Goal: Contribute content: Add original content to the website for others to see

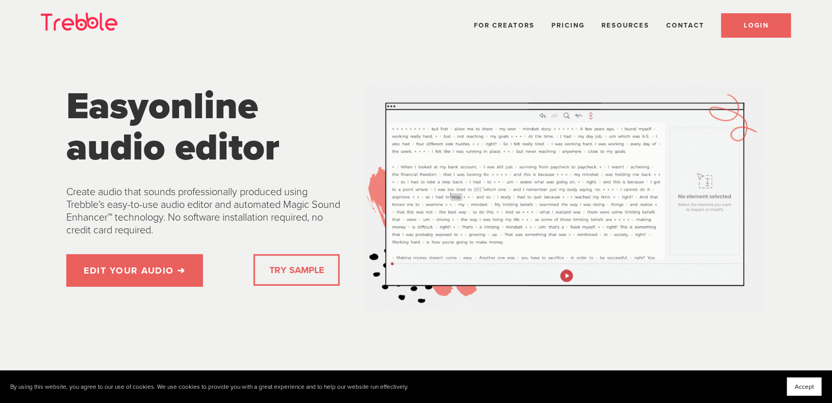
click at [749, 34] on link "LOGIN" at bounding box center [756, 25] width 70 height 24
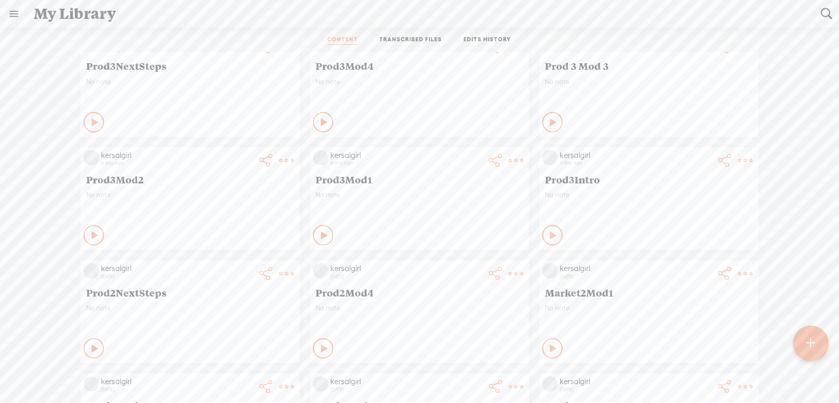
scroll to position [706, 0]
click at [687, 281] on link "Download Video" at bounding box center [685, 284] width 110 height 23
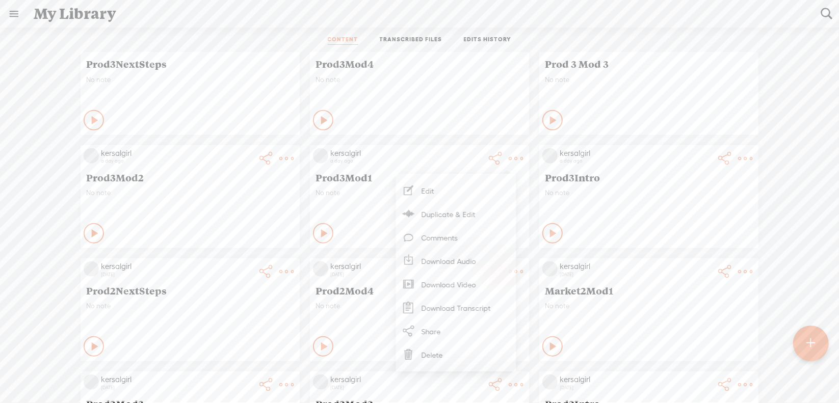
click at [472, 285] on link "Download Video" at bounding box center [456, 284] width 110 height 23
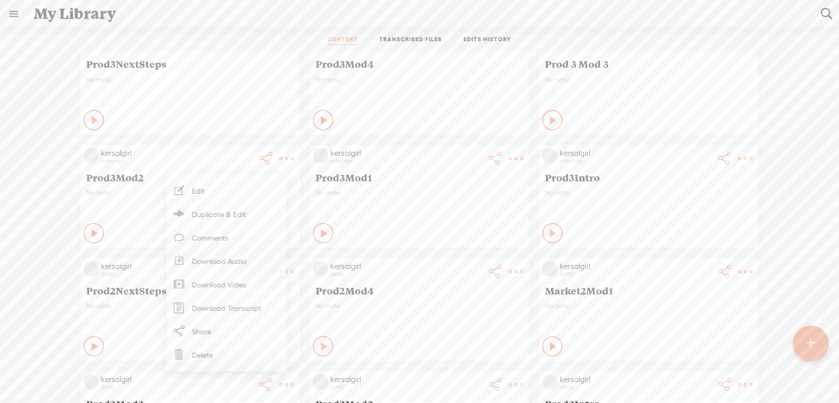
click at [233, 284] on link "Download Video" at bounding box center [226, 284] width 110 height 23
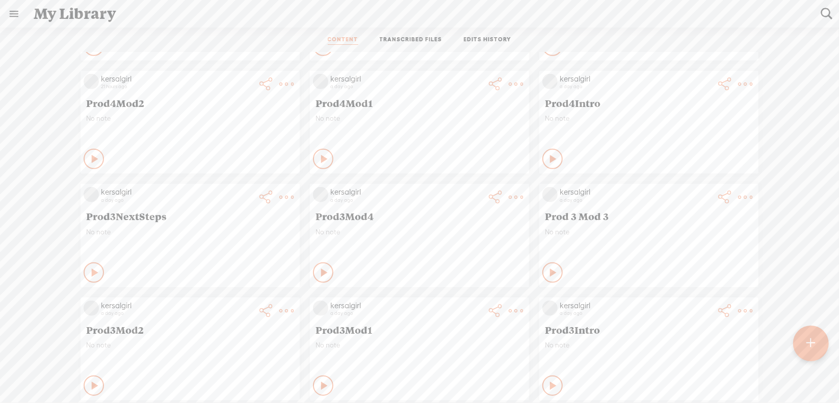
scroll to position [553, 0]
click at [671, 322] on link "Download Video" at bounding box center [685, 324] width 110 height 23
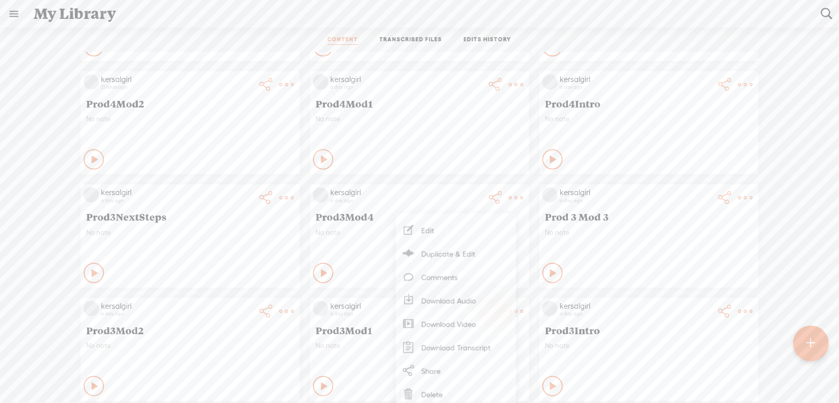
click at [455, 322] on link "Download Video" at bounding box center [456, 324] width 110 height 23
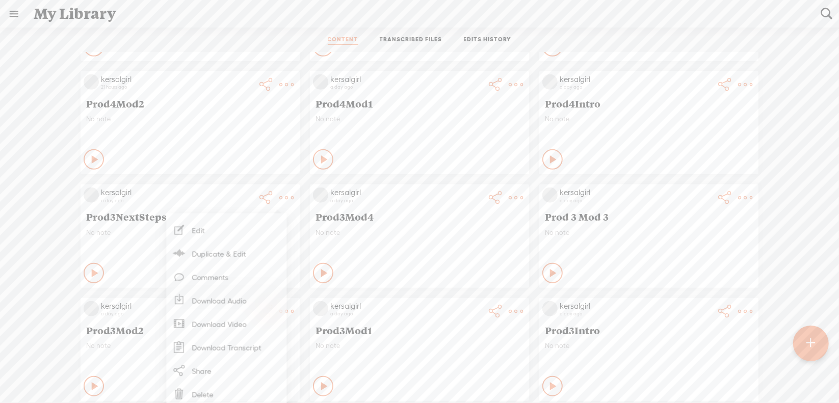
click at [241, 323] on link "Download Video" at bounding box center [226, 324] width 110 height 23
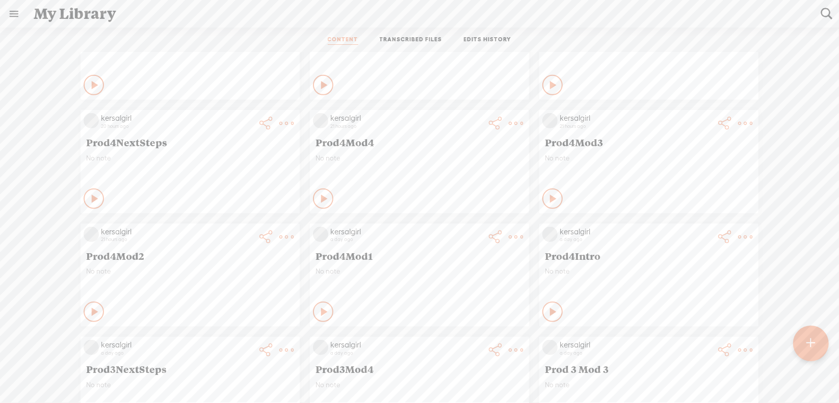
scroll to position [400, 0]
click at [690, 363] on link "Download Video" at bounding box center [685, 363] width 110 height 23
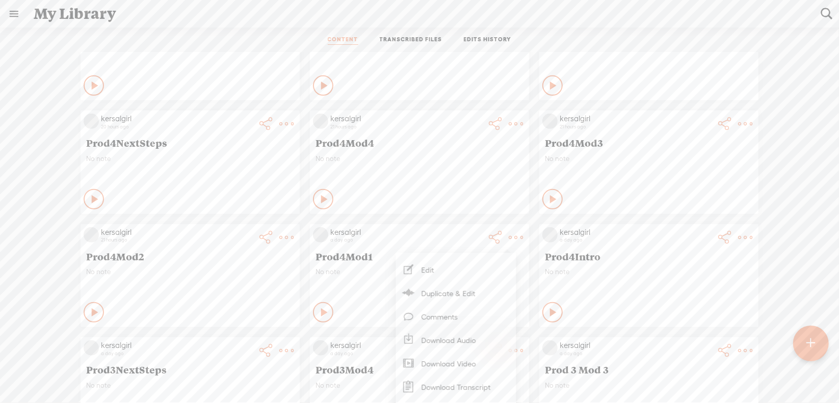
click at [459, 359] on link "Download Video" at bounding box center [456, 363] width 110 height 23
click at [229, 363] on link "Download Video" at bounding box center [226, 363] width 110 height 23
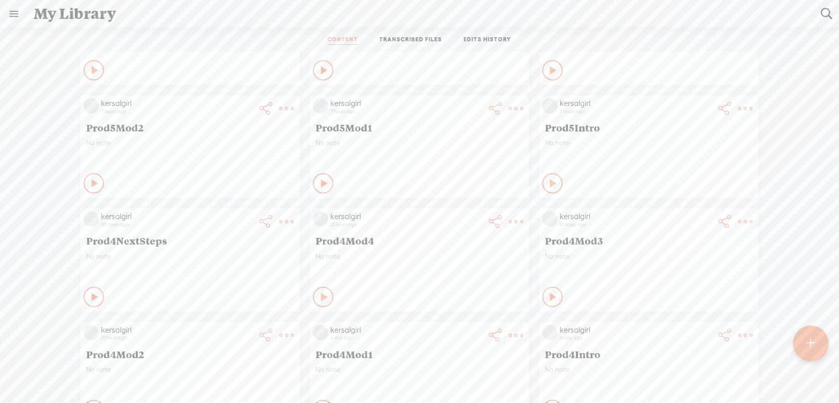
scroll to position [298, 0]
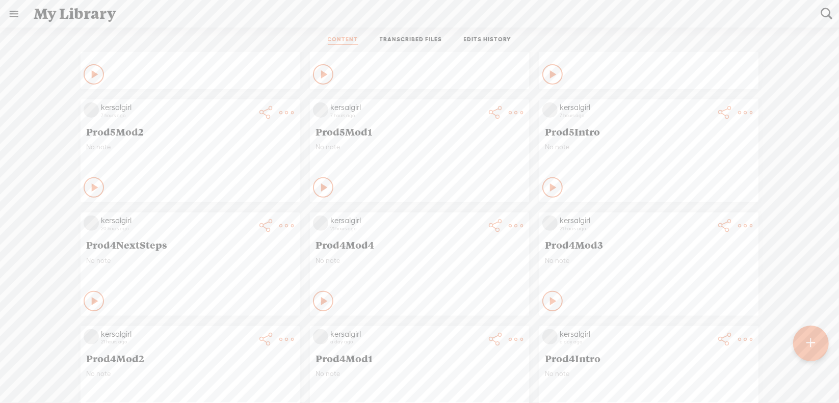
click at [675, 351] on link "Download Video" at bounding box center [685, 352] width 110 height 23
click at [458, 350] on link "Download Video" at bounding box center [456, 352] width 110 height 23
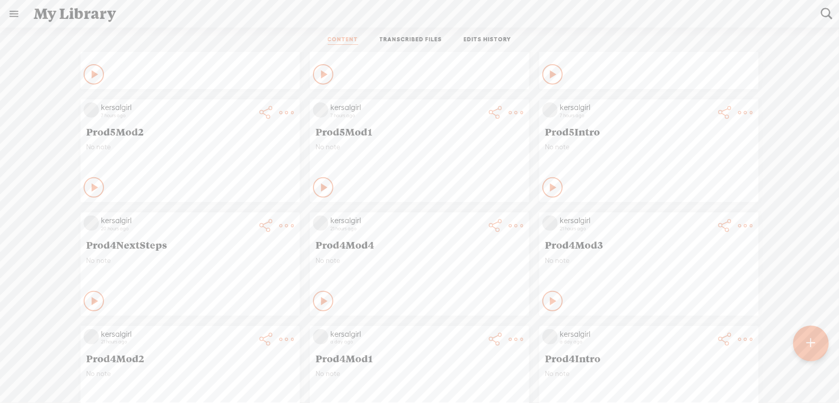
click at [221, 349] on link "Download Video" at bounding box center [226, 352] width 110 height 23
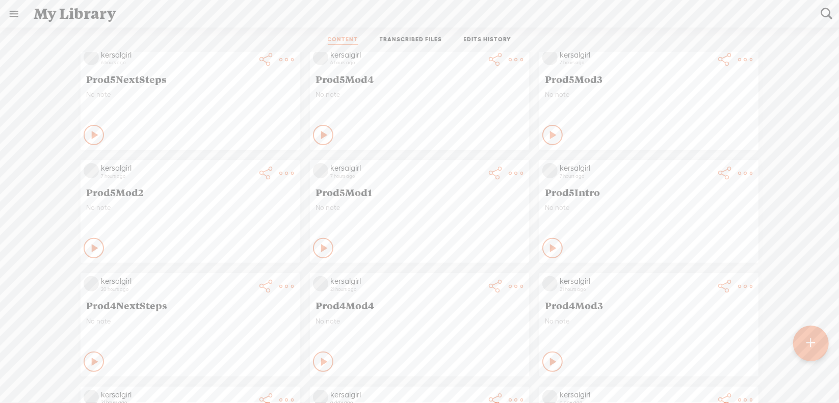
scroll to position [196, 0]
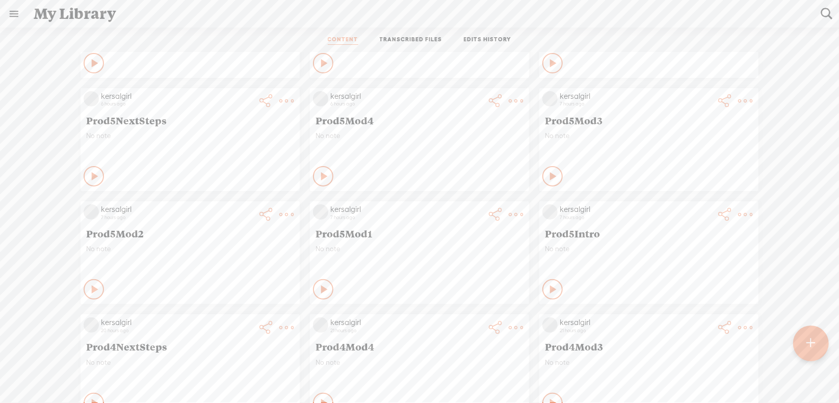
click at [680, 337] on link "Download Video" at bounding box center [685, 340] width 110 height 23
click at [459, 337] on link "Download Video" at bounding box center [456, 340] width 110 height 23
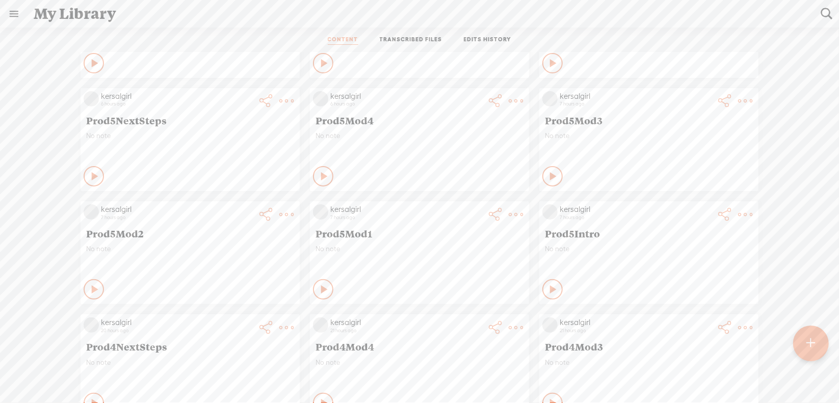
click at [231, 342] on link "Download Video" at bounding box center [226, 340] width 110 height 23
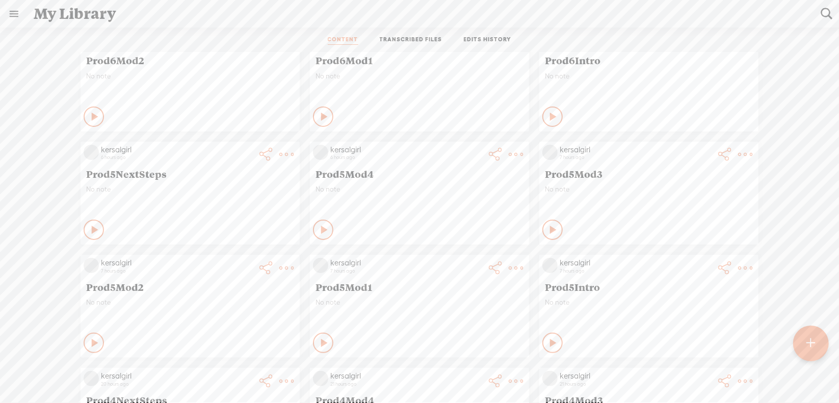
scroll to position [94, 0]
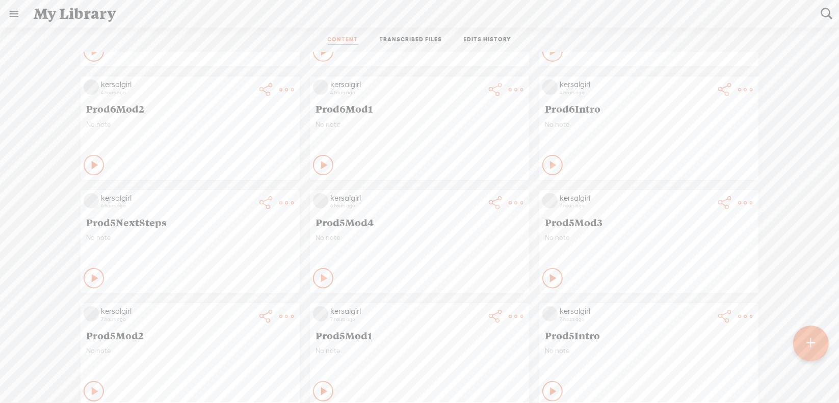
click at [671, 328] on link "Download Video" at bounding box center [685, 329] width 110 height 23
click at [448, 327] on link "Download Video" at bounding box center [456, 329] width 110 height 23
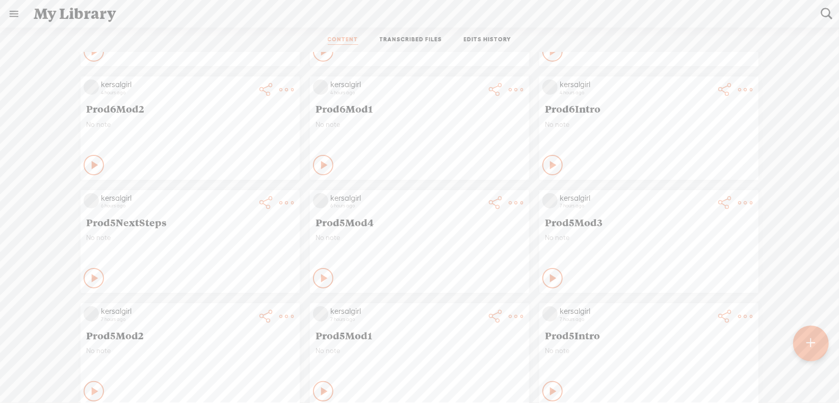
click at [229, 327] on link "Download Video" at bounding box center [226, 329] width 110 height 23
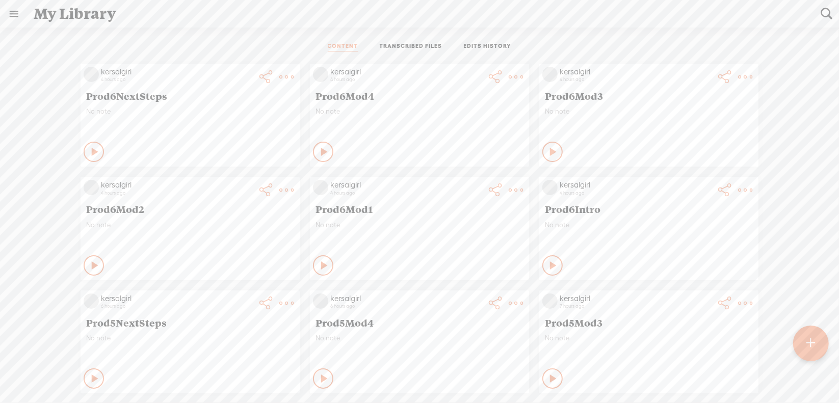
scroll to position [0, 0]
click at [294, 85] on t at bounding box center [286, 77] width 14 height 14
click at [678, 316] on link "Download Video" at bounding box center [685, 316] width 110 height 23
click at [294, 85] on t at bounding box center [286, 77] width 14 height 14
click at [449, 316] on link "Download Video" at bounding box center [456, 316] width 110 height 23
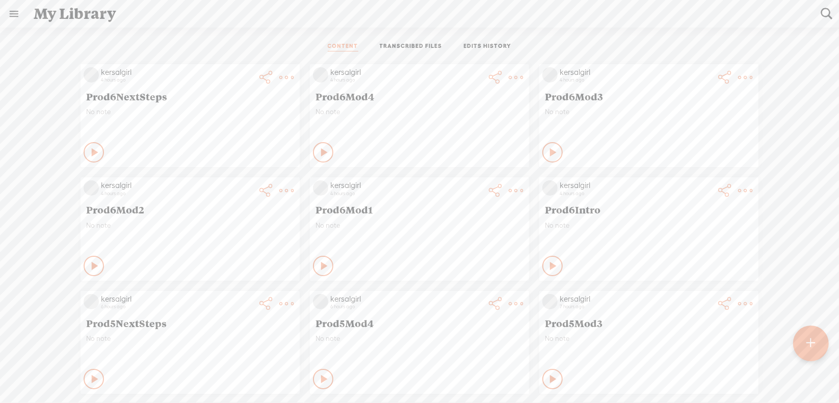
click at [279, 85] on t at bounding box center [286, 77] width 14 height 14
click at [246, 319] on link "Download Video" at bounding box center [226, 316] width 110 height 23
click at [294, 75] on t at bounding box center [286, 77] width 14 height 14
click at [678, 202] on link "Download Video" at bounding box center [685, 203] width 110 height 23
click at [294, 74] on t at bounding box center [286, 77] width 14 height 14
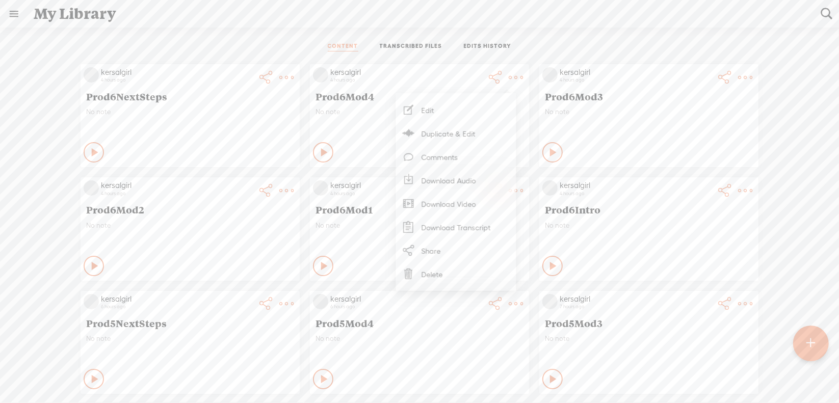
click at [453, 203] on link "Download Video" at bounding box center [456, 203] width 110 height 23
click at [279, 72] on t at bounding box center [286, 77] width 14 height 14
click at [233, 202] on link "Download Video" at bounding box center [226, 203] width 110 height 23
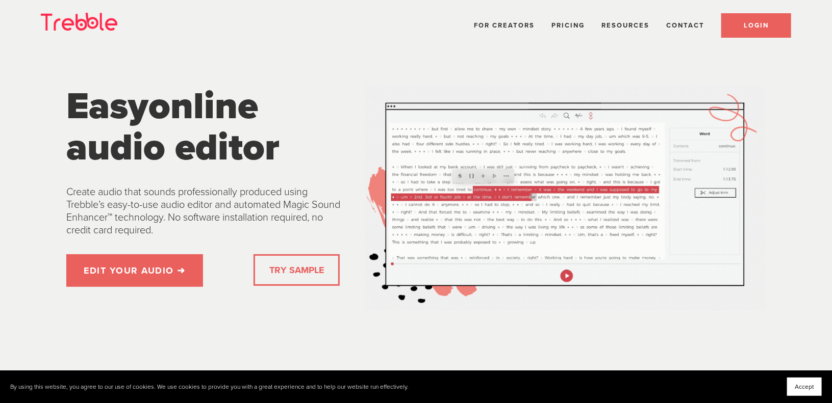
click at [766, 25] on span "LOGIN" at bounding box center [755, 25] width 25 height 8
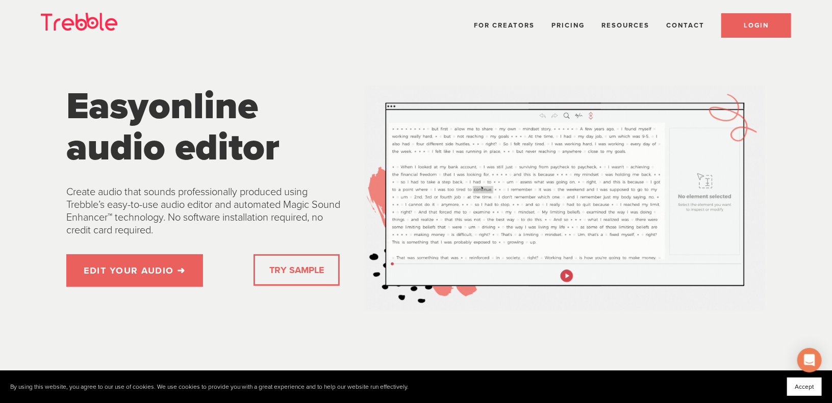
click at [751, 22] on span "LOGIN" at bounding box center [755, 25] width 25 height 8
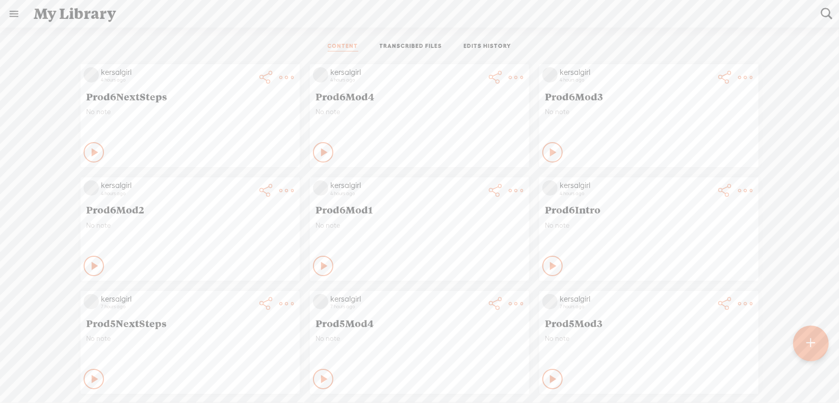
click at [821, 346] on div at bounding box center [811, 344] width 36 height 36
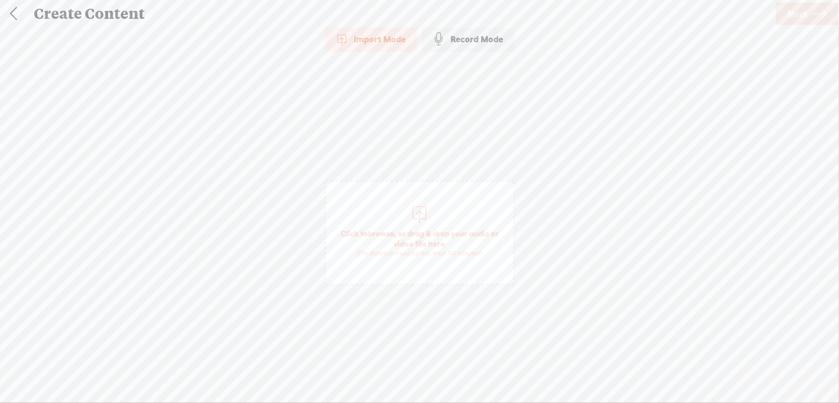
click at [386, 231] on span "browse" at bounding box center [381, 233] width 27 height 9
click at [792, 9] on span "Next" at bounding box center [797, 14] width 19 height 26
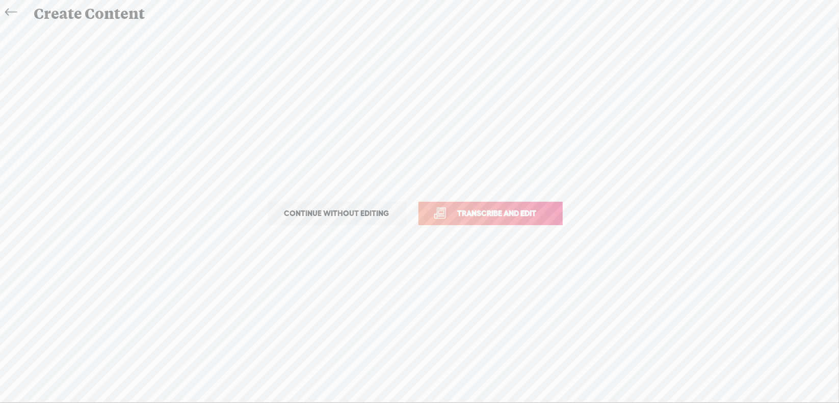
click at [484, 209] on span "Transcribe and edit" at bounding box center [497, 214] width 100 height 12
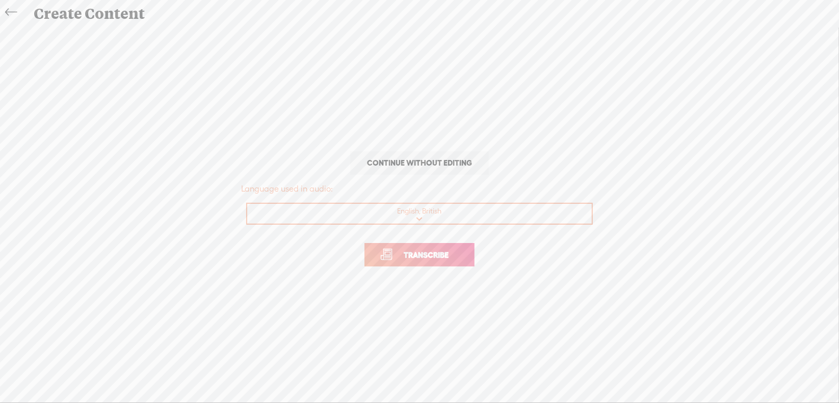
click at [404, 255] on span "Transcribe" at bounding box center [426, 255] width 66 height 12
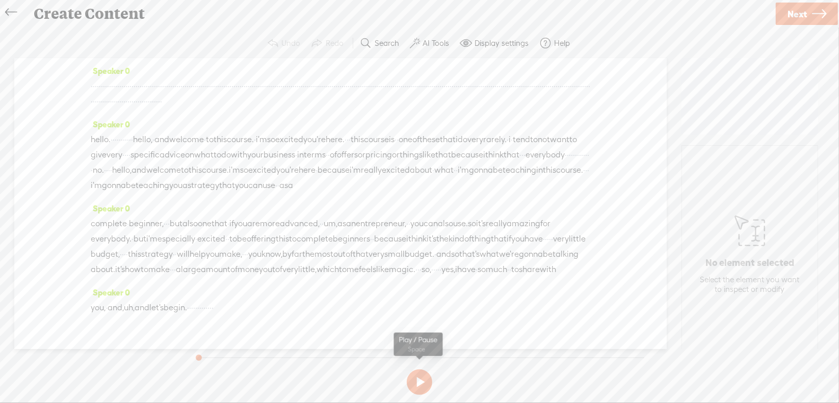
click at [417, 382] on button at bounding box center [419, 382] width 25 height 25
click at [0, 0] on button at bounding box center [0, 0] width 0 height 0
click at [419, 379] on button at bounding box center [419, 382] width 25 height 25
drag, startPoint x: 93, startPoint y: 83, endPoint x: 176, endPoint y: 165, distance: 116.8
click at [176, 165] on div "Speaker 0 · · · · · · · · · · · · · · · · · · · · · · · · · · · · · · · · · · ·…" at bounding box center [340, 199] width 653 height 282
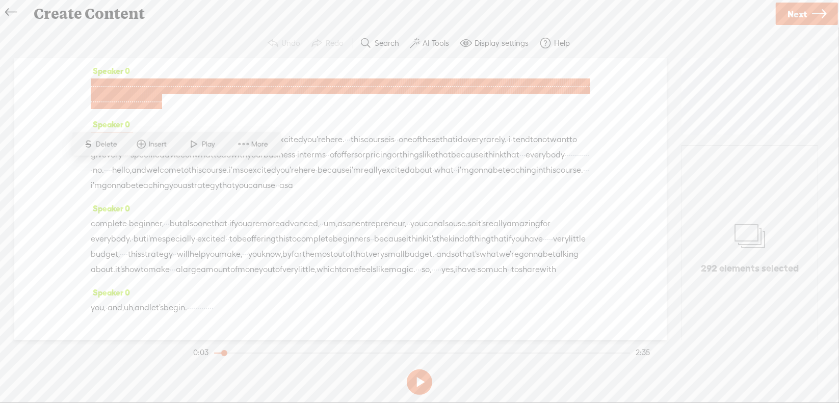
click at [101, 139] on span "Delete" at bounding box center [108, 144] width 24 height 10
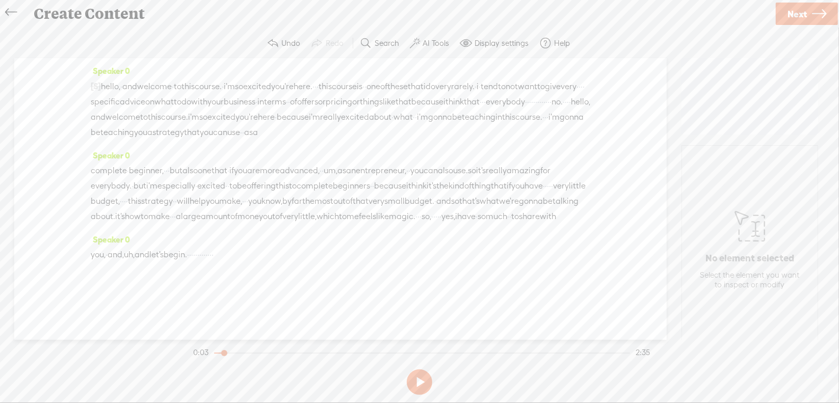
click at [112, 89] on span "hello," at bounding box center [110, 86] width 19 height 15
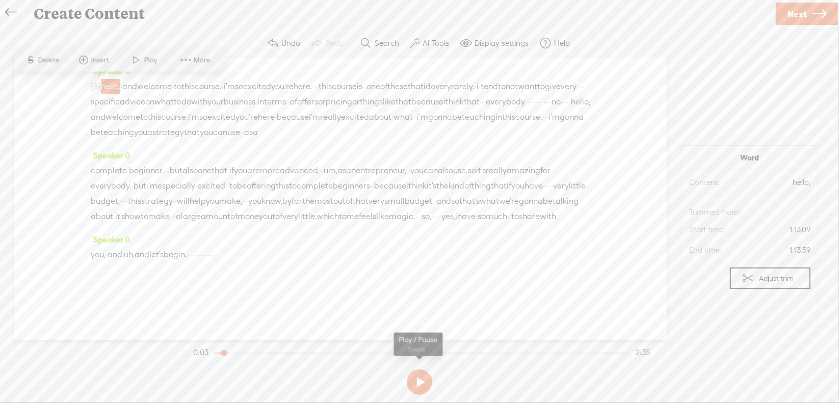
click at [423, 378] on button at bounding box center [419, 382] width 25 height 25
click at [421, 381] on button at bounding box center [419, 382] width 25 height 25
click at [101, 84] on span "[S]" at bounding box center [96, 86] width 10 height 9
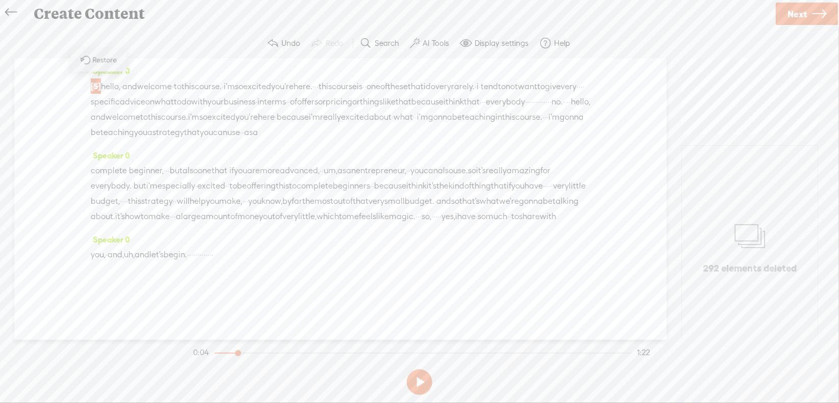
click at [106, 62] on span "Restore" at bounding box center [106, 60] width 27 height 10
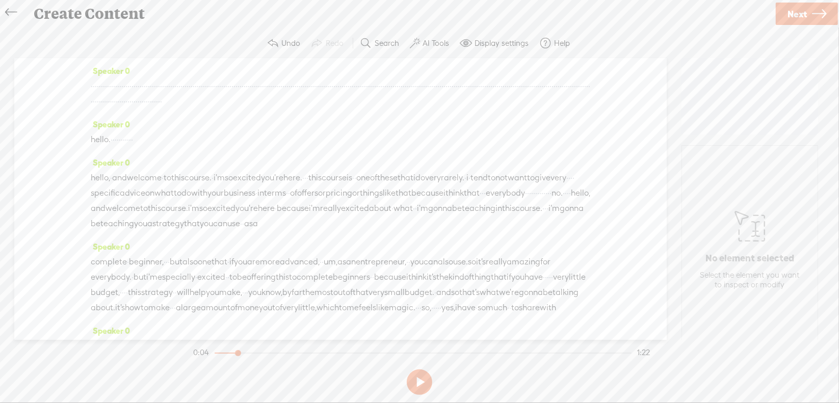
drag, startPoint x: 93, startPoint y: 87, endPoint x: 164, endPoint y: 169, distance: 108.1
click at [162, 169] on div "Speaker 0 · · · · · · · · · · · · · · · · · · · · · · · · · · · · · · · · · · ·…" at bounding box center [340, 199] width 653 height 282
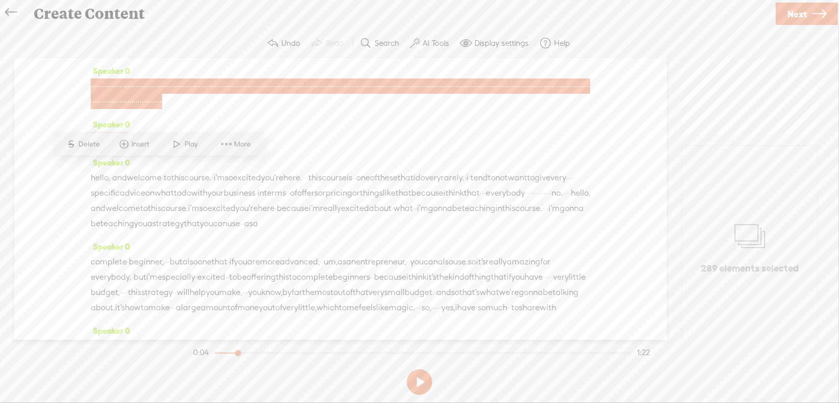
click at [94, 143] on span "Delete" at bounding box center [91, 144] width 24 height 10
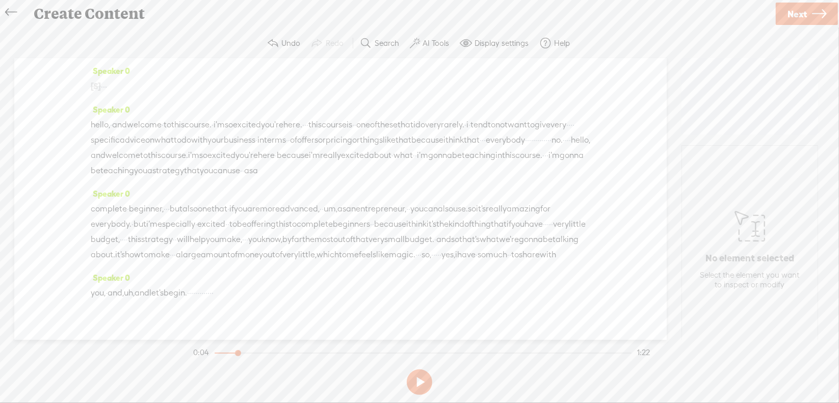
click at [103, 83] on span "·" at bounding box center [102, 86] width 2 height 15
click at [129, 60] on span at bounding box center [126, 60] width 15 height 18
click at [420, 379] on section at bounding box center [419, 383] width 457 height 34
click at [418, 376] on button at bounding box center [419, 382] width 25 height 25
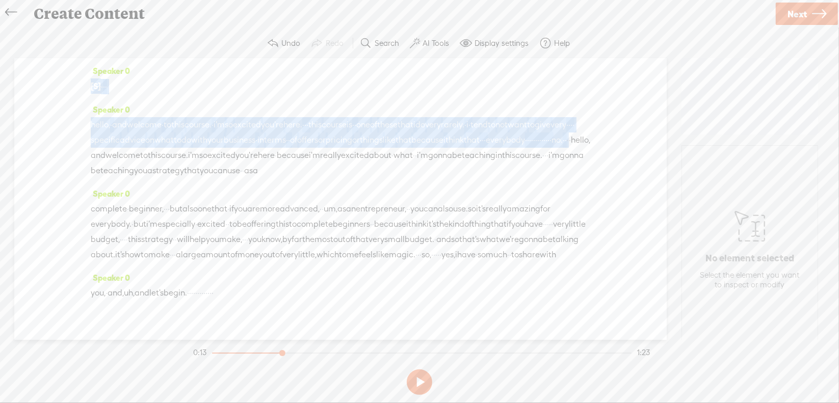
drag, startPoint x: 91, startPoint y: 83, endPoint x: 517, endPoint y: 156, distance: 432.6
click at [517, 156] on div "Speaker 0 [S] · · · · · · · · · · · · · · · · · · · · · · · · · · · · · · · · ·…" at bounding box center [340, 199] width 653 height 282
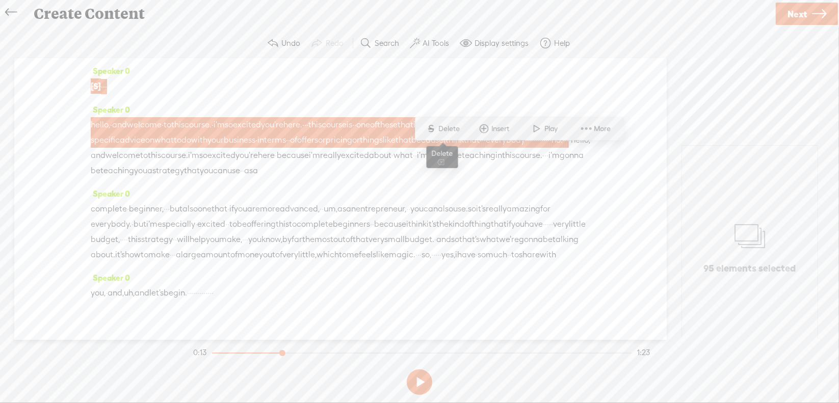
click at [447, 126] on span "Delete" at bounding box center [451, 129] width 24 height 10
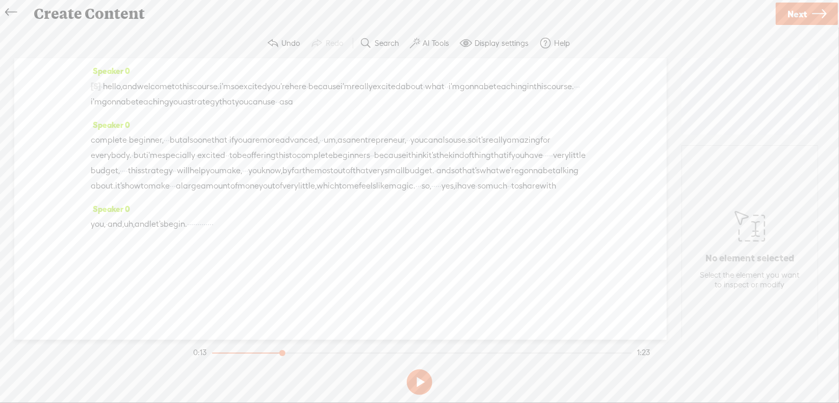
click at [103, 82] on span "·" at bounding box center [102, 86] width 2 height 15
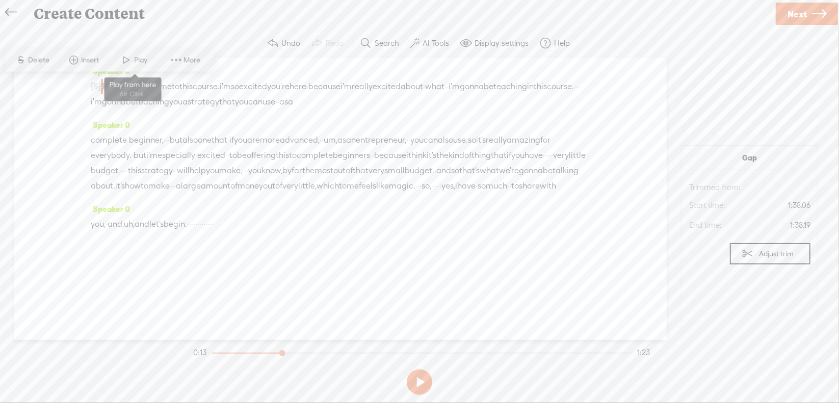
click at [136, 61] on span "Play" at bounding box center [143, 60] width 16 height 10
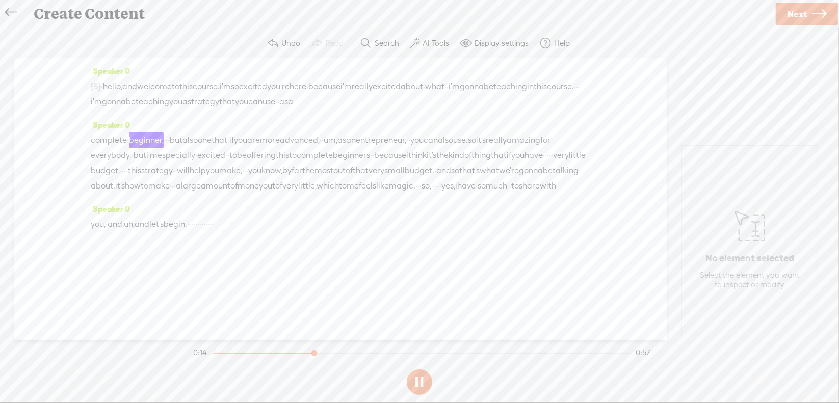
click at [421, 381] on button at bounding box center [419, 382] width 25 height 25
click at [576, 94] on span "·" at bounding box center [577, 86] width 2 height 15
click at [184, 76] on span "Delete" at bounding box center [179, 75] width 24 height 10
click at [494, 94] on span "teaching" at bounding box center [511, 86] width 34 height 15
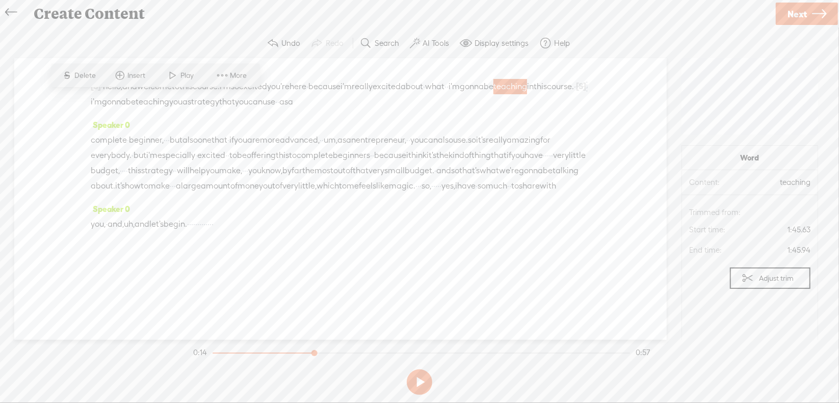
click at [187, 79] on span "Play" at bounding box center [189, 75] width 16 height 10
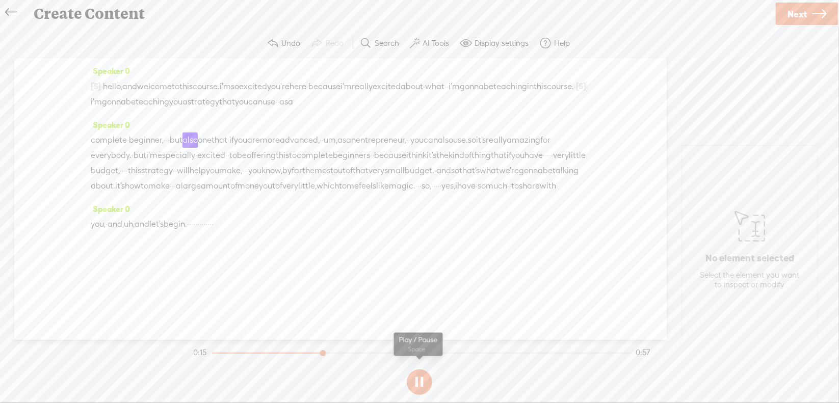
click at [418, 378] on section at bounding box center [419, 383] width 457 height 34
click at [418, 378] on button at bounding box center [419, 382] width 25 height 25
click at [168, 138] on span "·" at bounding box center [167, 140] width 2 height 15
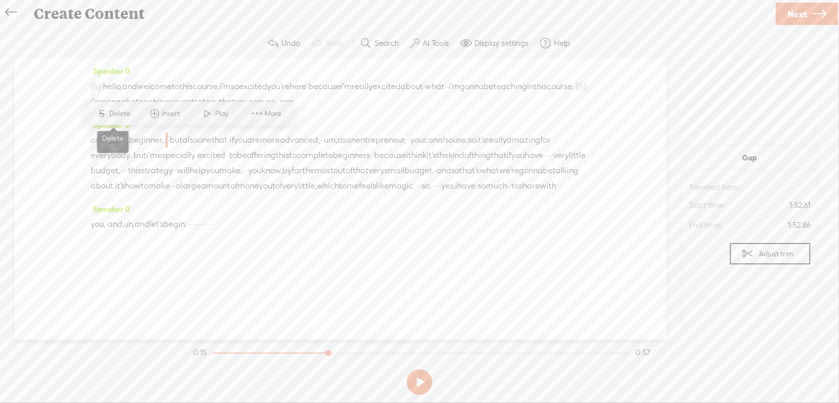
click at [125, 115] on span "Delete" at bounding box center [122, 114] width 24 height 10
click at [127, 138] on span "complete" at bounding box center [109, 140] width 36 height 15
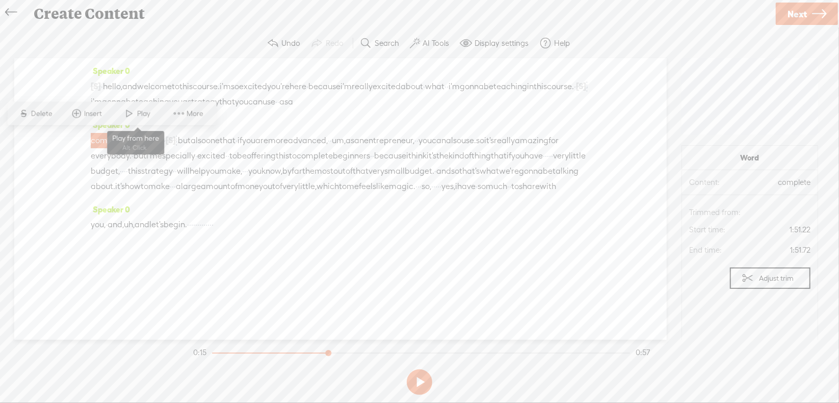
drag, startPoint x: 145, startPoint y: 113, endPoint x: 156, endPoint y: 115, distance: 11.0
click at [145, 113] on span "Play" at bounding box center [145, 114] width 16 height 10
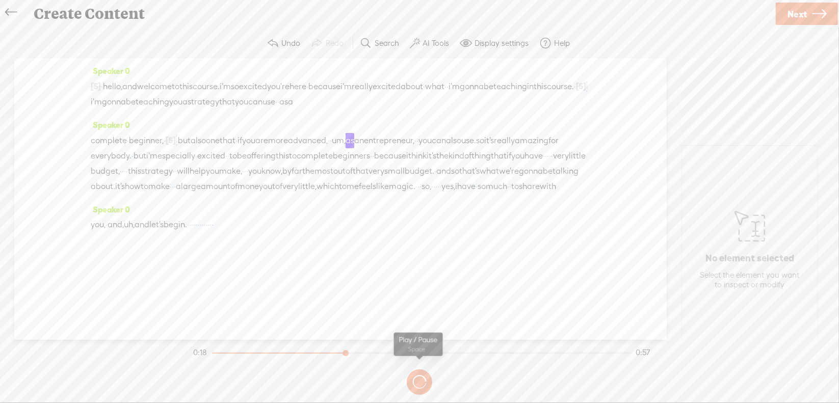
click at [418, 380] on section at bounding box center [419, 383] width 457 height 34
click at [419, 380] on button at bounding box center [419, 382] width 25 height 25
drag, startPoint x: 419, startPoint y: 135, endPoint x: 434, endPoint y: 135, distance: 15.8
click at [434, 135] on div "complete · beginner, · [S] · · but also one that · if you are more advanced, · …" at bounding box center [341, 164] width 500 height 62
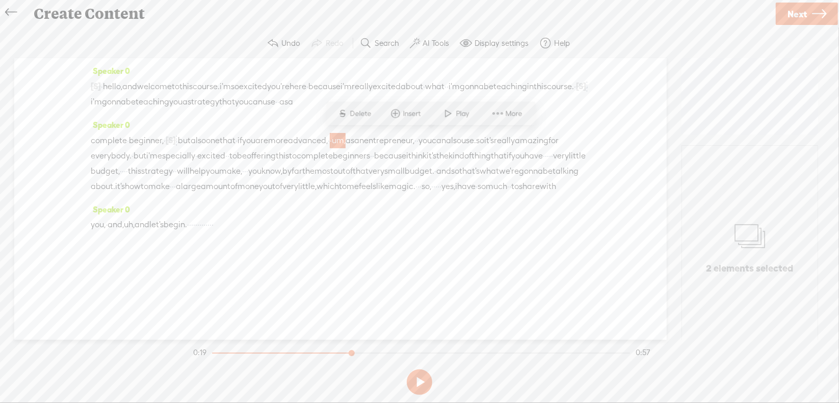
click at [351, 116] on span "Delete" at bounding box center [362, 114] width 24 height 10
click at [288, 136] on span "more" at bounding box center [278, 140] width 20 height 15
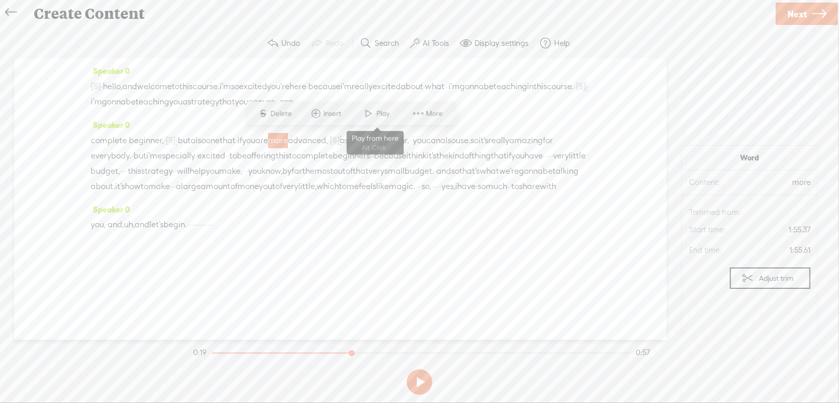
click at [379, 111] on span "Play" at bounding box center [385, 114] width 16 height 10
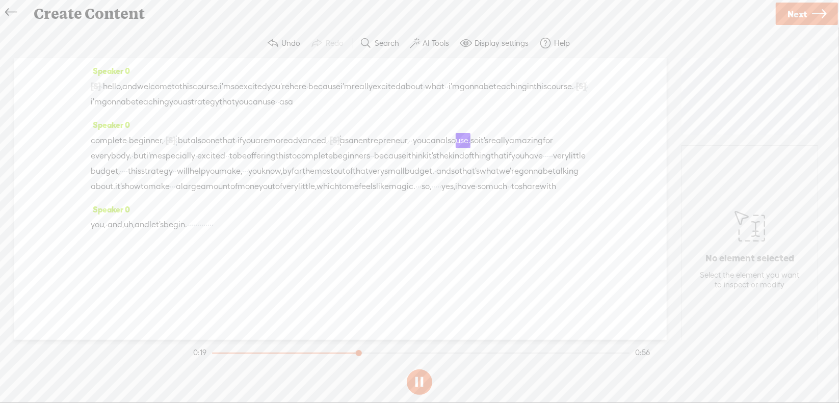
click at [418, 380] on button at bounding box center [419, 382] width 25 height 25
click at [328, 138] on span "advanced," at bounding box center [308, 140] width 40 height 15
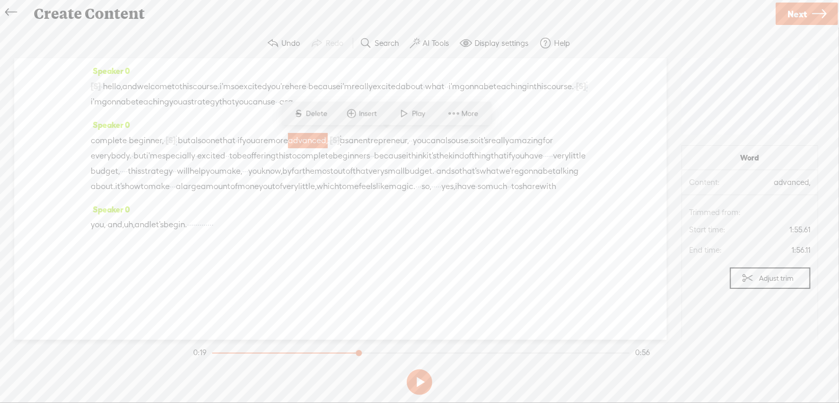
click at [407, 111] on span at bounding box center [404, 114] width 15 height 18
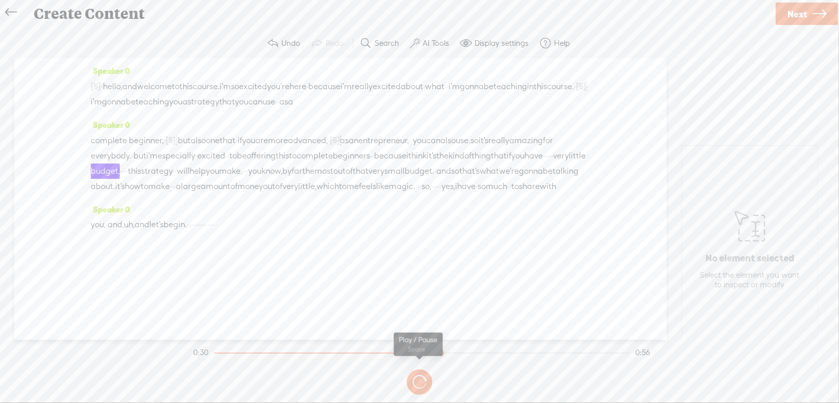
click at [0, 0] on button at bounding box center [0, 0] width 0 height 0
drag, startPoint x: 339, startPoint y: 169, endPoint x: 354, endPoint y: 170, distance: 14.8
click at [354, 170] on div "complete · beginner, · [S] · · but also one that · if you are more advanced, · …" at bounding box center [341, 164] width 500 height 62
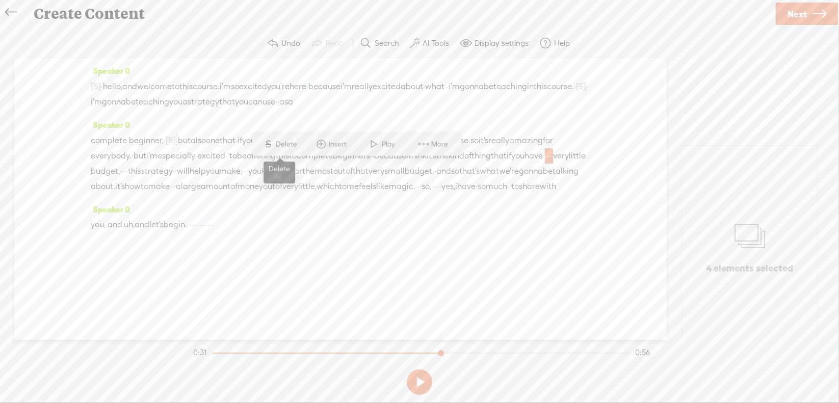
click at [289, 143] on span "Delete" at bounding box center [288, 144] width 24 height 10
click at [507, 164] on span "if" at bounding box center [509, 156] width 5 height 15
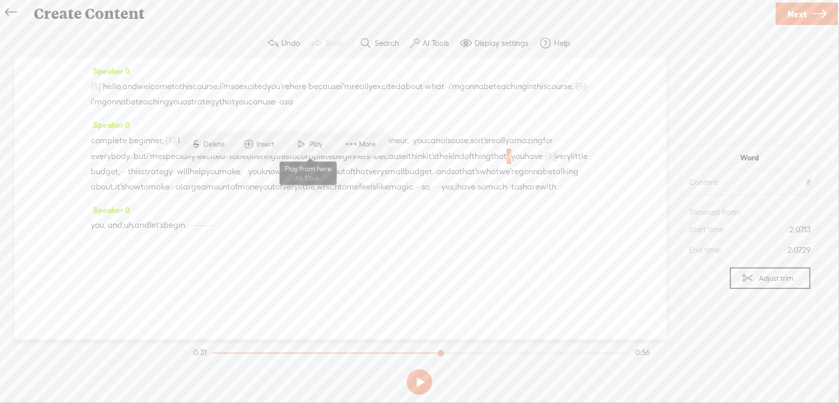
click at [305, 138] on span at bounding box center [302, 144] width 15 height 18
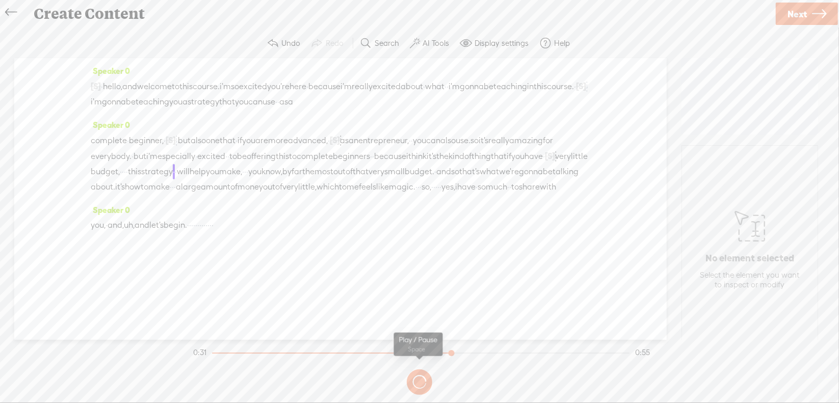
click at [0, 0] on button at bounding box center [0, 0] width 0 height 0
drag, startPoint x: 439, startPoint y: 167, endPoint x: 446, endPoint y: 166, distance: 7.2
click at [446, 166] on div "complete · beginner, · [S] · · but also one that · if you are more advanced, · …" at bounding box center [341, 164] width 500 height 62
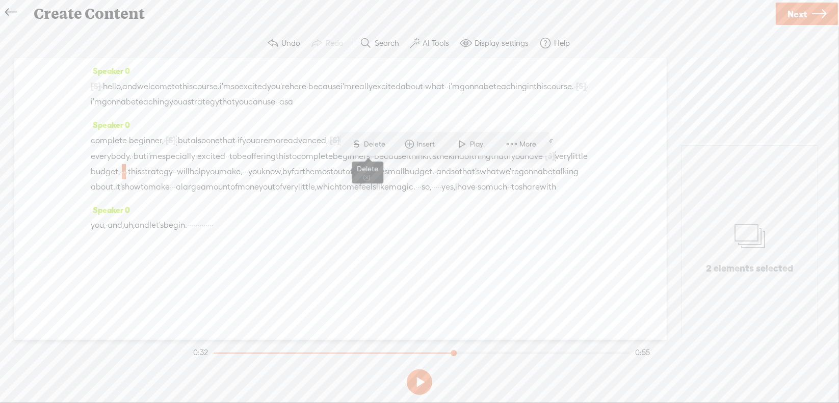
click at [379, 142] on span "Delete" at bounding box center [377, 144] width 24 height 10
click at [507, 164] on span "if" at bounding box center [509, 156] width 5 height 15
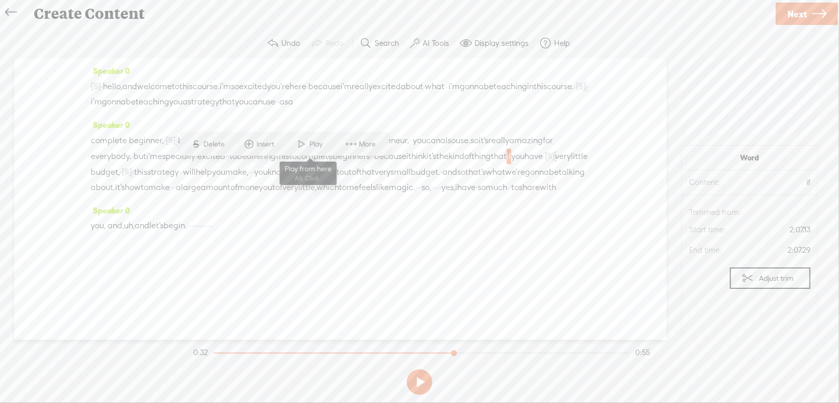
click at [304, 144] on span at bounding box center [302, 144] width 15 height 18
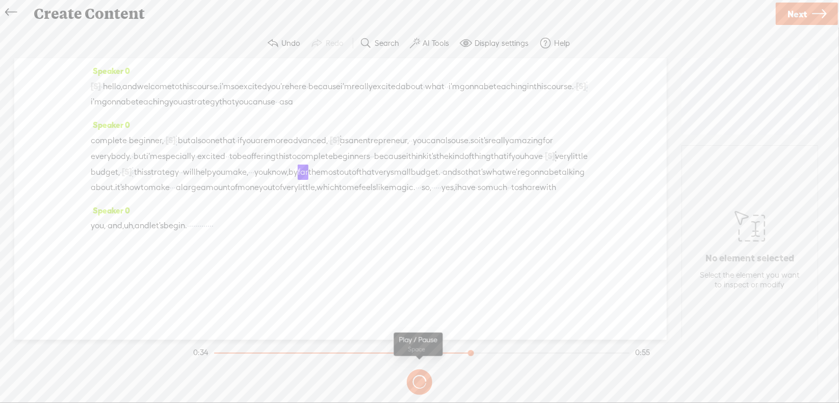
click at [0, 0] on button at bounding box center [0, 0] width 0 height 0
drag, startPoint x: 129, startPoint y: 183, endPoint x: 178, endPoint y: 182, distance: 49.0
click at [178, 182] on div "complete · beginner, · [S] · · but also one that · if you are more advanced, · …" at bounding box center [341, 164] width 500 height 63
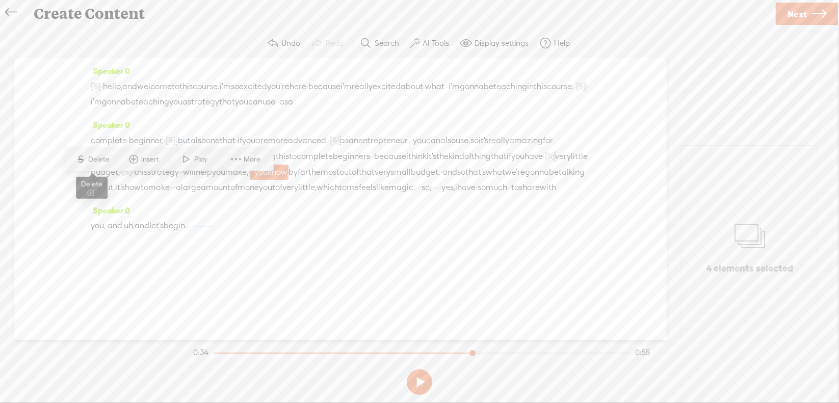
click at [106, 160] on span "Delete" at bounding box center [100, 159] width 24 height 10
click at [225, 180] on span "make," at bounding box center [236, 172] width 23 height 15
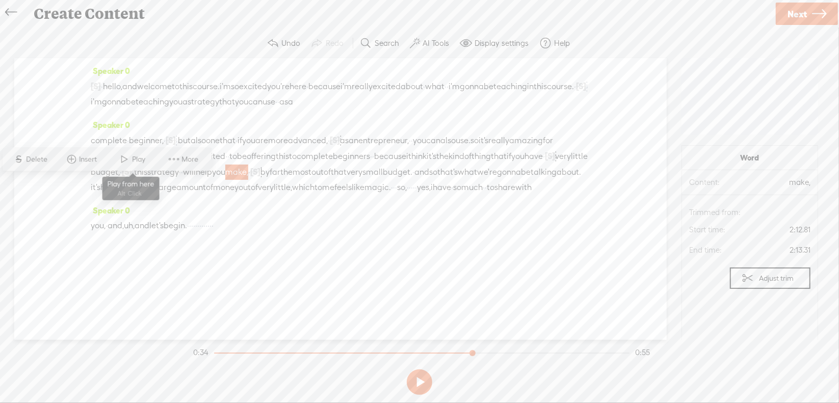
click at [140, 156] on span "Play" at bounding box center [141, 159] width 16 height 10
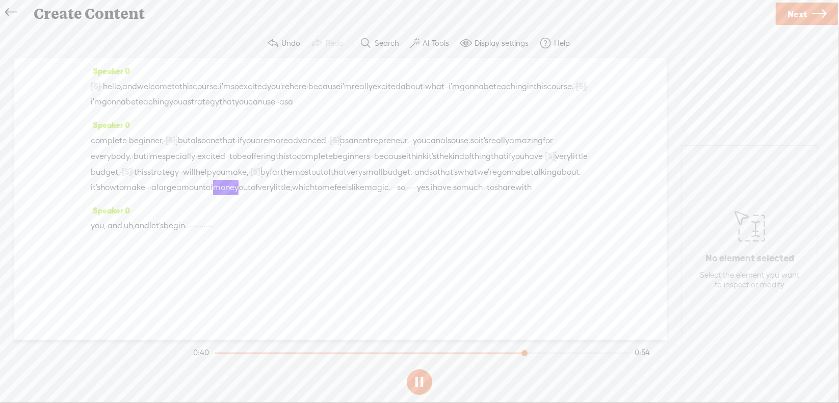
click at [418, 379] on section at bounding box center [419, 383] width 457 height 34
click at [418, 379] on button at bounding box center [419, 382] width 25 height 25
click at [149, 195] on span "·" at bounding box center [148, 187] width 2 height 15
click at [91, 176] on span "Delete" at bounding box center [92, 175] width 24 height 10
click at [108, 196] on span "how" at bounding box center [108, 188] width 16 height 15
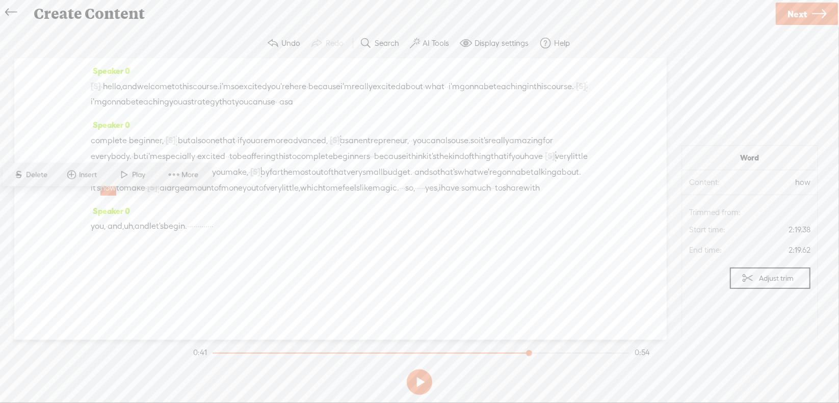
click at [147, 177] on span "Play" at bounding box center [141, 175] width 16 height 10
click at [417, 381] on section at bounding box center [419, 383] width 457 height 34
click at [418, 380] on section at bounding box center [419, 383] width 457 height 34
click at [421, 378] on button at bounding box center [419, 382] width 25 height 25
drag, startPoint x: 544, startPoint y: 200, endPoint x: 171, endPoint y: 252, distance: 376.4
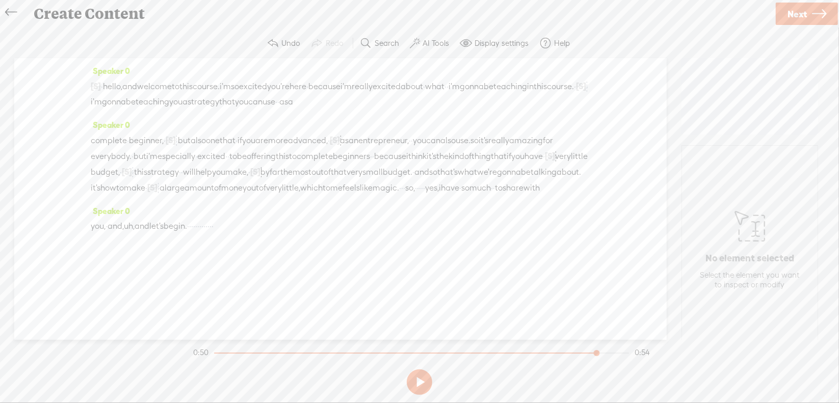
click at [171, 252] on div "Speaker 0 [S] · · · · · · · · · · · · · · · · · · · · · · · · · · · · · · · · ·…" at bounding box center [340, 199] width 653 height 282
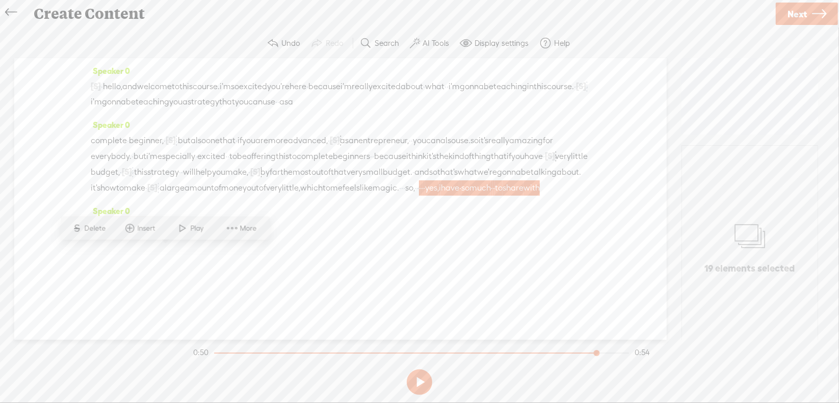
click at [99, 228] on span "Delete" at bounding box center [97, 228] width 24 height 10
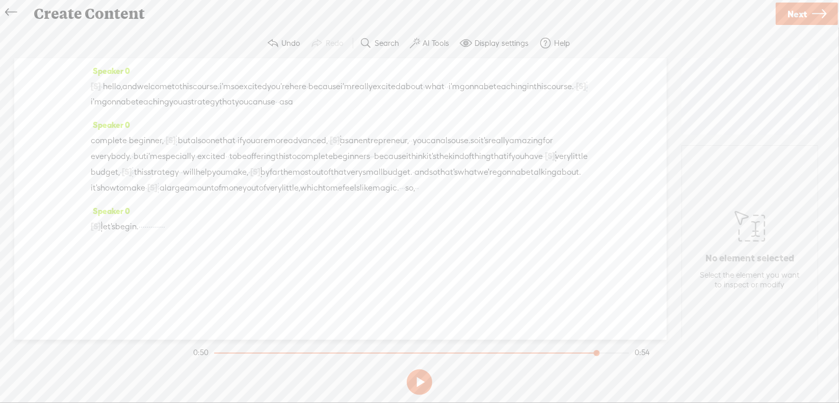
click at [403, 196] on span "·" at bounding box center [402, 188] width 2 height 15
click at [440, 177] on span "Delete" at bounding box center [440, 175] width 24 height 10
click at [323, 196] on span "which" at bounding box center [311, 188] width 22 height 15
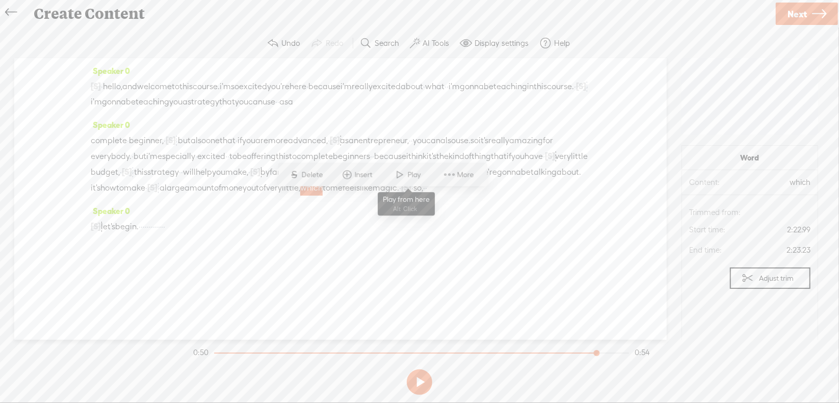
click at [401, 177] on span at bounding box center [400, 175] width 15 height 18
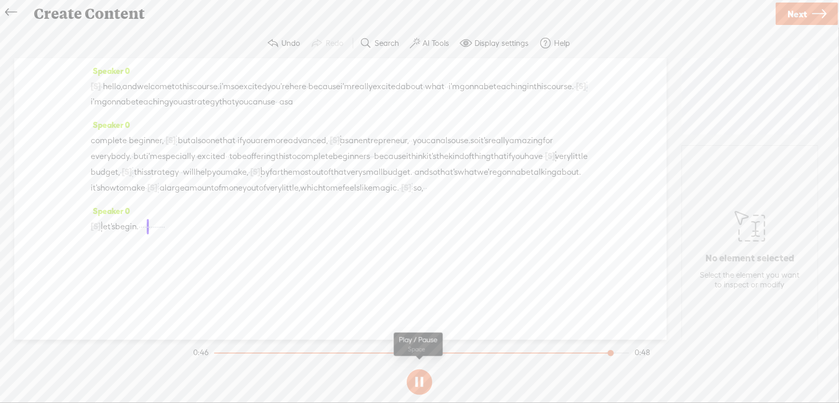
click at [417, 377] on section at bounding box center [419, 383] width 457 height 34
click at [421, 378] on button at bounding box center [419, 382] width 25 height 25
drag, startPoint x: 170, startPoint y: 236, endPoint x: 237, endPoint y: 235, distance: 67.3
click at [237, 235] on div "[S] · · · yes, i have · so much · · to share with you, · and, uh, and let's beg…" at bounding box center [341, 227] width 500 height 16
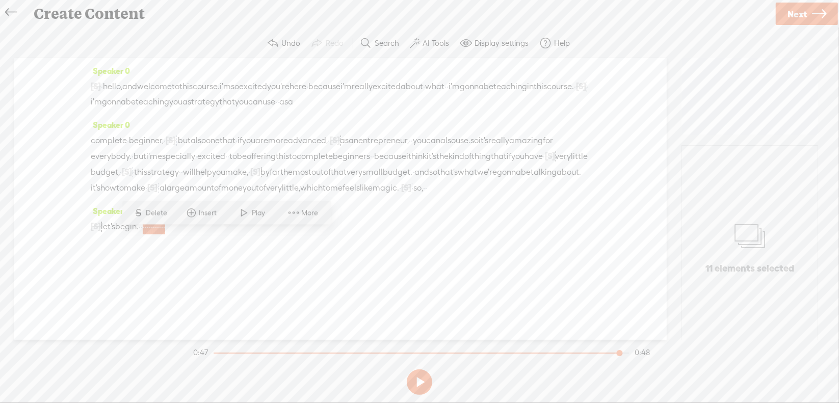
click at [156, 215] on span "Delete" at bounding box center [158, 213] width 24 height 10
click at [115, 235] on span "let's" at bounding box center [108, 226] width 14 height 15
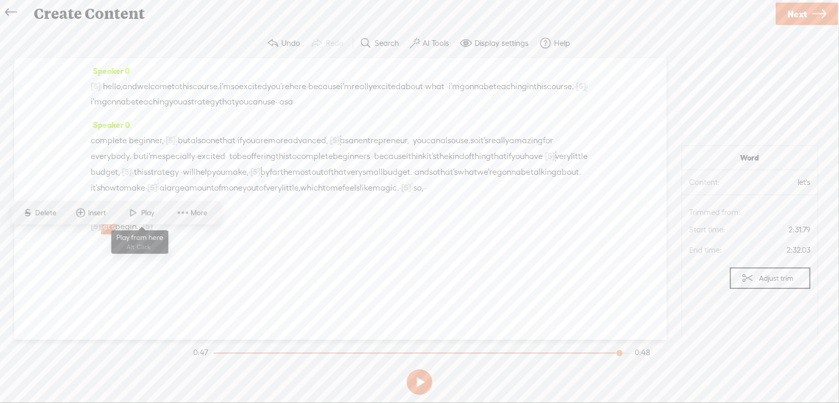
click at [142, 211] on span "Play" at bounding box center [149, 213] width 16 height 10
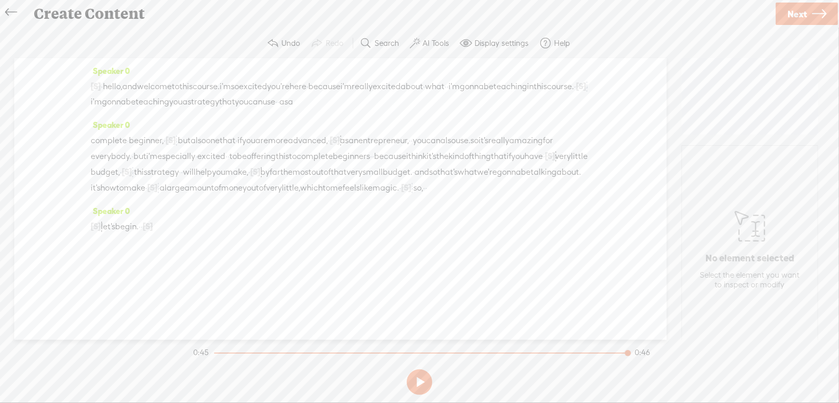
click at [792, 17] on span "Next" at bounding box center [797, 14] width 19 height 26
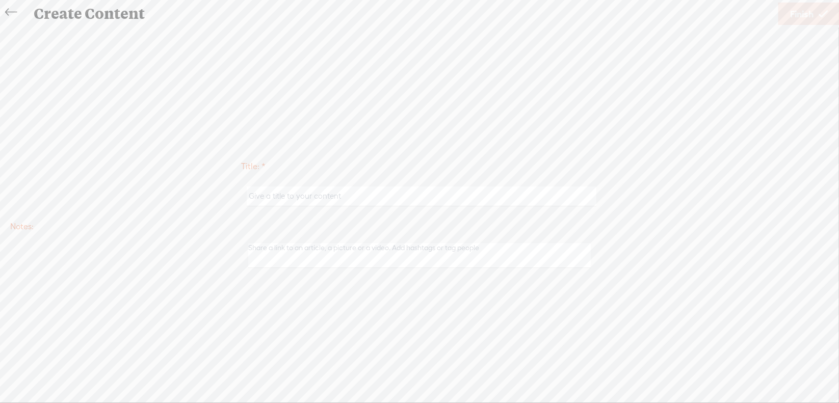
click at [317, 189] on input "text" at bounding box center [421, 197] width 349 height 20
type input "Offer1Intro"
click at [790, 12] on span "Finish" at bounding box center [801, 14] width 23 height 26
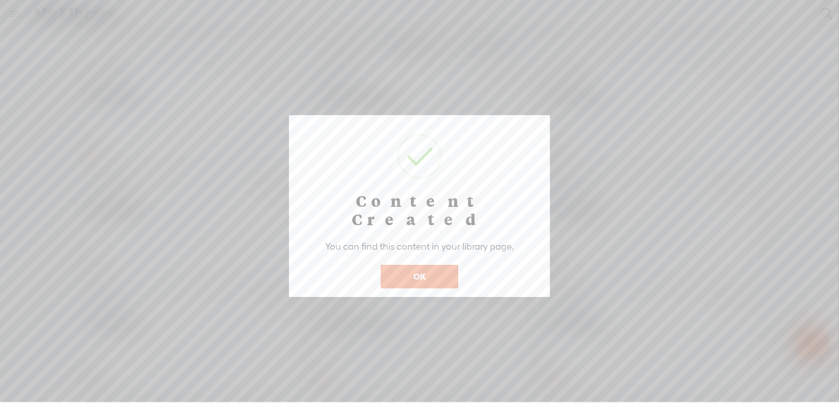
click at [424, 265] on button "OK" at bounding box center [420, 276] width 78 height 23
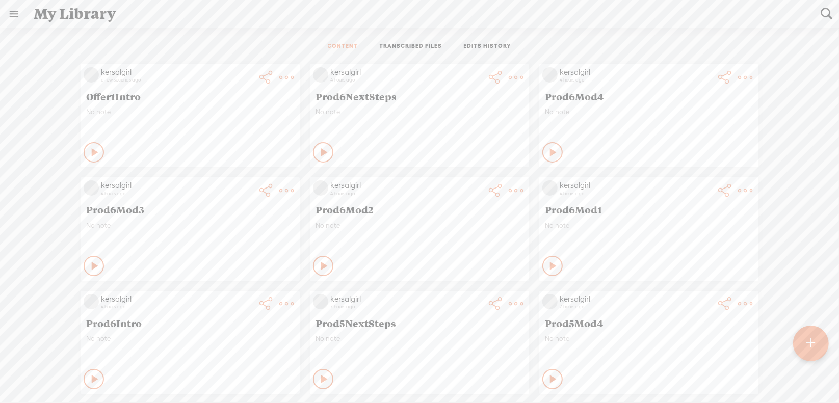
click at [818, 341] on div at bounding box center [811, 344] width 36 height 36
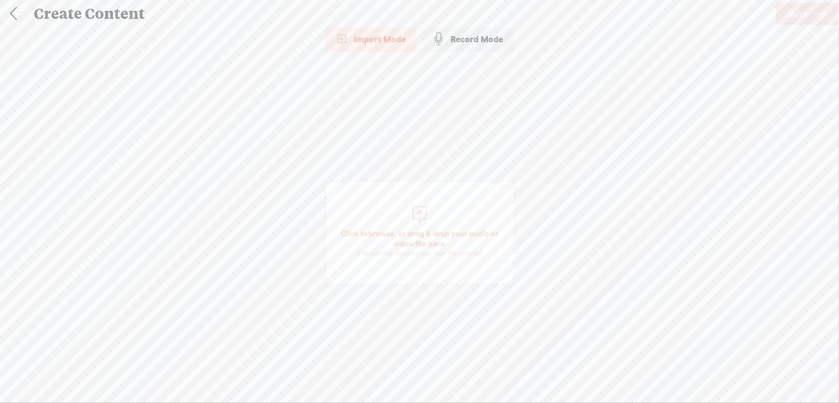
click at [379, 231] on span "browse" at bounding box center [381, 233] width 27 height 9
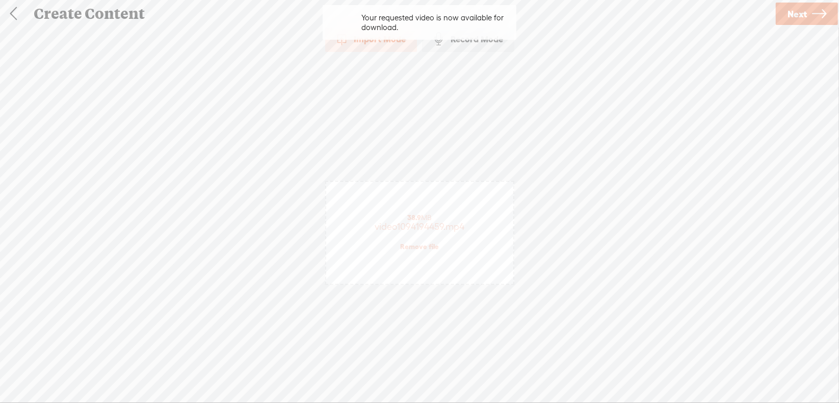
click at [801, 11] on span "Next" at bounding box center [797, 14] width 19 height 26
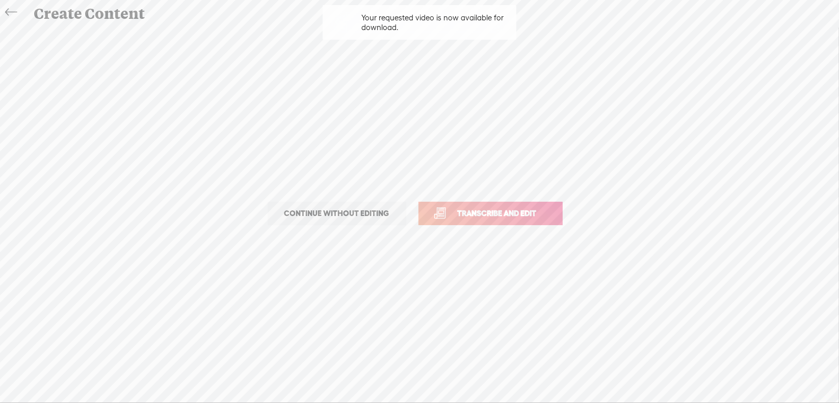
click at [495, 209] on span "Transcribe and edit" at bounding box center [497, 214] width 100 height 12
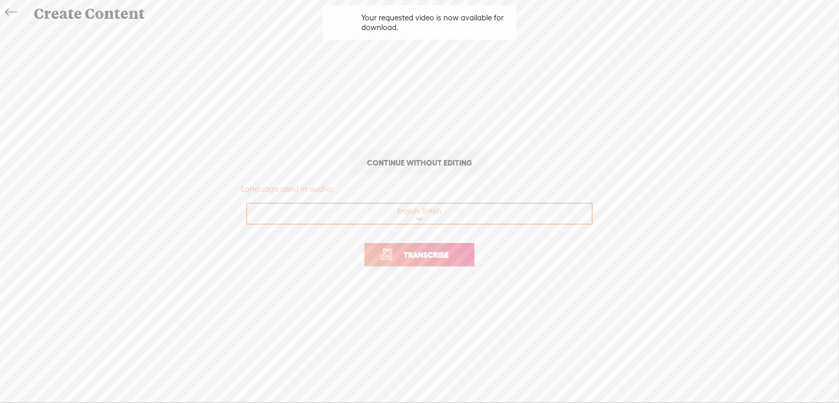
click at [407, 252] on span "Transcribe" at bounding box center [426, 255] width 66 height 12
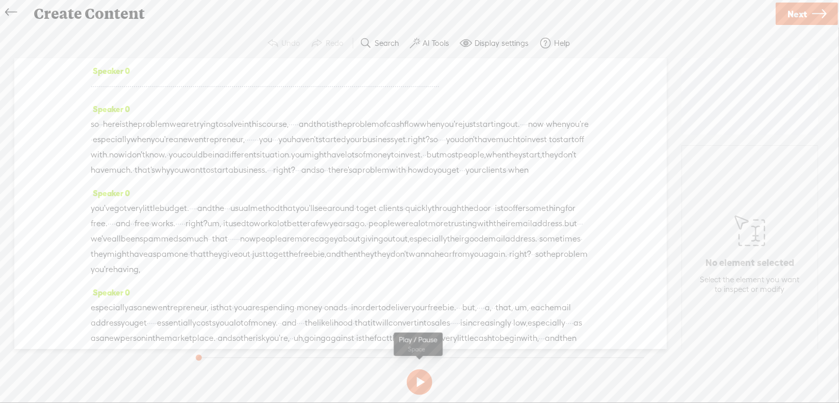
click at [427, 379] on button at bounding box center [419, 382] width 25 height 25
click at [423, 380] on button at bounding box center [419, 382] width 25 height 25
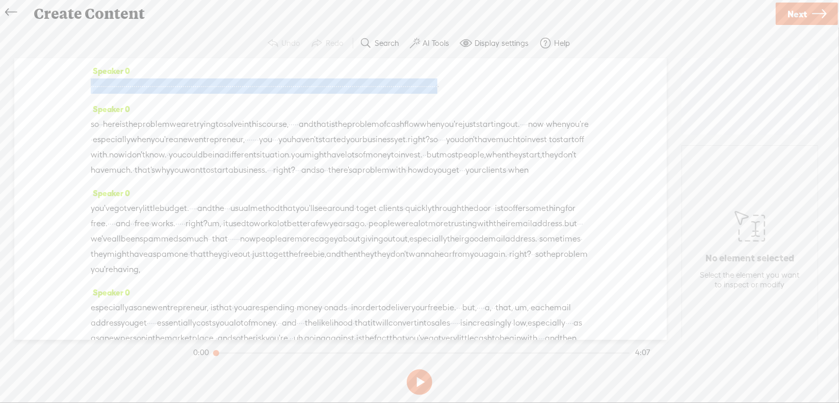
drag, startPoint x: 91, startPoint y: 85, endPoint x: 582, endPoint y: 99, distance: 491.2
click at [582, 94] on div "· · · · · · · · · · · · · · · · · · · · · · · · · · · · · · · · · · · · · · · ·…" at bounding box center [341, 86] width 500 height 15
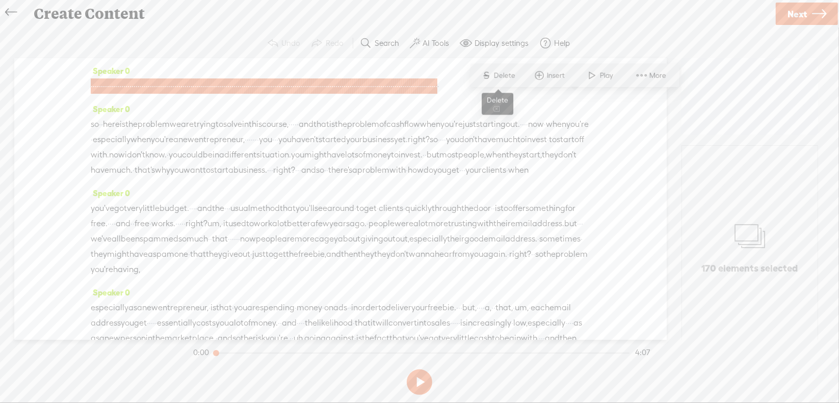
click at [503, 74] on span "Delete" at bounding box center [506, 75] width 24 height 10
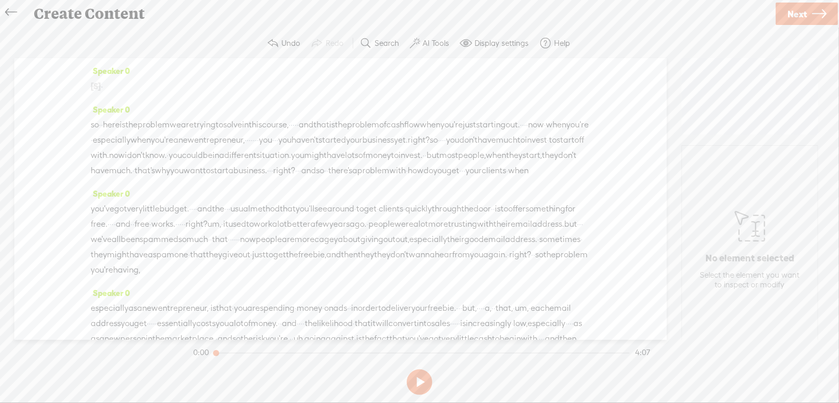
click at [103, 87] on span "·" at bounding box center [102, 86] width 2 height 15
click at [140, 59] on span "Play" at bounding box center [143, 60] width 16 height 10
click at [417, 378] on section at bounding box center [419, 383] width 457 height 34
click at [0, 0] on button at bounding box center [0, 0] width 0 height 0
drag, startPoint x: 376, startPoint y: 123, endPoint x: 387, endPoint y: 126, distance: 11.6
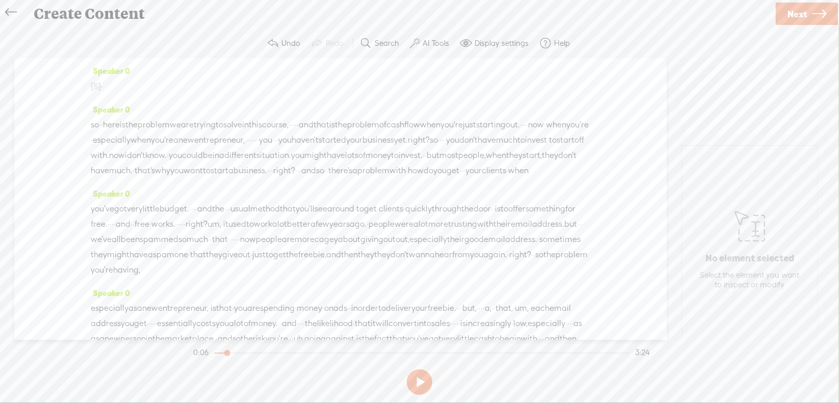
click at [387, 126] on div "so · · here is the problem we are trying to solve in this course, · · · · · and…" at bounding box center [341, 147] width 500 height 61
click at [315, 96] on span "Delete" at bounding box center [317, 98] width 24 height 10
click at [120, 123] on span "here" at bounding box center [111, 125] width 17 height 15
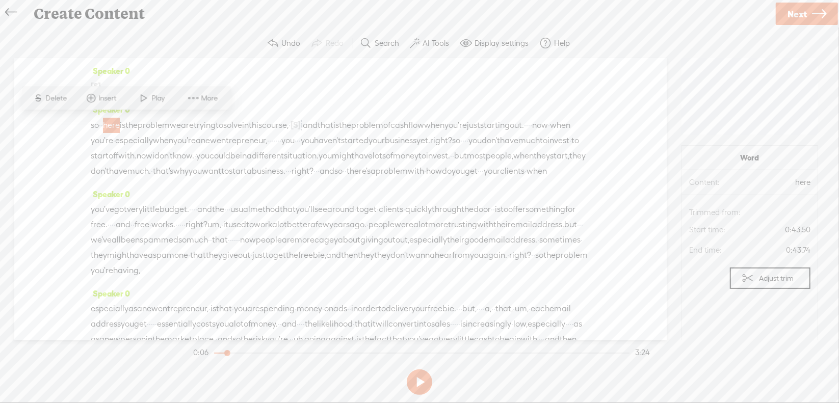
click at [160, 99] on span "Play" at bounding box center [160, 98] width 16 height 10
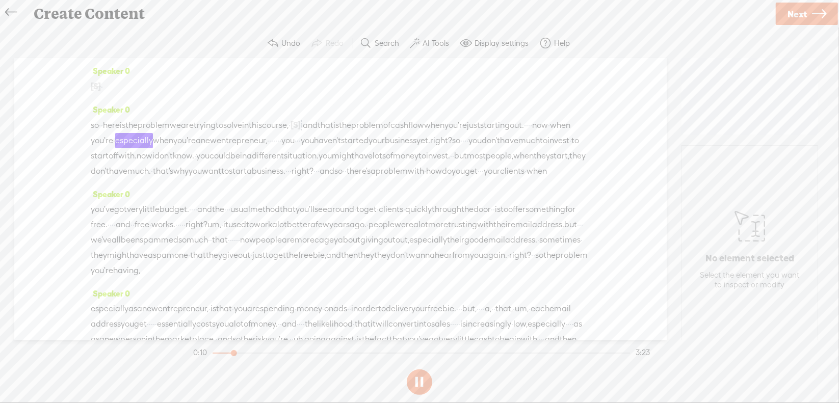
click at [420, 377] on button at bounding box center [419, 382] width 25 height 25
click at [233, 137] on div "so · · here is the problem we are trying to solve in this course, · [S] · · · ·…" at bounding box center [341, 148] width 500 height 62
click at [164, 109] on span "Delete" at bounding box center [165, 114] width 24 height 10
click at [467, 133] on span "just" at bounding box center [473, 125] width 13 height 15
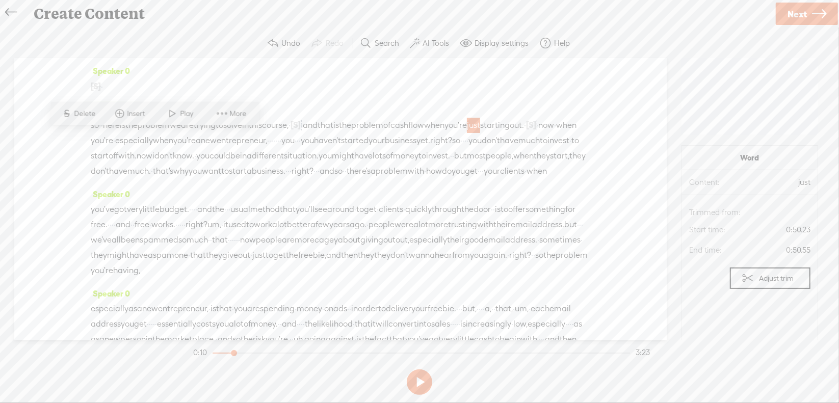
click at [187, 116] on span "Play" at bounding box center [189, 114] width 16 height 10
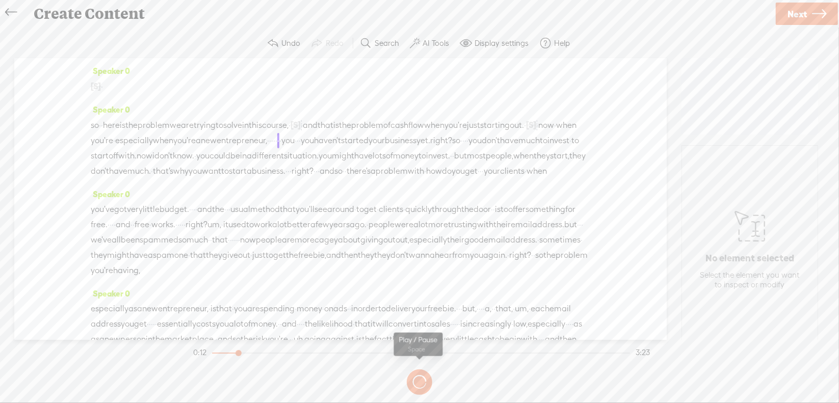
click at [0, 0] on button at bounding box center [0, 0] width 0 height 0
drag, startPoint x: 345, startPoint y: 134, endPoint x: 429, endPoint y: 138, distance: 84.7
click at [429, 138] on div "so · · here is the problem we are trying to solve in this course, · [S] · · · ·…" at bounding box center [341, 148] width 500 height 62
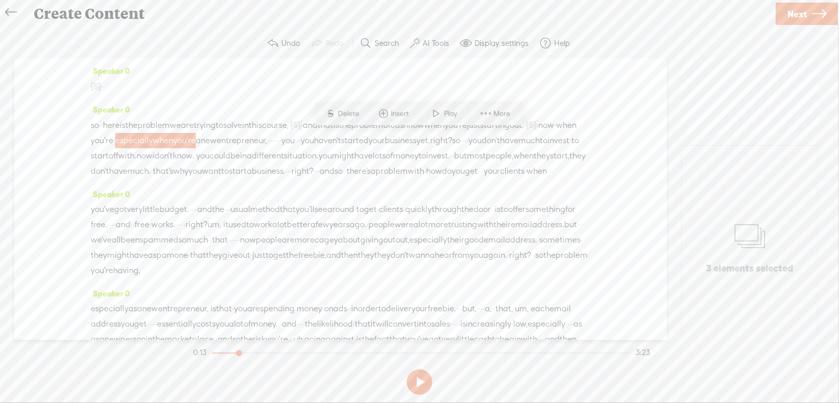
click at [357, 110] on span "Delete" at bounding box center [351, 114] width 24 height 10
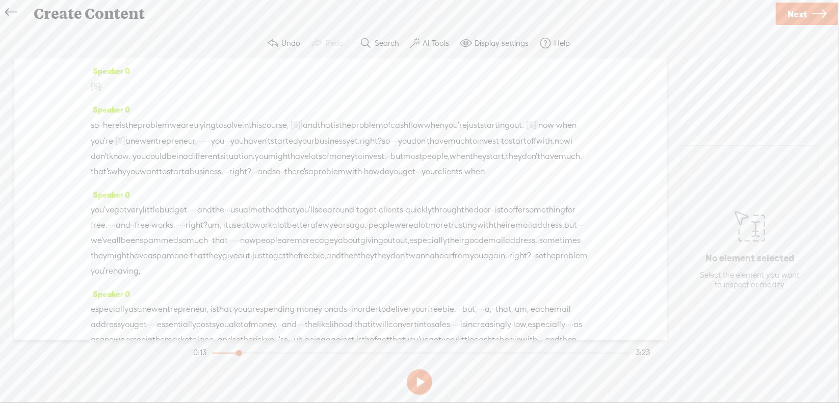
click at [538, 133] on span "now" at bounding box center [546, 125] width 16 height 15
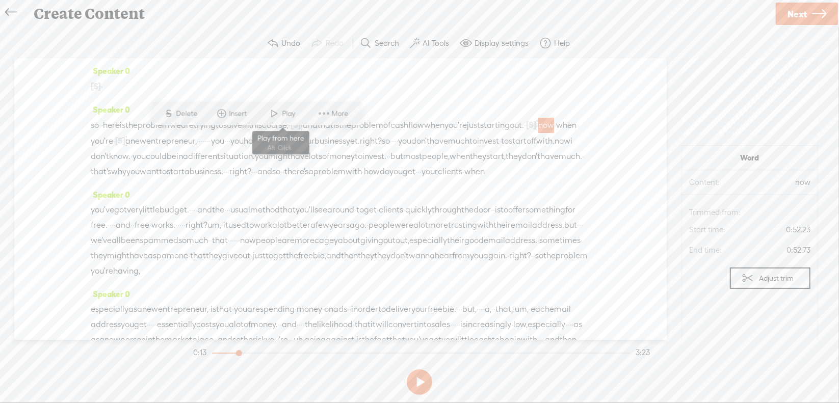
click at [290, 111] on span "Play" at bounding box center [290, 114] width 16 height 10
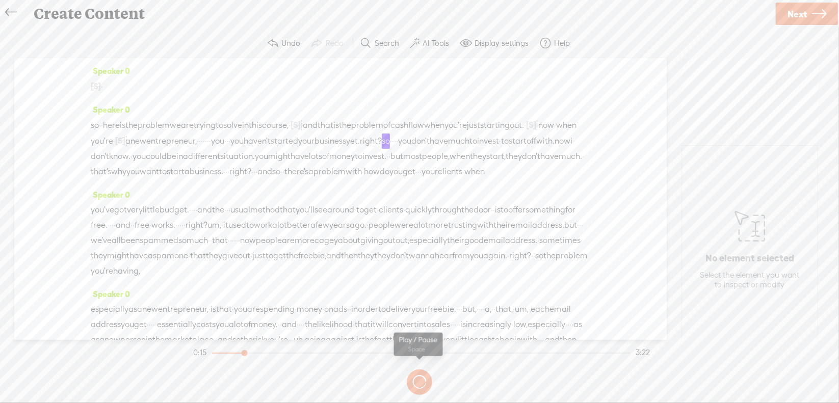
click at [0, 0] on button at bounding box center [0, 0] width 0 height 0
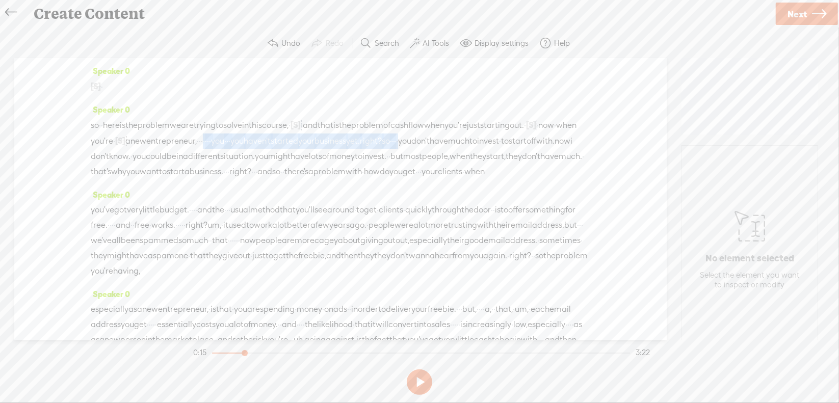
drag, startPoint x: 453, startPoint y: 137, endPoint x: 260, endPoint y: 149, distance: 193.6
click at [260, 149] on div "so · · here is the problem we are trying to solve in this course, · [S] · · · ·…" at bounding box center [341, 148] width 500 height 62
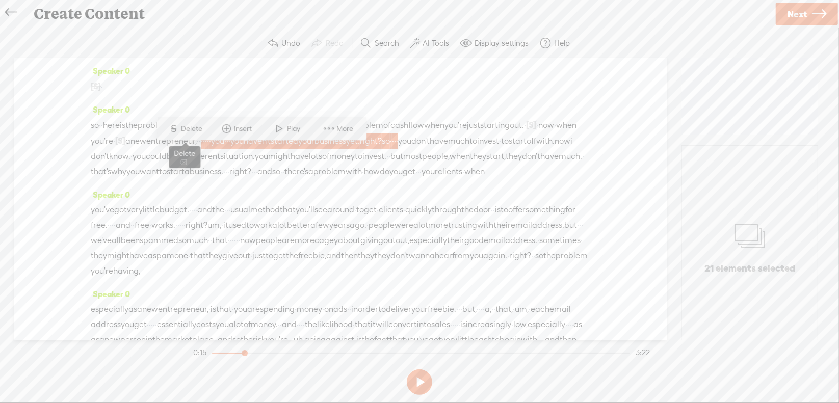
click at [190, 129] on span "Delete" at bounding box center [194, 129] width 24 height 10
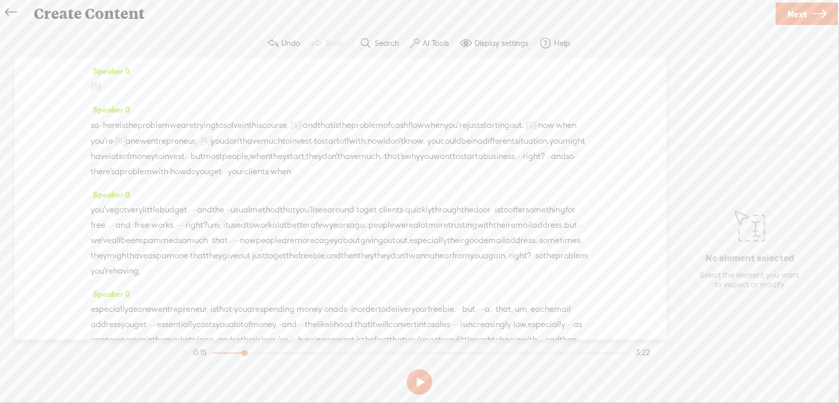
click at [556, 133] on span "when" at bounding box center [566, 125] width 20 height 15
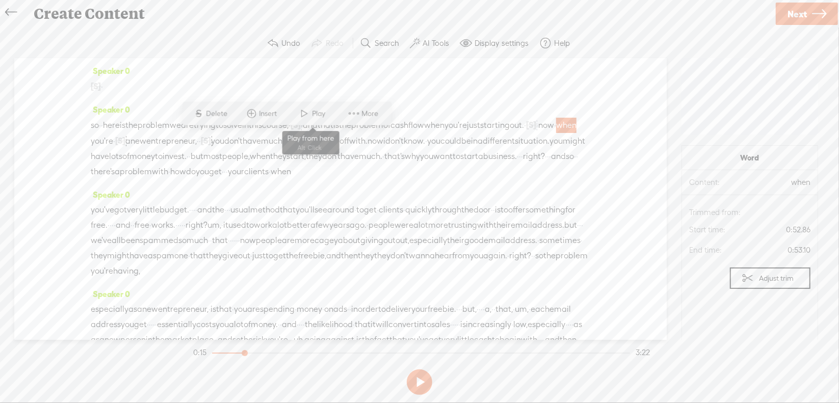
click at [313, 121] on span "Play" at bounding box center [312, 114] width 51 height 18
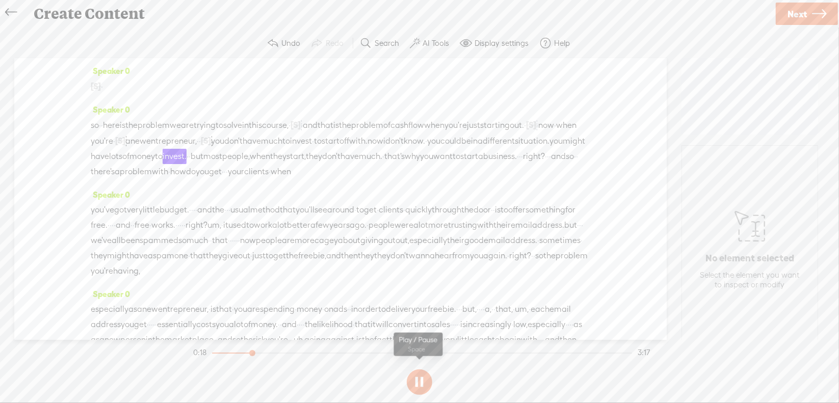
click at [419, 376] on button at bounding box center [419, 382] width 25 height 25
click at [418, 380] on button at bounding box center [419, 382] width 25 height 25
click at [427, 149] on span "you" at bounding box center [433, 141] width 13 height 15
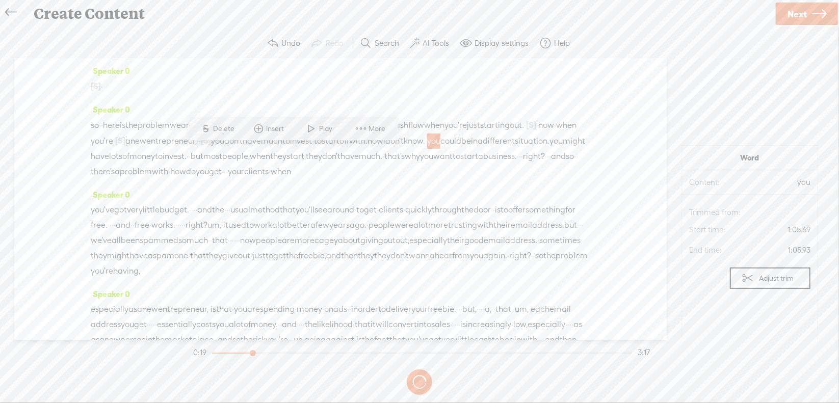
click at [325, 130] on span "Play" at bounding box center [328, 129] width 16 height 10
click at [343, 19] on div "Create Content" at bounding box center [401, 14] width 748 height 27
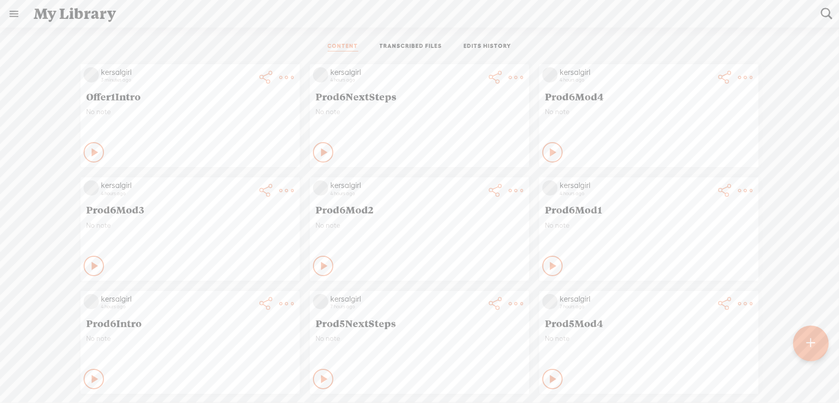
click at [812, 340] on t at bounding box center [811, 343] width 9 height 22
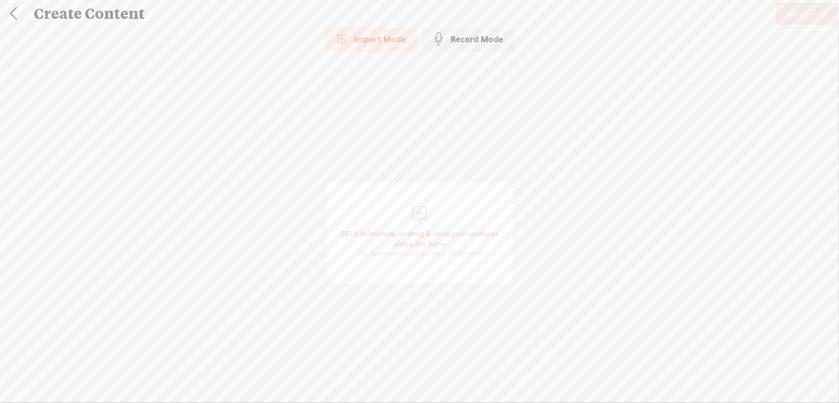
click at [380, 232] on span "browse" at bounding box center [381, 233] width 27 height 9
click at [788, 8] on span "Next" at bounding box center [797, 14] width 19 height 26
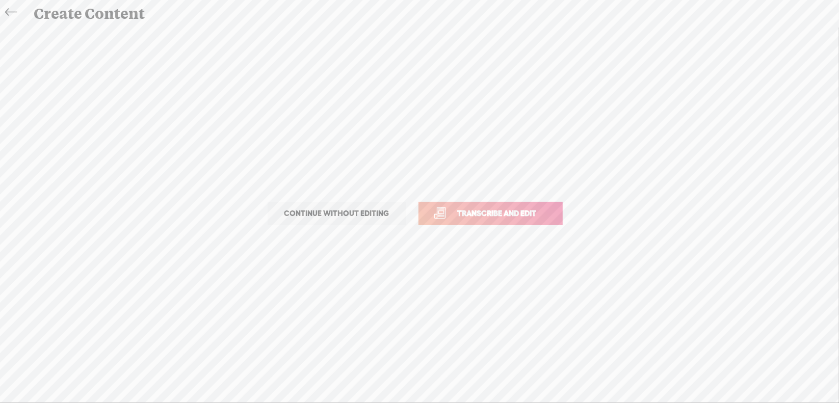
click at [470, 213] on span "Transcribe and edit" at bounding box center [497, 214] width 100 height 12
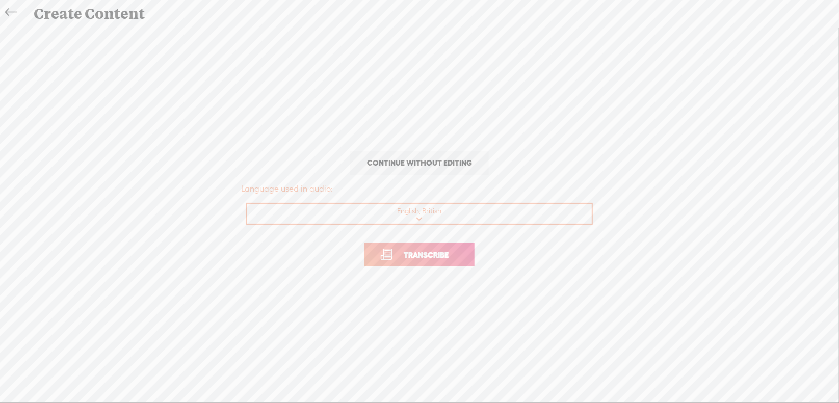
click at [411, 254] on span "Transcribe" at bounding box center [426, 255] width 66 height 12
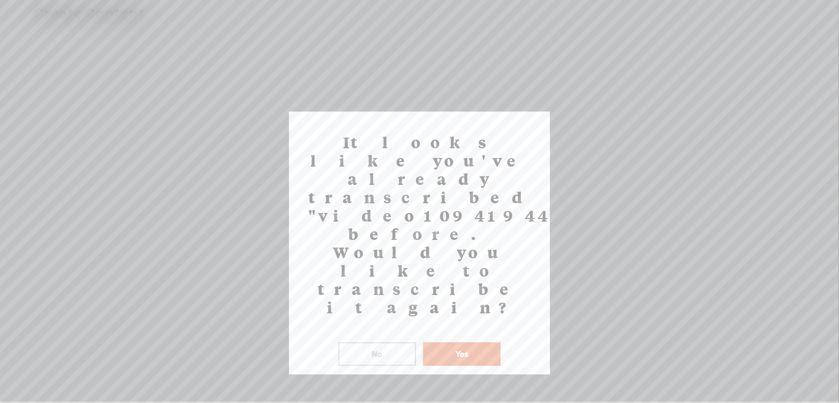
click at [392, 343] on button "No" at bounding box center [378, 354] width 78 height 23
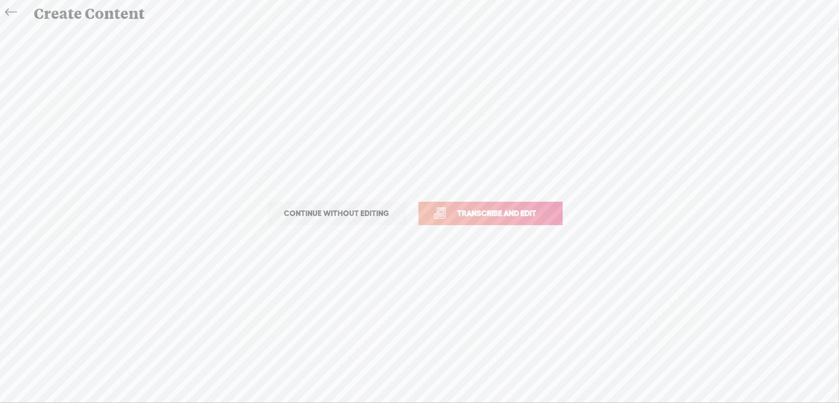
click at [491, 209] on span "Transcribe and edit" at bounding box center [497, 214] width 100 height 12
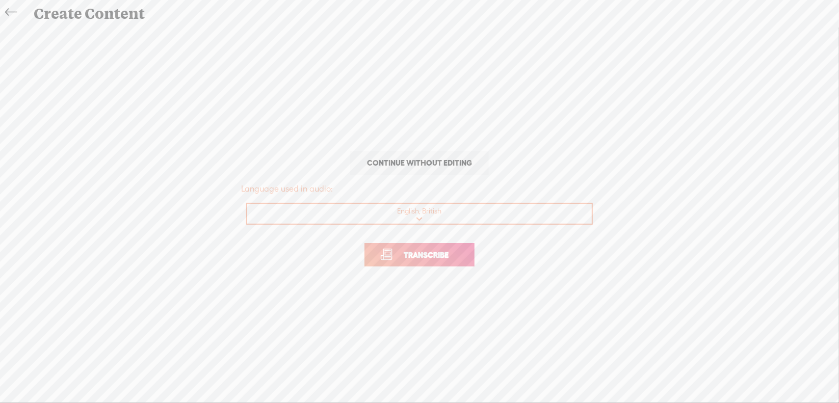
click at [431, 256] on span "Transcribe" at bounding box center [426, 255] width 66 height 12
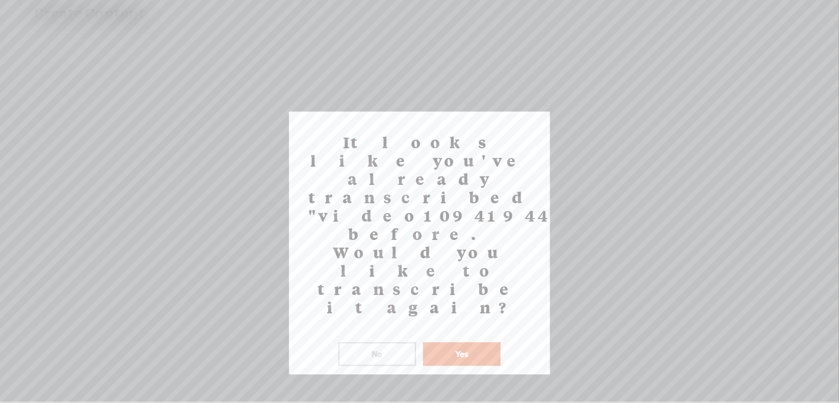
click at [456, 343] on button "Yes" at bounding box center [462, 354] width 78 height 23
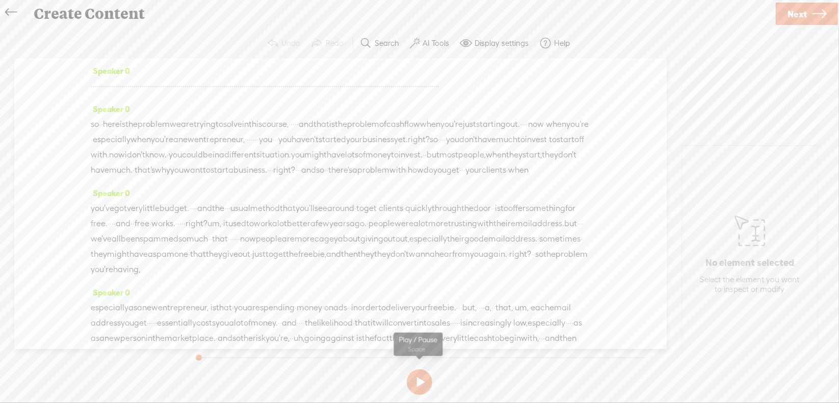
click at [421, 378] on button at bounding box center [419, 382] width 25 height 25
click at [418, 382] on button at bounding box center [419, 382] width 30 height 30
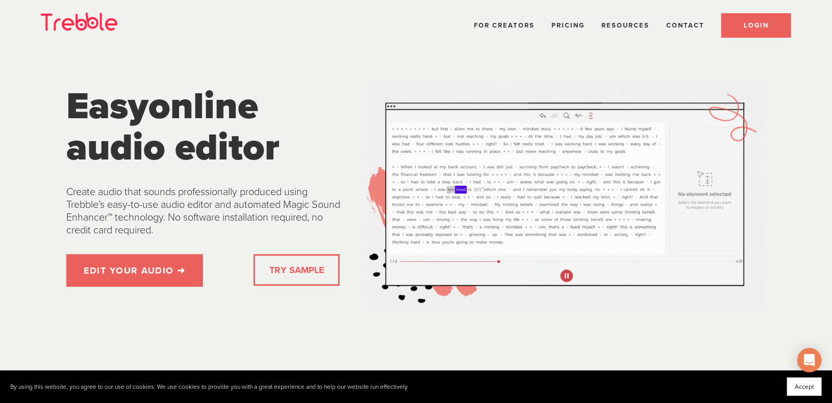
click at [755, 19] on link "LOGIN" at bounding box center [756, 25] width 70 height 24
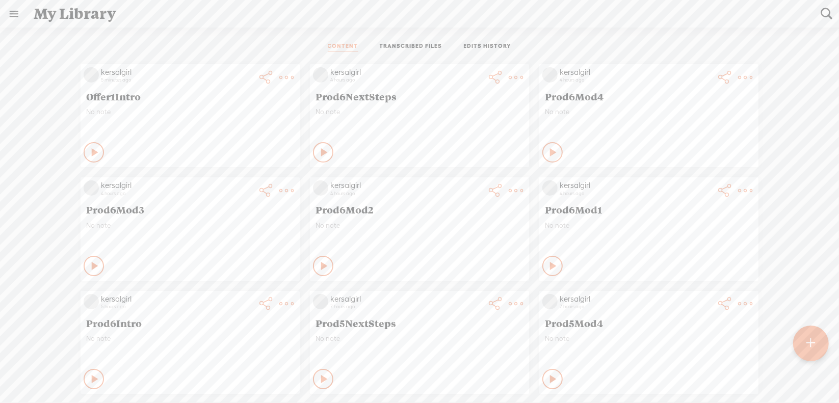
click at [409, 42] on link "TRANSCRIBED FILES" at bounding box center [411, 46] width 63 height 9
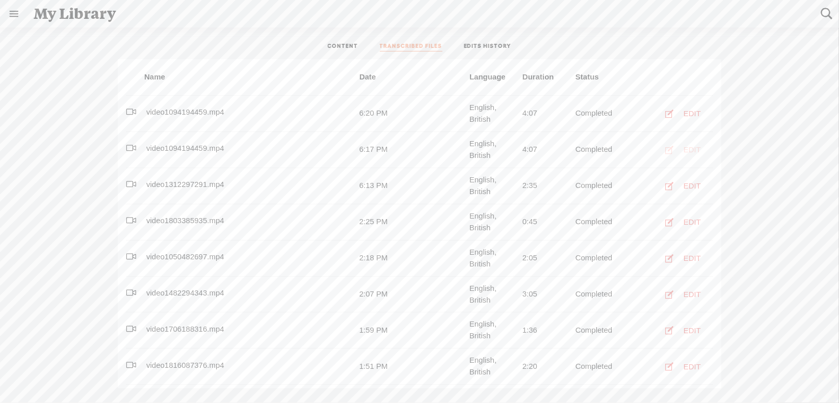
click at [687, 146] on div "EDIT" at bounding box center [692, 150] width 17 height 10
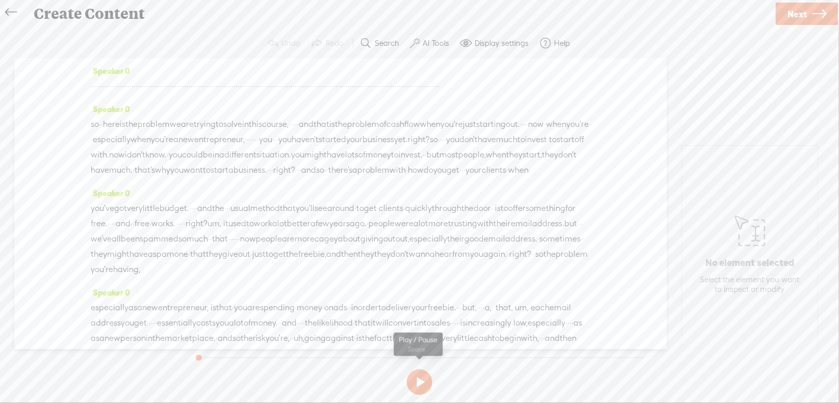
click at [419, 379] on button at bounding box center [419, 382] width 25 height 25
click at [419, 381] on button at bounding box center [419, 382] width 25 height 25
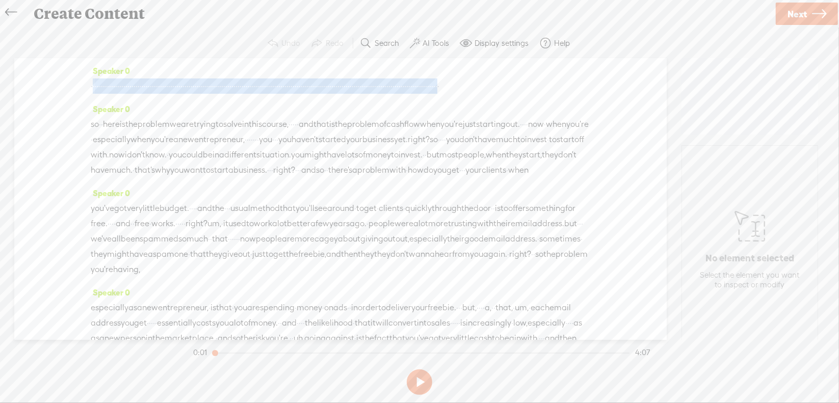
drag, startPoint x: 92, startPoint y: 85, endPoint x: 594, endPoint y: 104, distance: 502.1
click at [594, 103] on div "Speaker 0 · · · · · · · · · · · · · · · · · · · · · · · · · · · · · · · · · · ·…" at bounding box center [340, 199] width 653 height 282
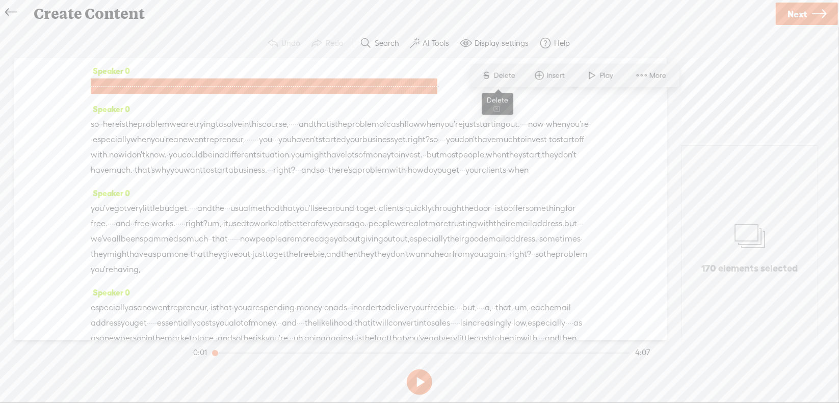
click at [510, 73] on span "Delete" at bounding box center [506, 75] width 24 height 10
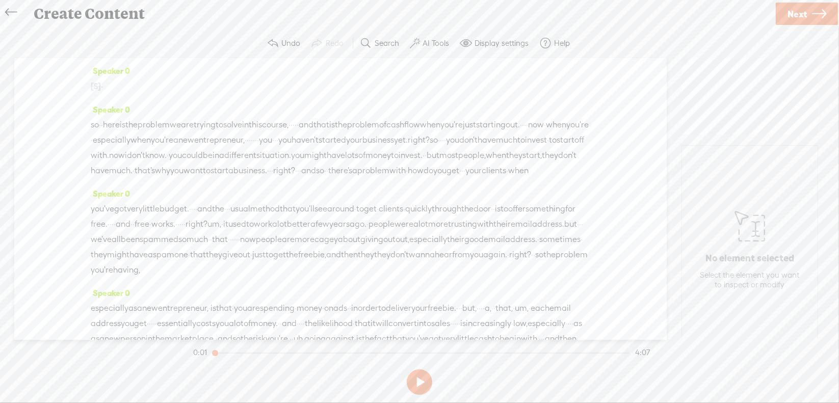
click at [103, 82] on span "·" at bounding box center [102, 86] width 2 height 15
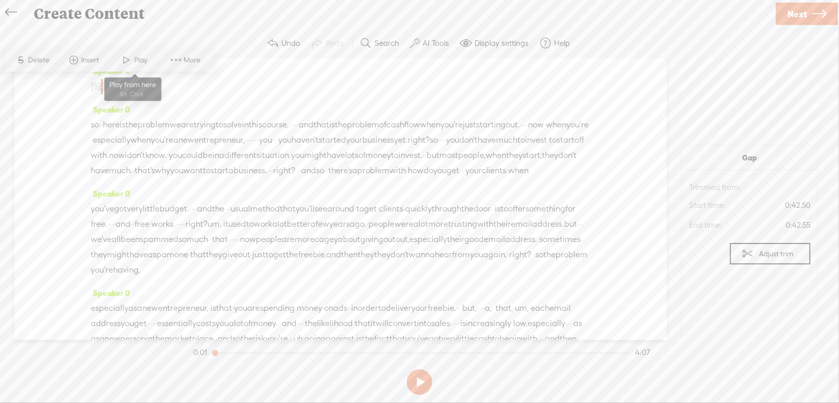
click at [135, 60] on span "Play" at bounding box center [143, 60] width 16 height 10
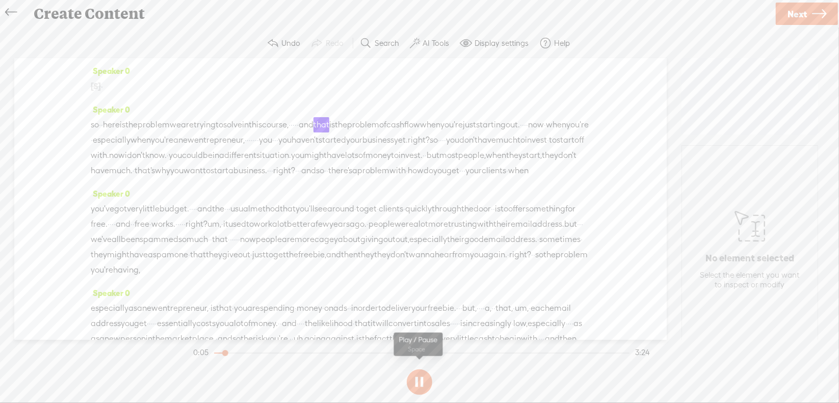
click at [420, 379] on section at bounding box center [419, 383] width 457 height 34
click at [416, 378] on section at bounding box center [419, 383] width 457 height 34
click at [419, 378] on button at bounding box center [419, 382] width 25 height 25
drag, startPoint x: 377, startPoint y: 121, endPoint x: 388, endPoint y: 123, distance: 10.8
click at [388, 122] on div "so · · here is the problem we are trying to solve in this course, · · · · · and…" at bounding box center [341, 147] width 500 height 61
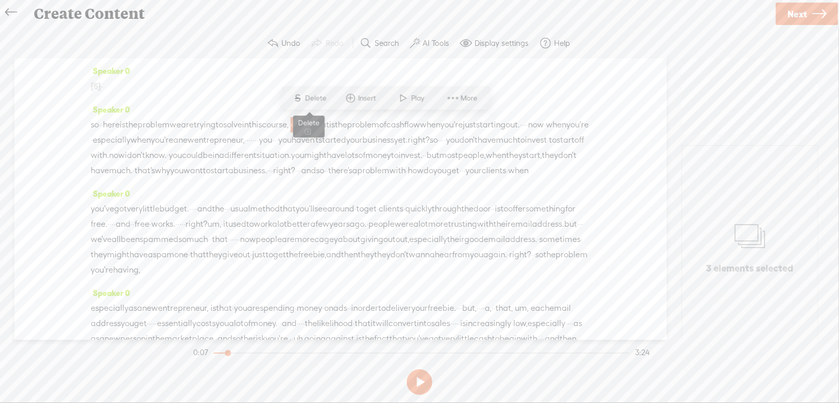
click at [319, 98] on span "Delete" at bounding box center [317, 98] width 24 height 10
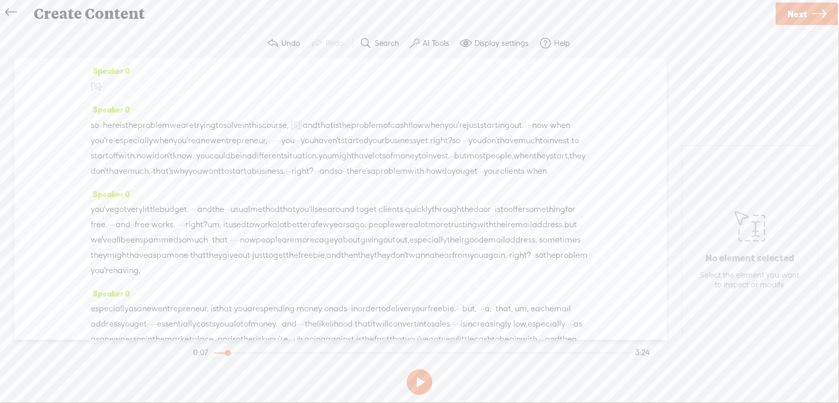
click at [262, 121] on span "this" at bounding box center [255, 125] width 13 height 15
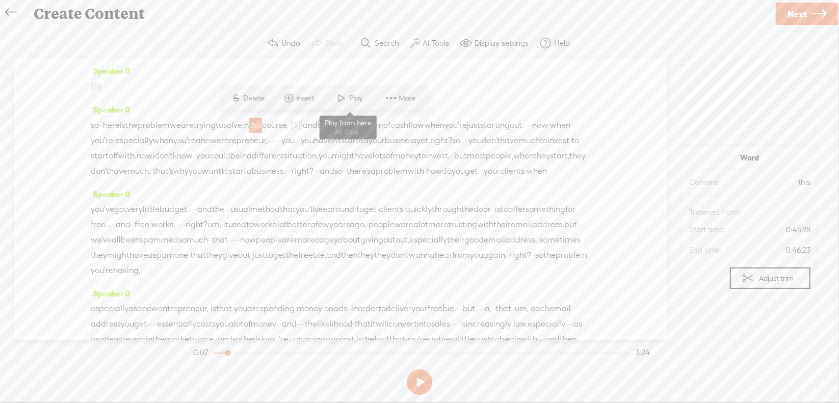
click at [350, 93] on span "Play" at bounding box center [358, 98] width 16 height 10
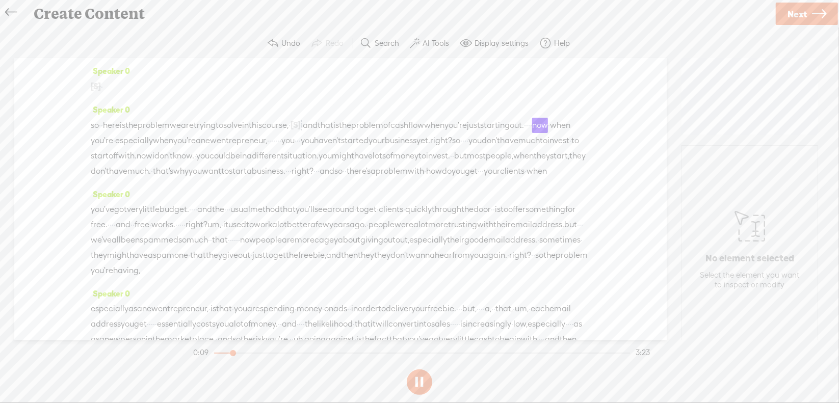
click at [420, 379] on section at bounding box center [419, 383] width 457 height 34
click at [420, 379] on button at bounding box center [419, 382] width 25 height 25
drag, startPoint x: 233, startPoint y: 138, endPoint x: 260, endPoint y: 134, distance: 27.8
click at [260, 134] on div "so · · here is the problem we are trying to solve in this course, · [S] · · · ·…" at bounding box center [341, 148] width 500 height 62
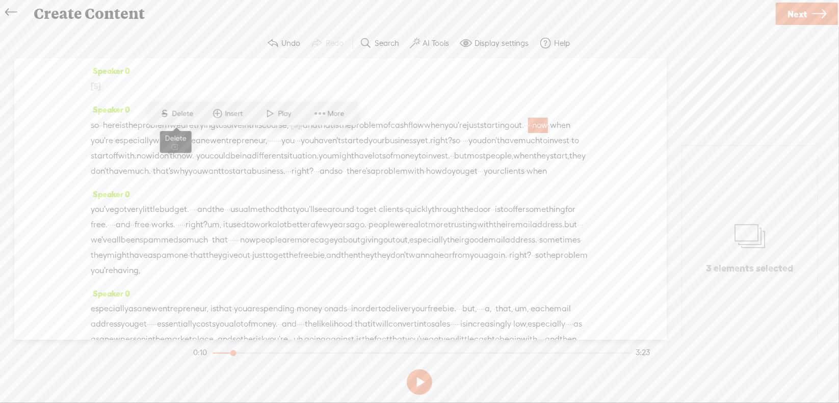
click at [187, 110] on span "Delete" at bounding box center [184, 114] width 24 height 10
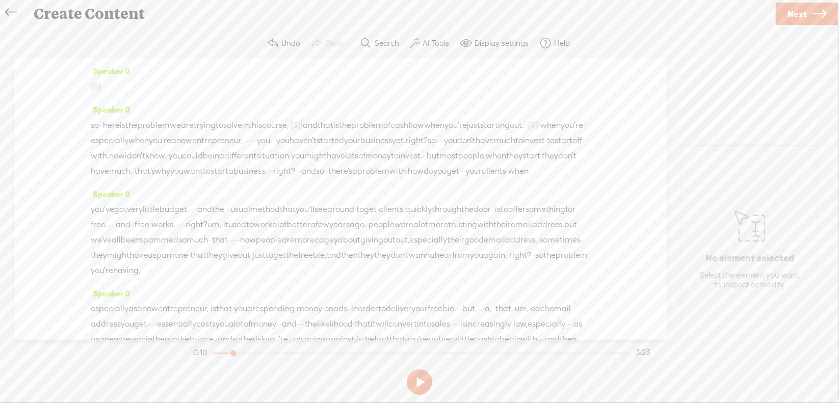
drag, startPoint x: 317, startPoint y: 138, endPoint x: 407, endPoint y: 142, distance: 90.3
click at [407, 142] on div "so · · here is the problem we are trying to solve in this course, · [S] · · · ·…" at bounding box center [341, 148] width 500 height 62
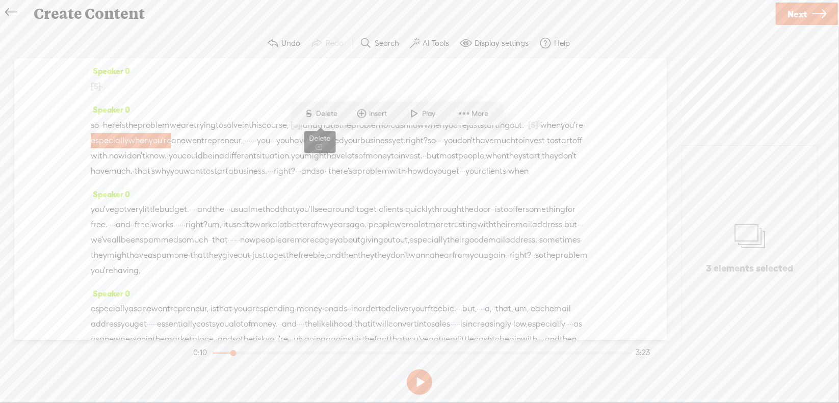
click at [330, 115] on span "Delete" at bounding box center [329, 114] width 24 height 10
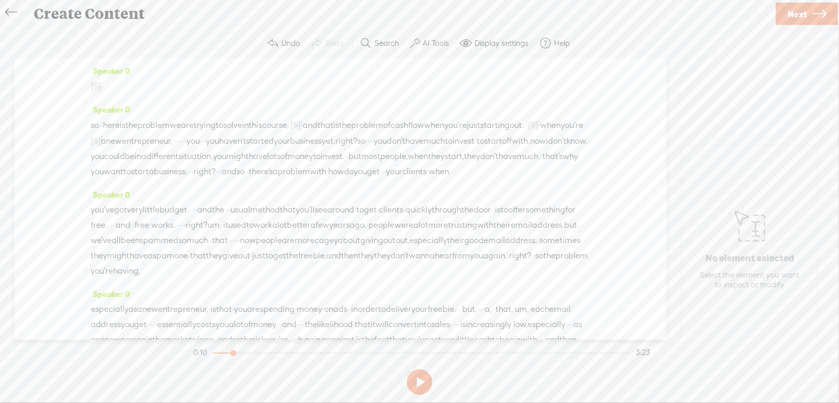
click at [480, 133] on span "starting" at bounding box center [495, 125] width 30 height 15
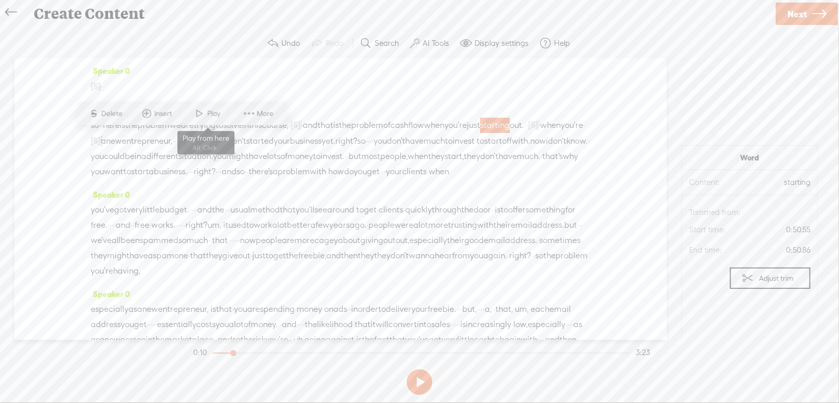
click at [221, 113] on span "Play" at bounding box center [216, 114] width 16 height 10
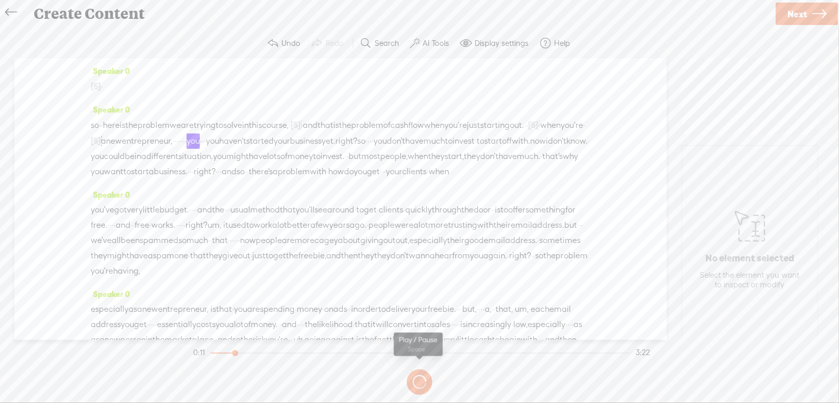
click at [0, 0] on button at bounding box center [0, 0] width 0 height 0
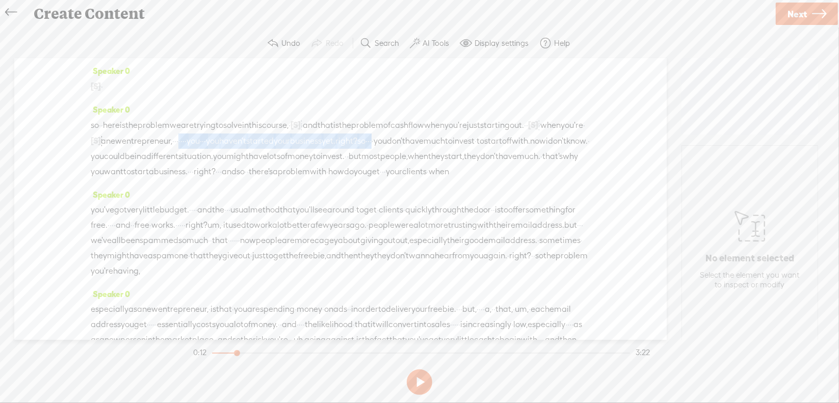
drag, startPoint x: 431, startPoint y: 134, endPoint x: 223, endPoint y: 149, distance: 209.1
click at [223, 149] on div "so · · here is the problem we are trying to solve in this course, · [S] · · · ·…" at bounding box center [341, 148] width 500 height 62
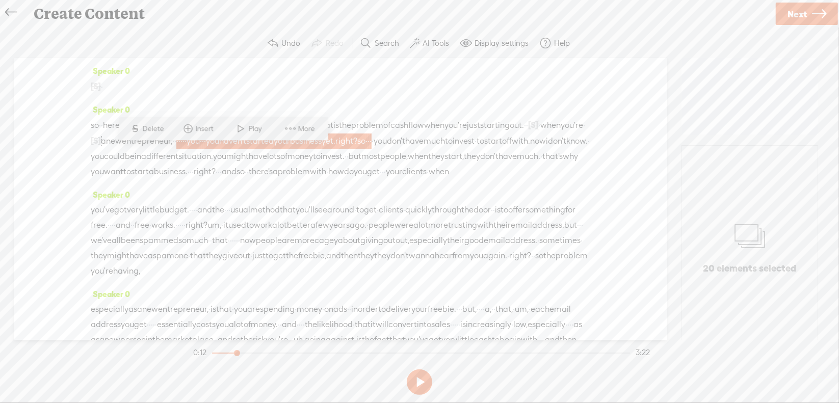
click at [157, 125] on span "Delete" at bounding box center [155, 129] width 24 height 10
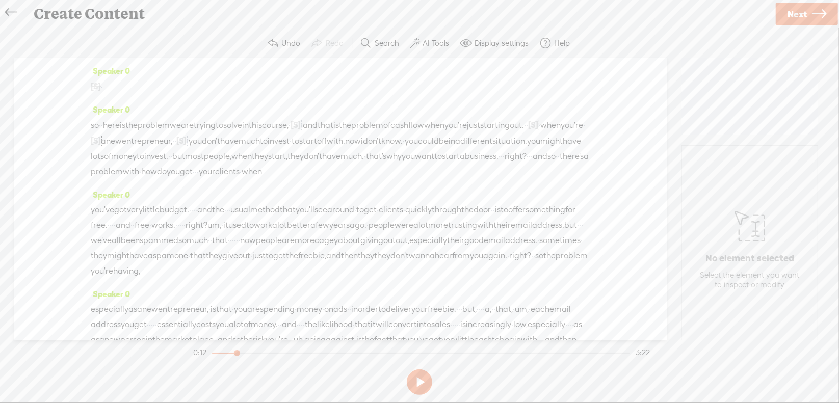
click at [122, 143] on span "new" at bounding box center [114, 141] width 16 height 15
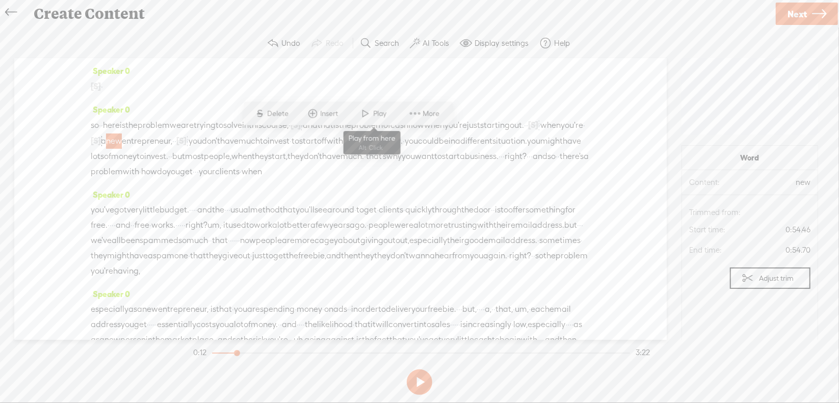
click at [374, 112] on span "Play" at bounding box center [382, 114] width 16 height 10
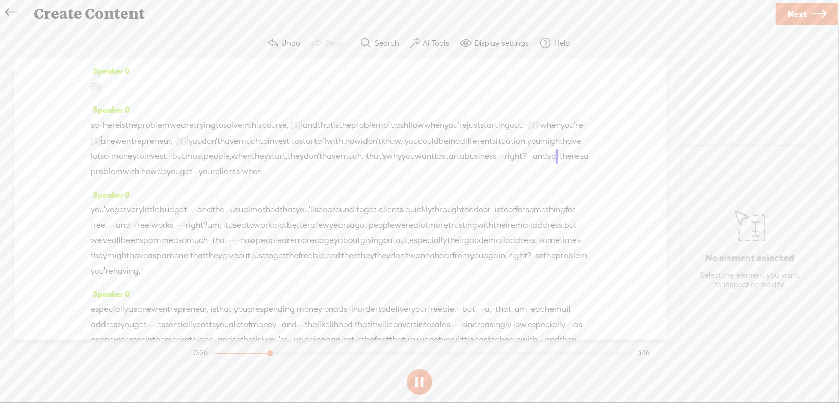
click at [417, 380] on button at bounding box center [419, 382] width 25 height 25
drag, startPoint x: 92, startPoint y: 183, endPoint x: 154, endPoint y: 182, distance: 62.2
click at [139, 179] on div "so · · here is the problem we are trying to solve in this course, · [S] · · · ·…" at bounding box center [341, 148] width 500 height 62
click at [76, 157] on span "Delete" at bounding box center [69, 159] width 24 height 10
click at [511, 165] on span "·" at bounding box center [512, 156] width 2 height 15
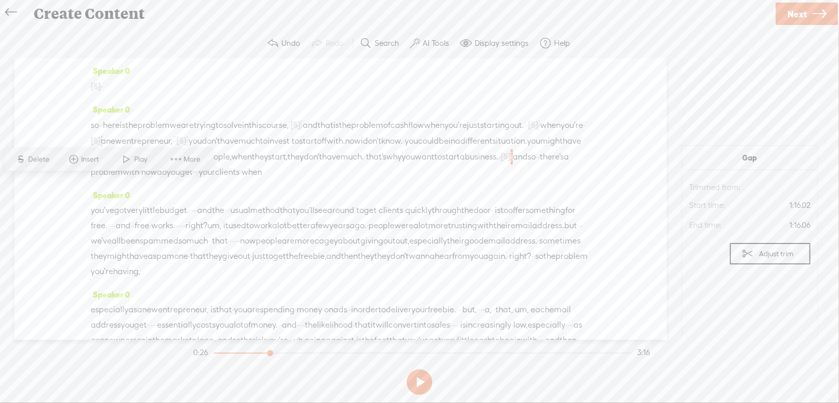
click at [135, 161] on span "Play" at bounding box center [143, 159] width 16 height 10
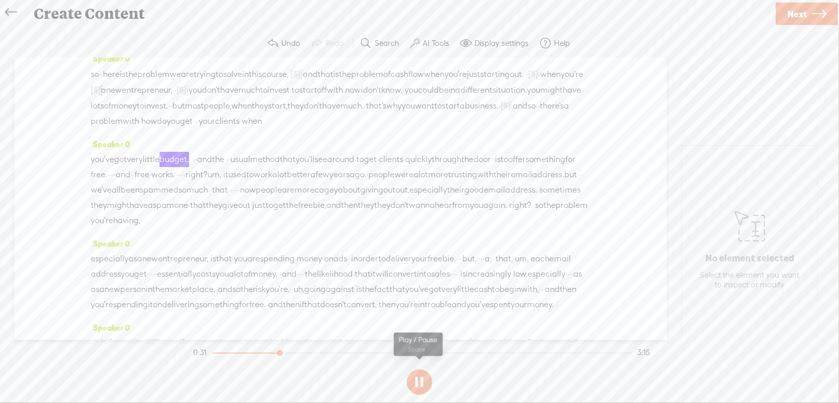
click at [422, 377] on button at bounding box center [419, 382] width 25 height 25
click at [197, 129] on span "·" at bounding box center [196, 121] width 2 height 15
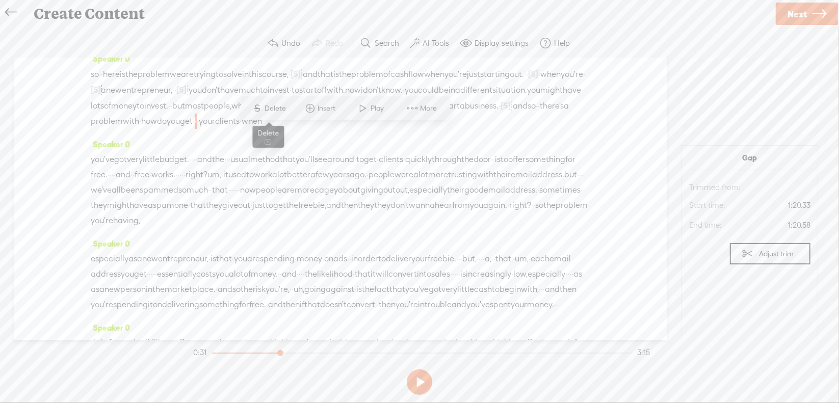
click at [280, 110] on span "Delete" at bounding box center [277, 109] width 24 height 10
click at [167, 130] on span "do" at bounding box center [162, 121] width 10 height 15
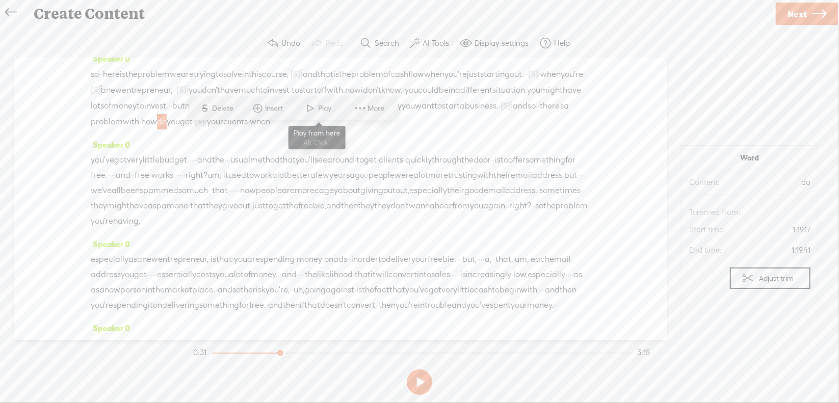
click at [312, 110] on span at bounding box center [310, 108] width 15 height 18
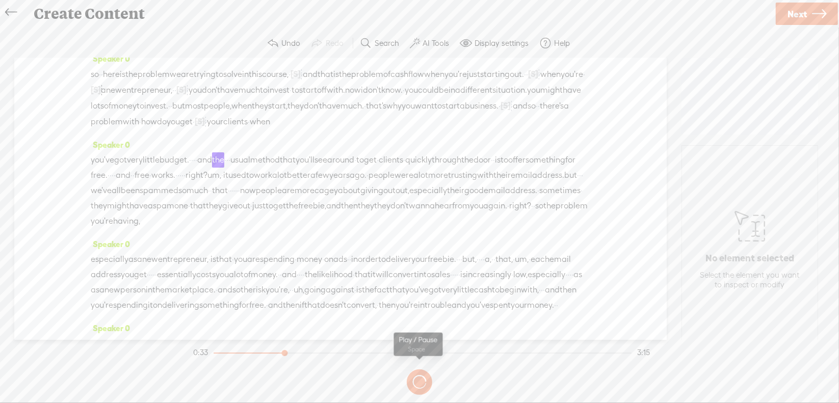
click at [418, 381] on section at bounding box center [419, 383] width 457 height 34
click at [0, 0] on button at bounding box center [0, 0] width 0 height 0
drag, startPoint x: 223, startPoint y: 170, endPoint x: 256, endPoint y: 172, distance: 33.7
click at [256, 172] on div "you've got very little budget. · · · · and the · · · usual method that you'll s…" at bounding box center [341, 190] width 500 height 76
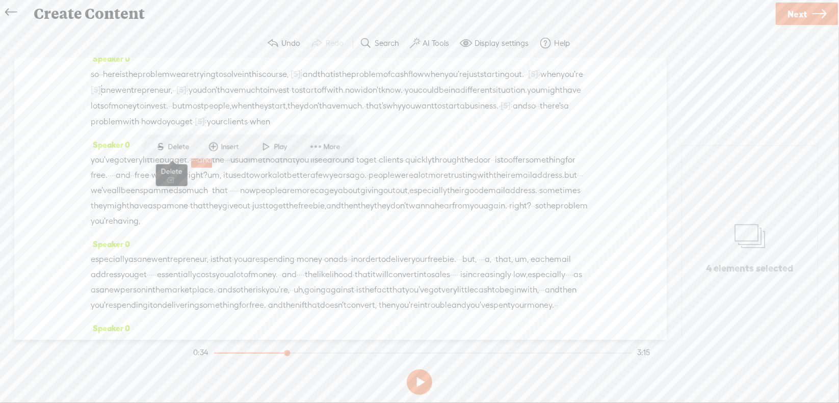
drag, startPoint x: 181, startPoint y: 144, endPoint x: 180, endPoint y: 149, distance: 5.1
click at [181, 144] on span "Delete" at bounding box center [180, 147] width 24 height 10
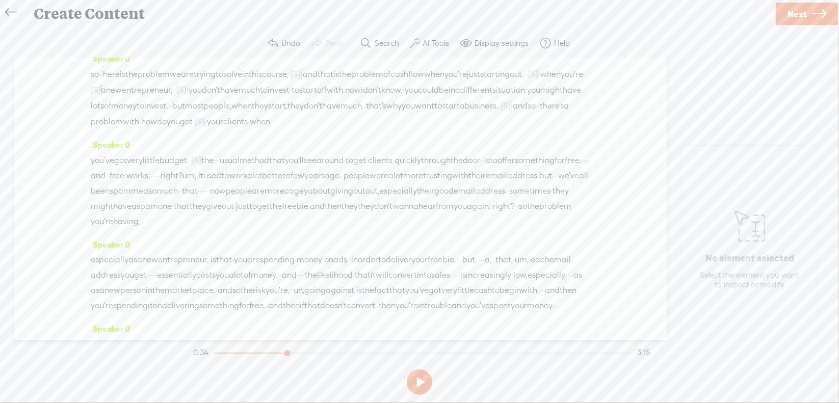
click at [160, 168] on span "little" at bounding box center [151, 160] width 17 height 15
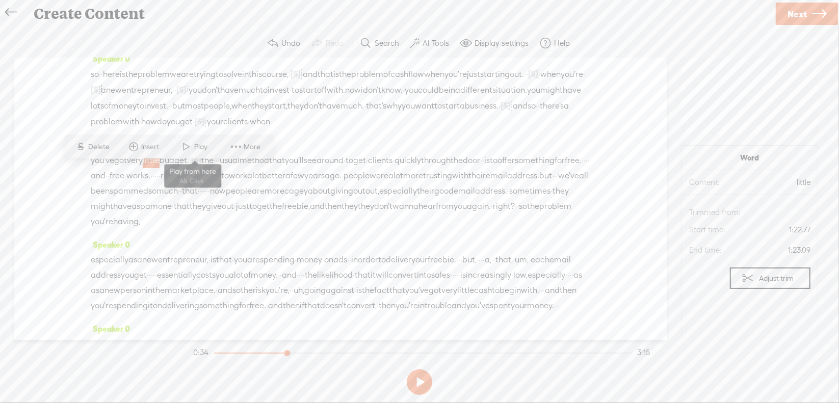
click at [203, 147] on span "Play" at bounding box center [202, 147] width 16 height 10
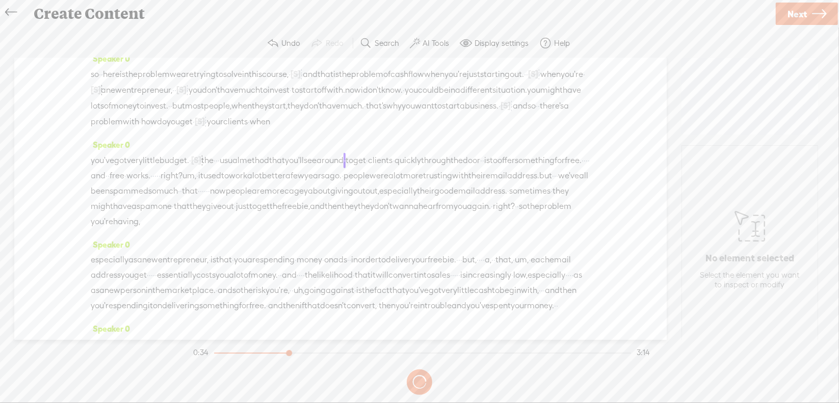
scroll to position [102, 0]
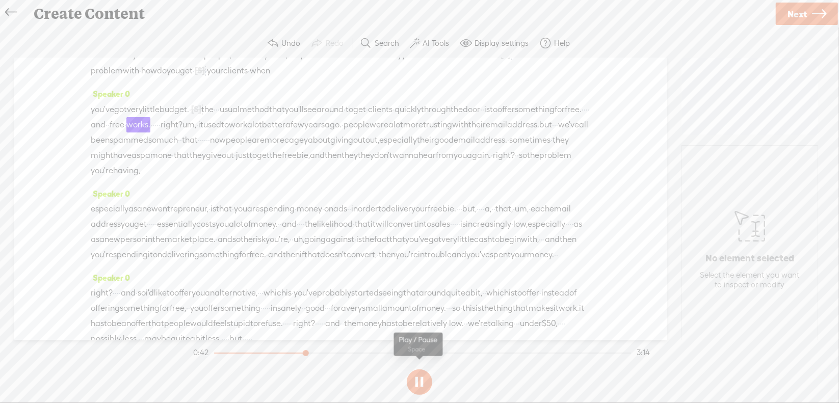
click at [419, 380] on button at bounding box center [419, 382] width 25 height 25
click at [586, 117] on span "·" at bounding box center [587, 109] width 2 height 15
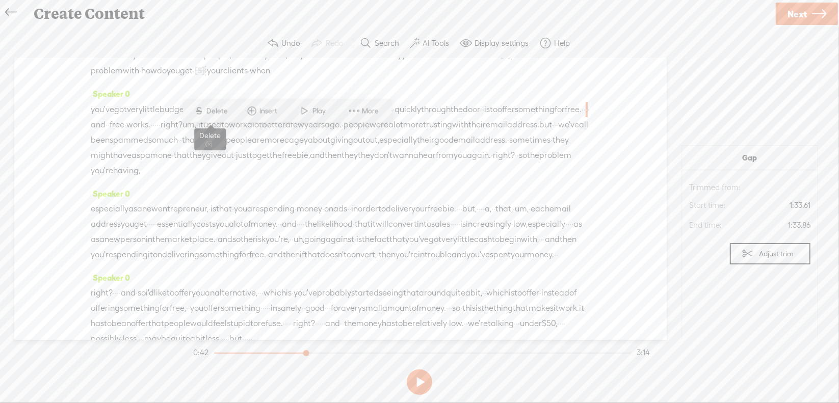
click at [225, 108] on span "Delete" at bounding box center [219, 111] width 24 height 10
drag, startPoint x: 403, startPoint y: 136, endPoint x: 466, endPoint y: 137, distance: 62.7
click at [466, 137] on div "you've got very little budget. · [S] · · · and the · · · usual method that you'…" at bounding box center [341, 140] width 500 height 78
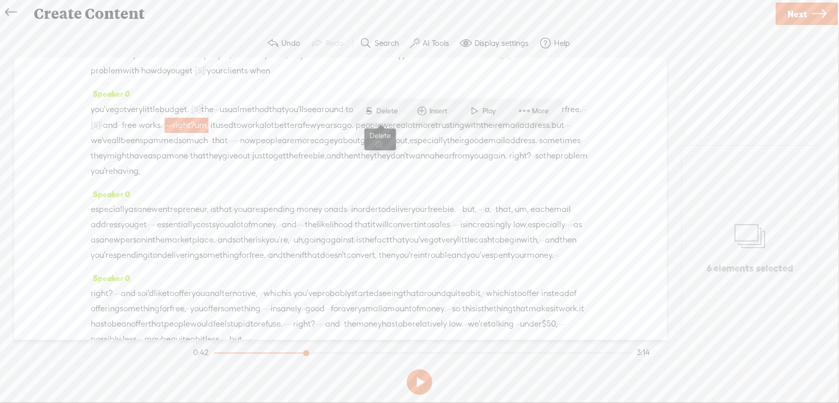
click at [390, 112] on span "Delete" at bounding box center [389, 111] width 24 height 10
click at [515, 117] on span "something" at bounding box center [535, 109] width 40 height 15
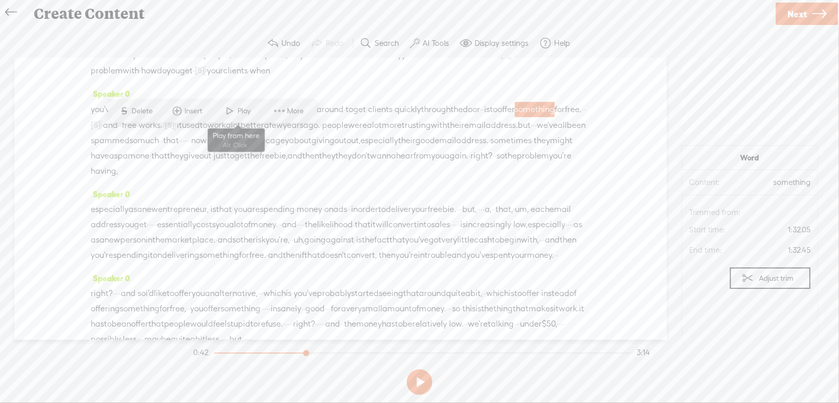
click at [243, 109] on span "Play" at bounding box center [246, 111] width 16 height 10
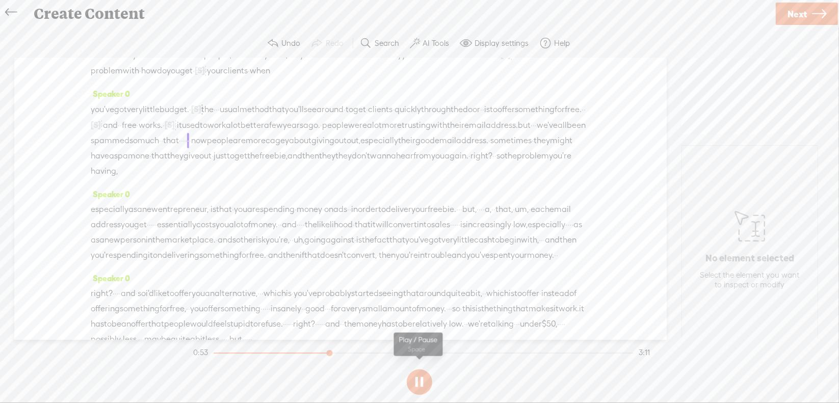
click at [419, 377] on button at bounding box center [419, 382] width 25 height 25
drag, startPoint x: 134, startPoint y: 166, endPoint x: 148, endPoint y: 164, distance: 14.4
click at [148, 164] on div "you've got very little budget. · [S] · · · and the · · · usual method that you'…" at bounding box center [341, 140] width 500 height 78
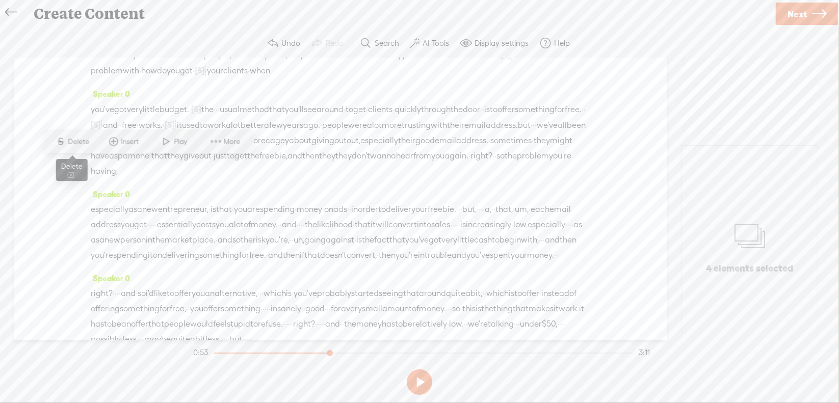
click at [82, 140] on span "Delete" at bounding box center [80, 142] width 24 height 10
click at [163, 149] on span "that" at bounding box center [171, 141] width 16 height 15
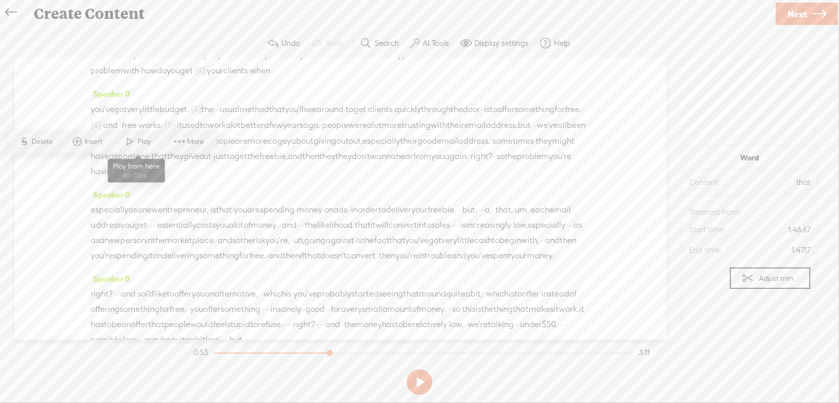
click at [134, 142] on span at bounding box center [130, 142] width 15 height 18
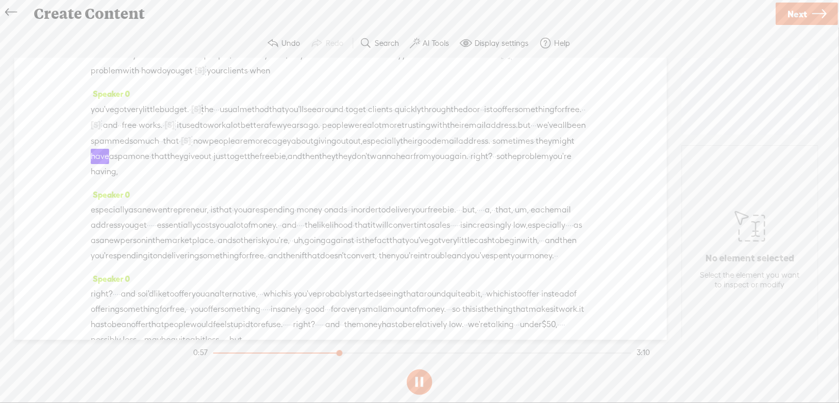
scroll to position [153, 0]
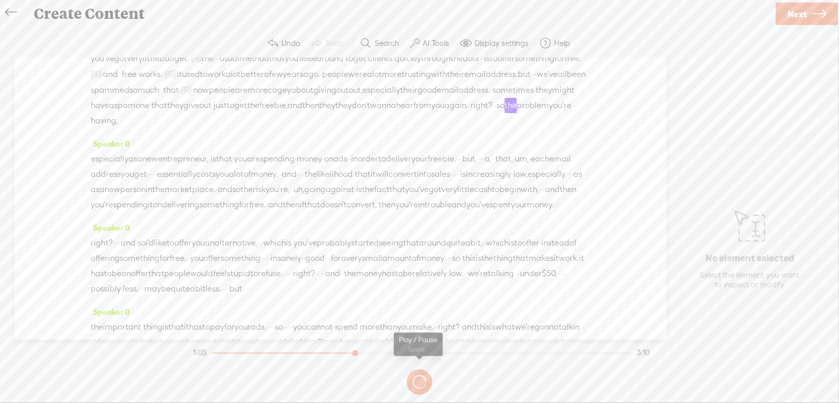
click at [0, 0] on button at bounding box center [0, 0] width 0 height 0
click at [352, 113] on span "they" at bounding box center [344, 105] width 16 height 15
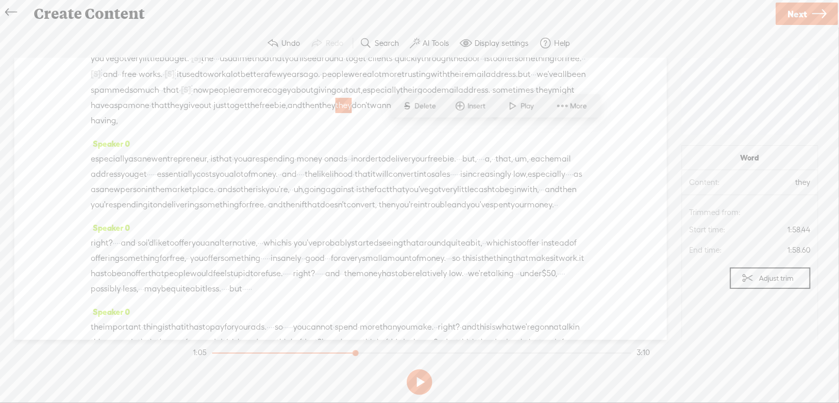
click at [430, 105] on span "Delete" at bounding box center [427, 106] width 24 height 10
click at [319, 114] on span "then" at bounding box center [310, 105] width 17 height 15
click at [465, 105] on span at bounding box center [468, 106] width 15 height 18
click at [419, 378] on section at bounding box center [419, 383] width 457 height 34
click at [420, 378] on button at bounding box center [419, 382] width 25 height 25
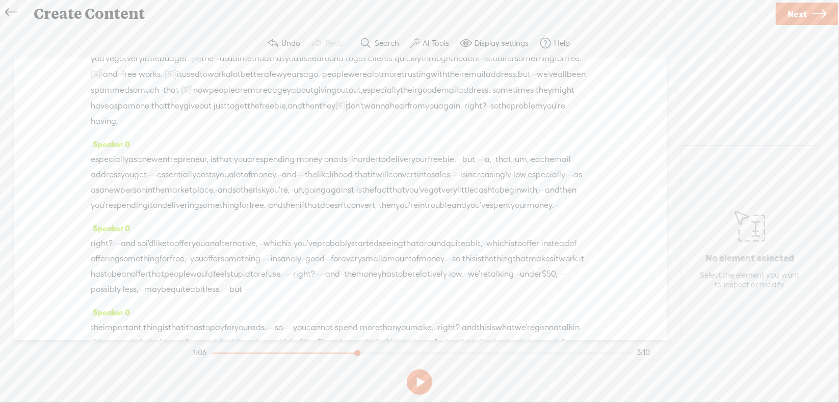
click at [465, 114] on span "right?" at bounding box center [476, 105] width 22 height 15
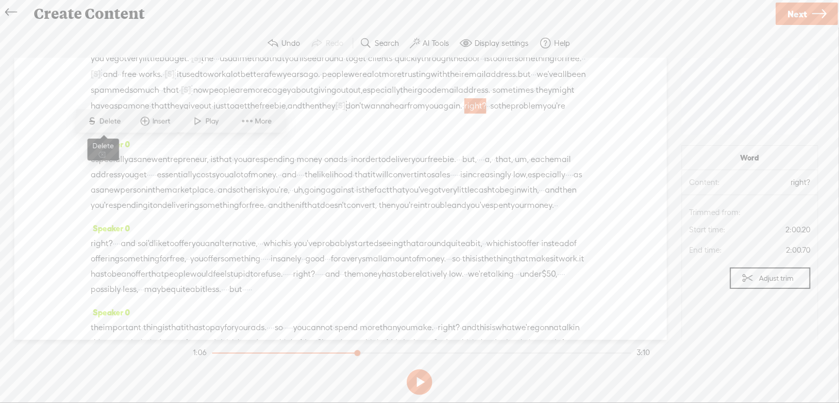
click at [105, 118] on span "Delete" at bounding box center [112, 121] width 24 height 10
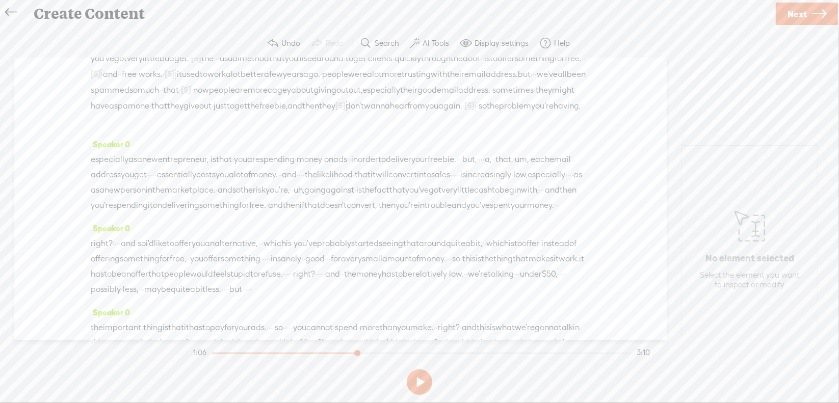
click at [407, 114] on span "from" at bounding box center [416, 105] width 18 height 15
click at [136, 121] on span "Play" at bounding box center [141, 121] width 16 height 10
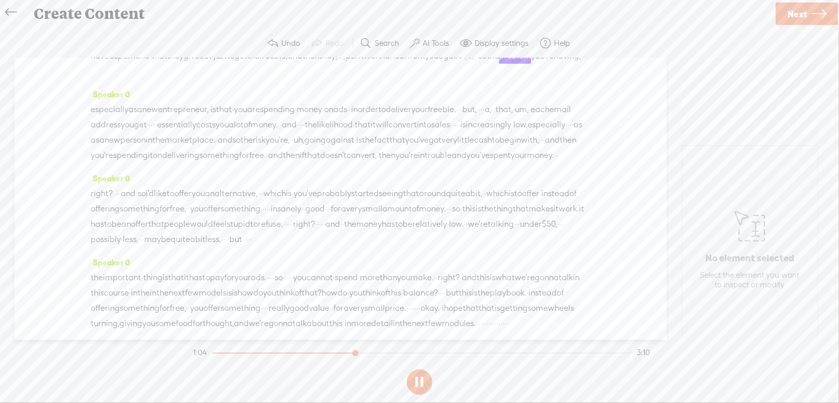
scroll to position [204, 0]
click at [417, 379] on button at bounding box center [419, 382] width 25 height 25
click at [458, 116] on span "·" at bounding box center [459, 108] width 2 height 15
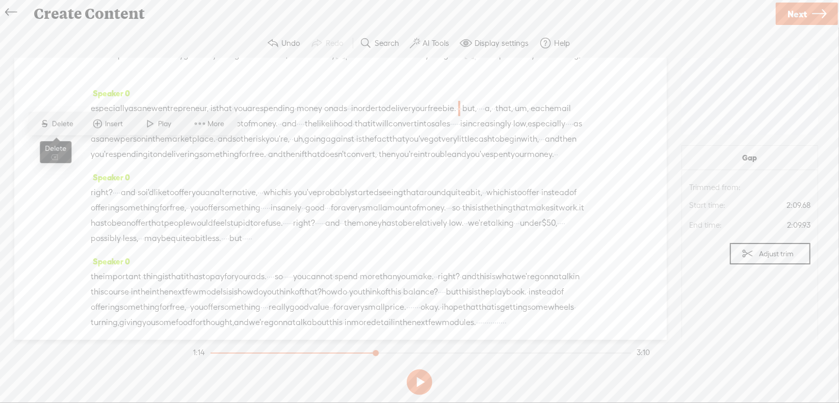
click at [68, 122] on span "Delete" at bounding box center [65, 124] width 24 height 10
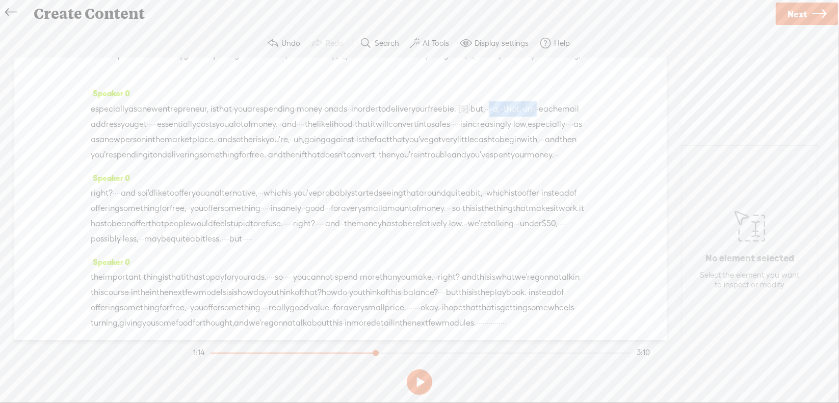
drag, startPoint x: 178, startPoint y: 146, endPoint x: 259, endPoint y: 146, distance: 81.1
click at [259, 146] on div "especially as a new entrepreneur, · is that · you are spending · money · on ads…" at bounding box center [341, 132] width 500 height 62
click at [188, 122] on span "Delete" at bounding box center [186, 124] width 24 height 10
click at [428, 117] on span "freebie." at bounding box center [442, 108] width 29 height 15
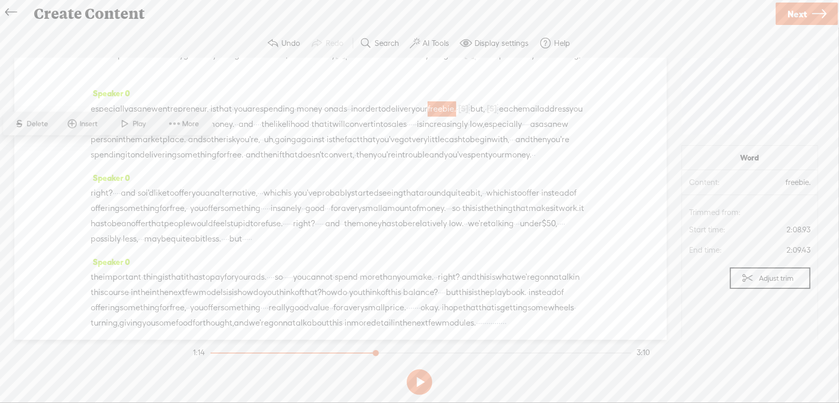
click at [136, 122] on span "Play" at bounding box center [141, 124] width 16 height 10
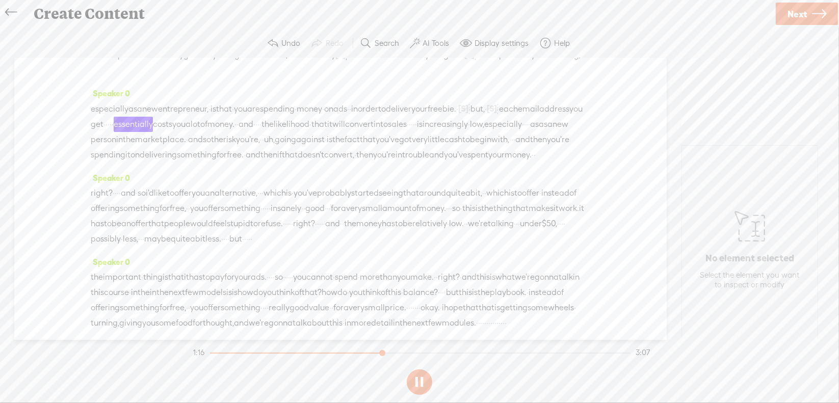
click at [418, 379] on button at bounding box center [419, 382] width 25 height 25
drag, startPoint x: 331, startPoint y: 148, endPoint x: 339, endPoint y: 148, distance: 7.6
click at [339, 148] on div "especially as a new entrepreneur, · is that · you are spending · money · on ads…" at bounding box center [341, 132] width 500 height 62
click at [269, 125] on span "Delete" at bounding box center [273, 124] width 24 height 10
click at [539, 117] on span "address" at bounding box center [554, 108] width 30 height 15
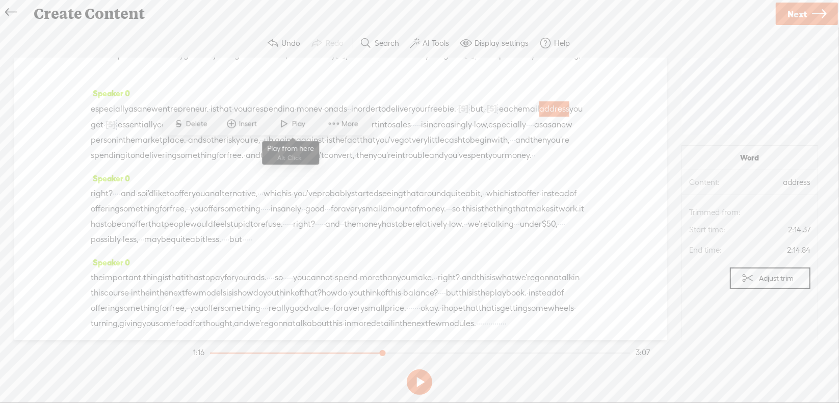
click at [295, 121] on span "Play" at bounding box center [300, 124] width 16 height 10
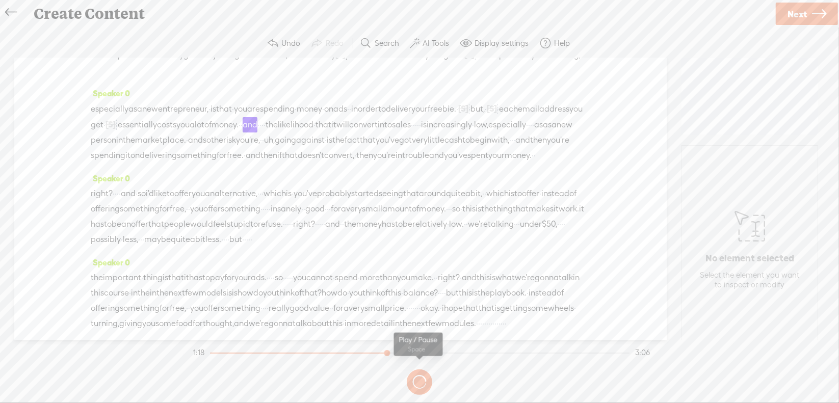
click at [0, 0] on button at bounding box center [0, 0] width 0 height 0
click at [157, 133] on span "essentially" at bounding box center [137, 124] width 39 height 15
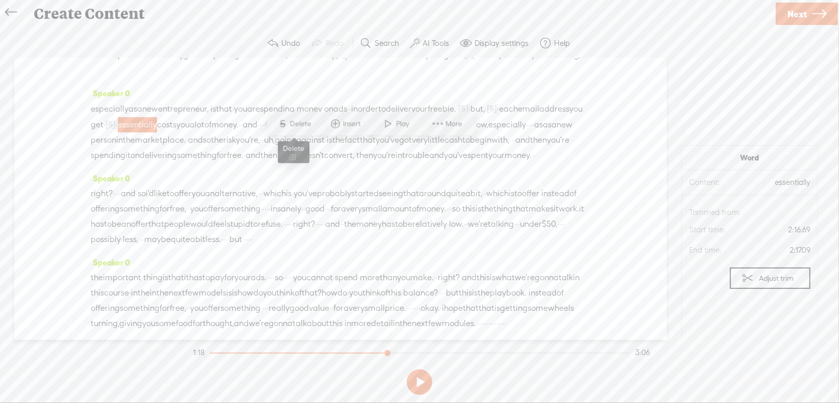
click at [305, 123] on span "Delete" at bounding box center [302, 124] width 24 height 10
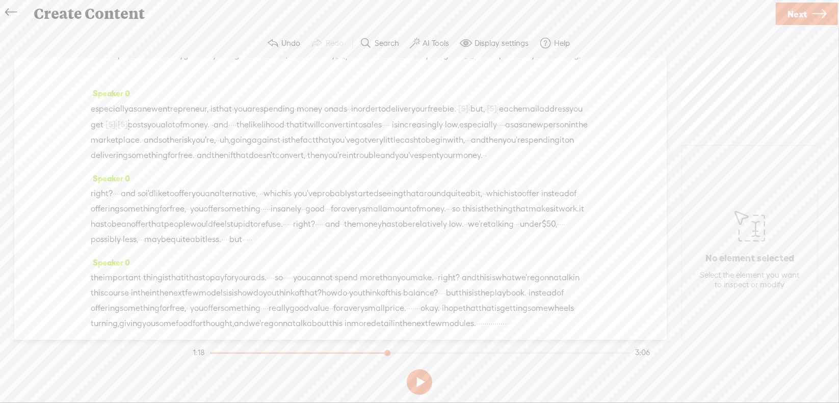
click at [570, 117] on span "you" at bounding box center [576, 108] width 13 height 15
click at [312, 124] on span at bounding box center [311, 124] width 15 height 18
click at [421, 381] on button at bounding box center [419, 382] width 25 height 25
drag, startPoint x: 516, startPoint y: 146, endPoint x: 524, endPoint y: 147, distance: 8.2
click at [524, 147] on div "especially as a new entrepreneur, · is that · you are spending · money · on ads…" at bounding box center [341, 132] width 500 height 62
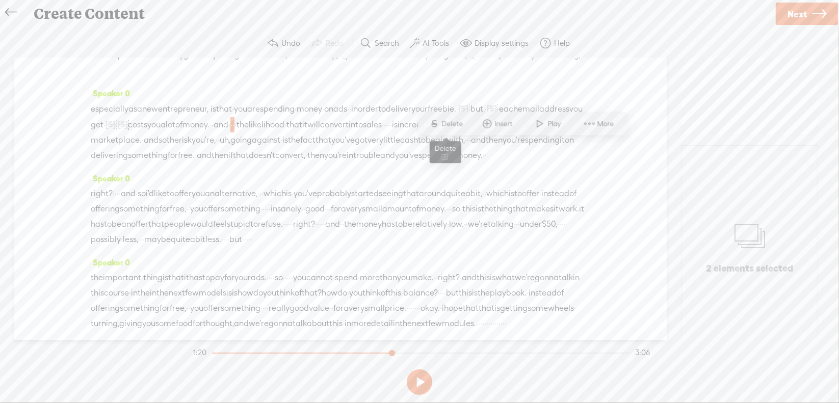
click at [465, 126] on span "Delete" at bounding box center [454, 124] width 24 height 10
click at [175, 133] on span "lot" at bounding box center [171, 124] width 10 height 15
click at [439, 120] on span at bounding box center [441, 124] width 15 height 18
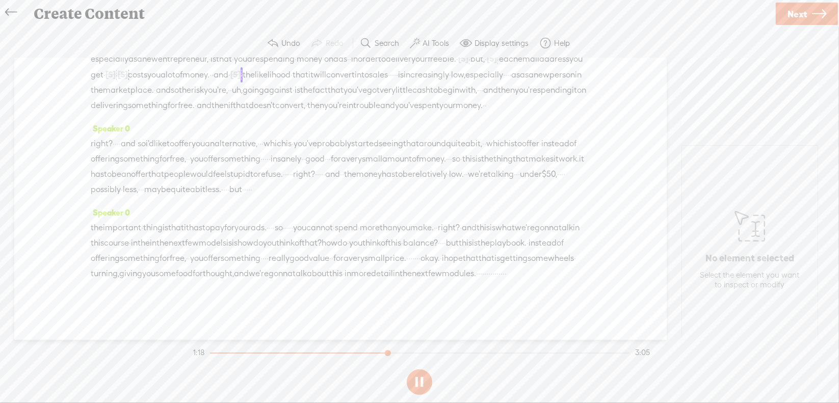
scroll to position [255, 0]
click at [418, 380] on button at bounding box center [419, 382] width 25 height 25
drag, startPoint x: 277, startPoint y: 113, endPoint x: 286, endPoint y: 110, distance: 9.0
click at [286, 110] on div "especially as a new entrepreneur, · is that · you are spending · money · on ads…" at bounding box center [341, 82] width 500 height 62
click at [217, 86] on span "Delete" at bounding box center [219, 88] width 24 height 10
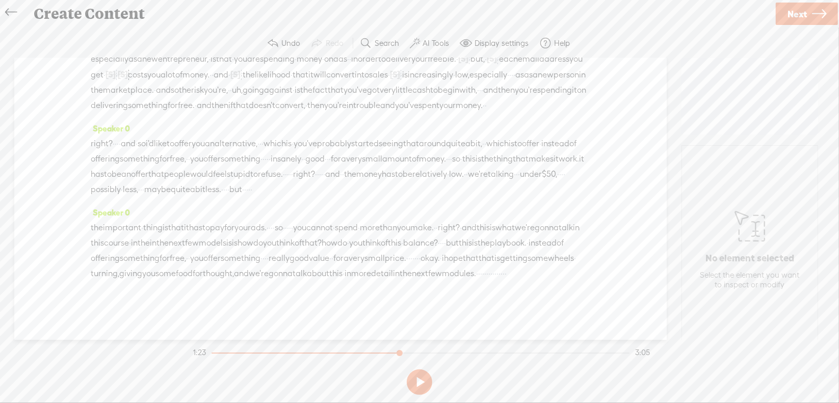
click at [355, 83] on span "into" at bounding box center [362, 74] width 14 height 15
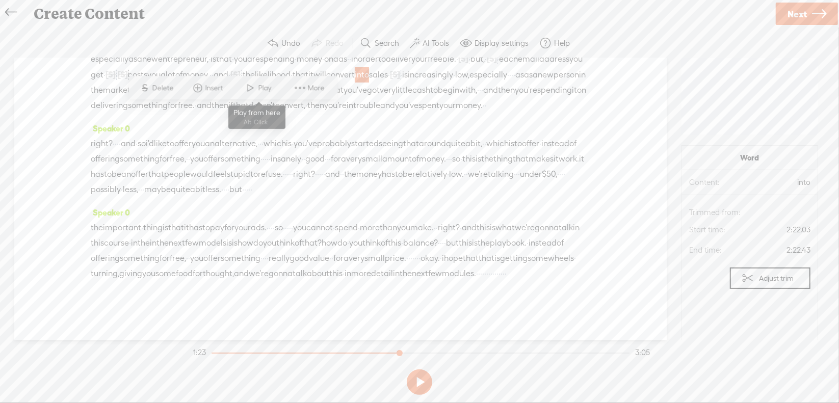
click at [255, 89] on span at bounding box center [250, 88] width 15 height 18
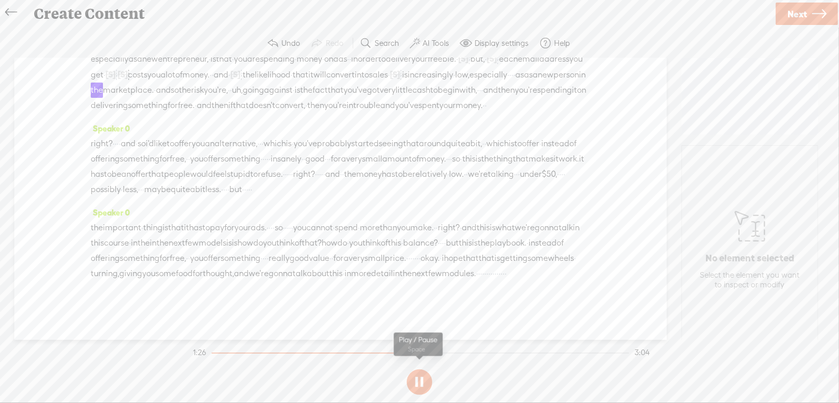
click at [420, 383] on button at bounding box center [419, 382] width 25 height 25
drag, startPoint x: 443, startPoint y: 110, endPoint x: 459, endPoint y: 112, distance: 15.9
click at [459, 112] on div "especially as a new entrepreneur, · is that · you are spending · money · on ads…" at bounding box center [341, 82] width 500 height 62
click at [393, 85] on span "Delete" at bounding box center [386, 88] width 24 height 10
click at [470, 83] on span "especially" at bounding box center [489, 74] width 38 height 15
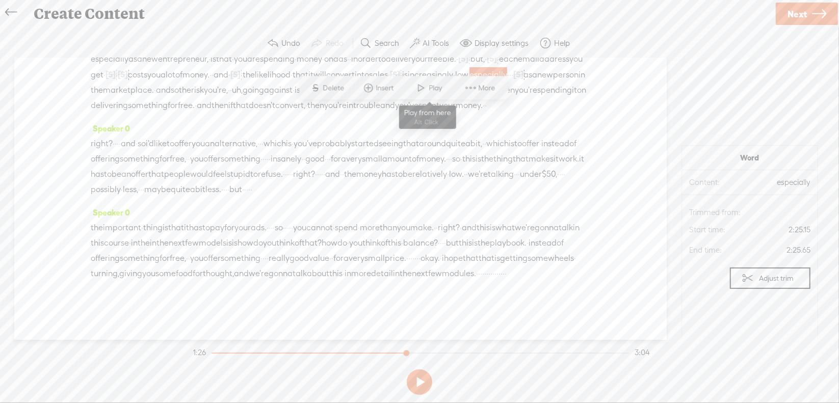
click at [423, 88] on span at bounding box center [421, 88] width 15 height 18
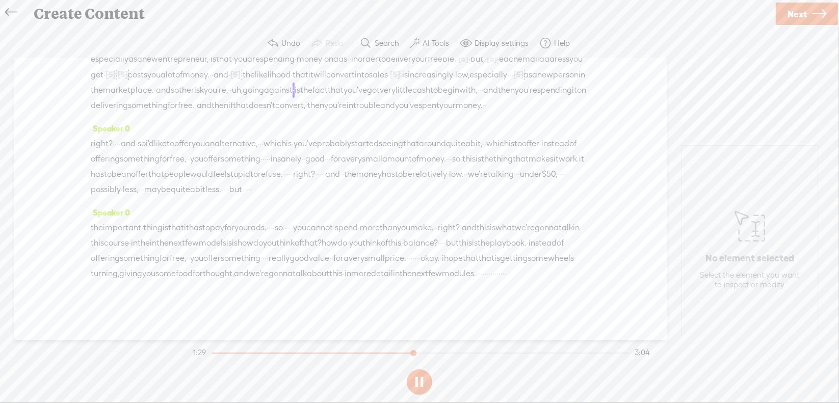
click at [422, 377] on button at bounding box center [419, 382] width 25 height 25
click at [243, 98] on span "uh," at bounding box center [237, 90] width 11 height 15
click at [207, 101] on span "Delete" at bounding box center [203, 103] width 24 height 10
click at [204, 98] on span "risk" at bounding box center [197, 90] width 13 height 15
click at [235, 101] on span at bounding box center [230, 103] width 15 height 18
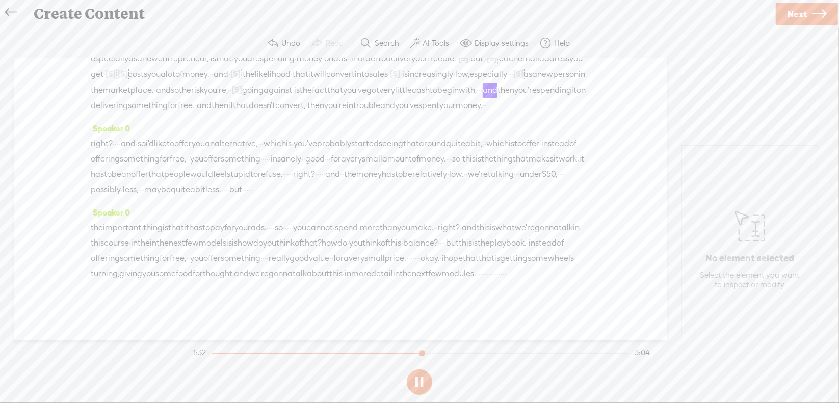
click at [420, 378] on button at bounding box center [419, 382] width 25 height 25
click at [479, 98] on span "·" at bounding box center [480, 90] width 2 height 15
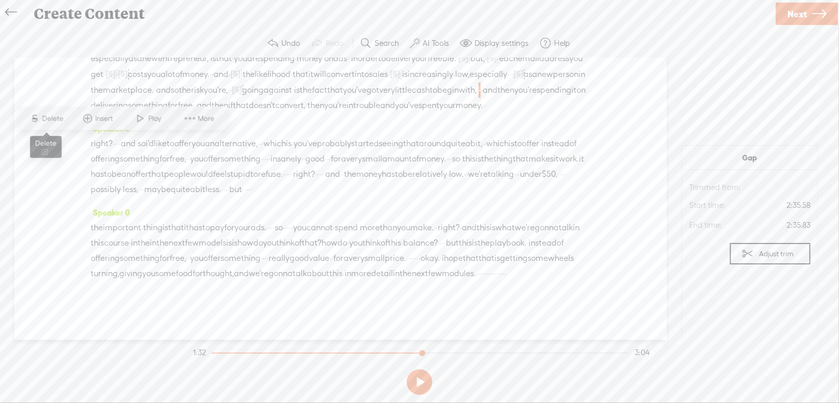
click at [63, 119] on span "Delete" at bounding box center [54, 119] width 24 height 10
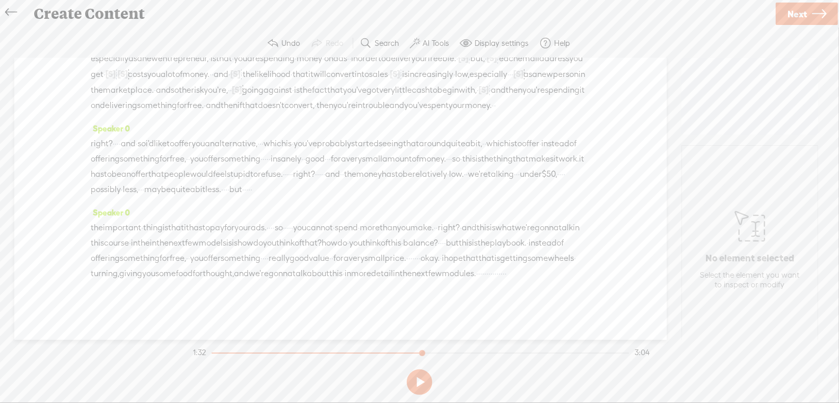
click at [459, 98] on span "with," at bounding box center [468, 90] width 18 height 15
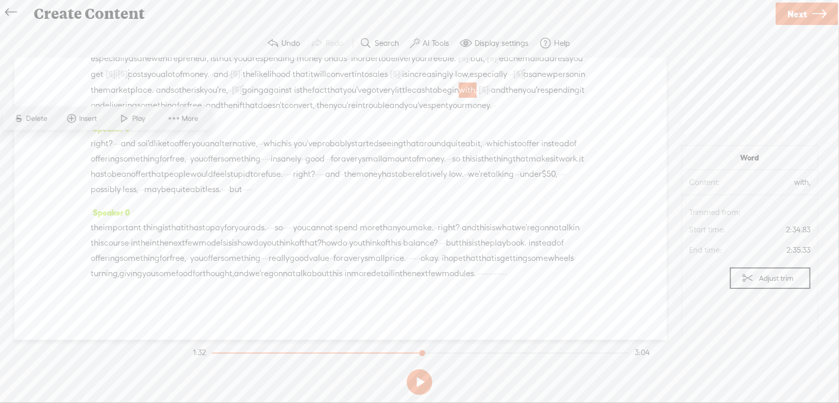
click at [152, 121] on span "Play" at bounding box center [132, 119] width 51 height 18
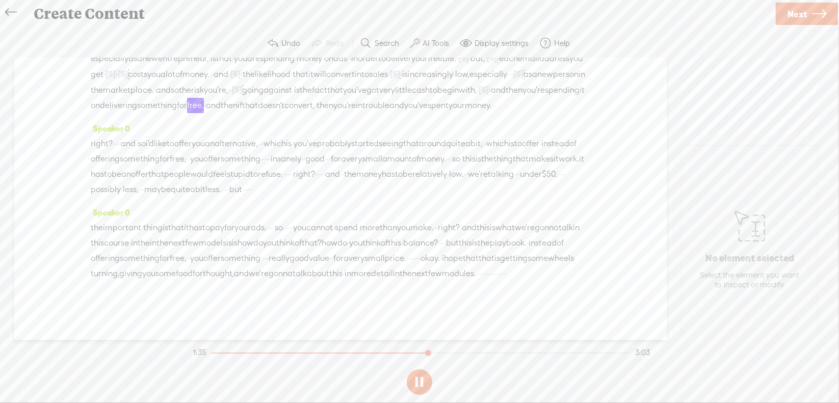
scroll to position [306, 0]
click at [418, 383] on button at bounding box center [419, 382] width 25 height 25
drag, startPoint x: 98, startPoint y: 144, endPoint x: 126, endPoint y: 145, distance: 28.1
click at [126, 144] on div "right? · · · · and · so i'd like to offer you an alternative, · · · which is · …" at bounding box center [341, 166] width 500 height 61
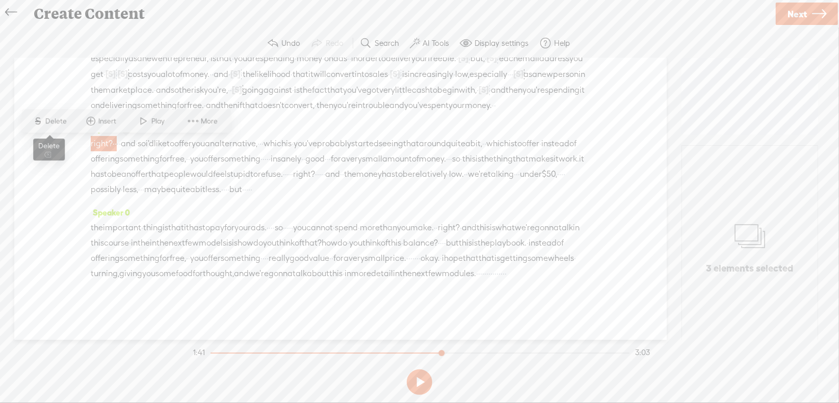
click at [56, 118] on span "Delete" at bounding box center [57, 121] width 24 height 10
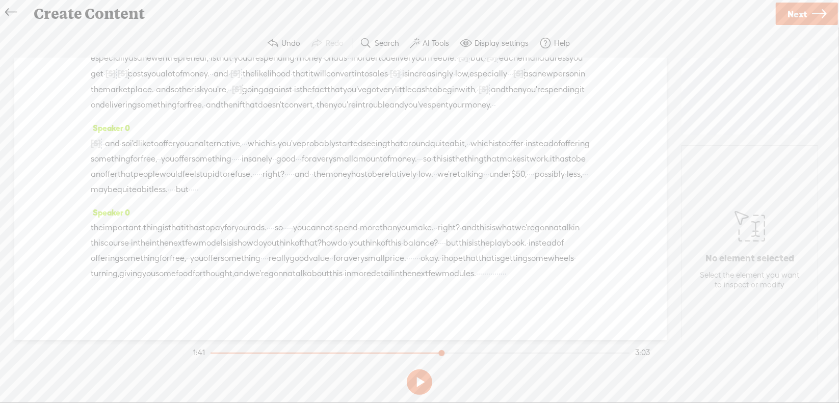
click at [428, 111] on span "spent" at bounding box center [438, 104] width 21 height 15
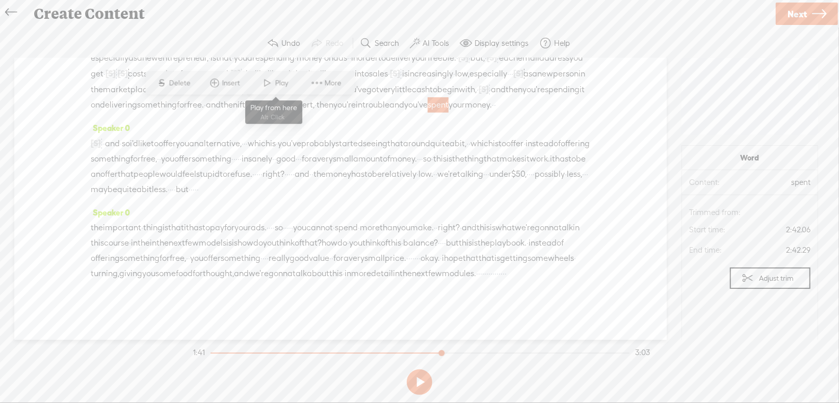
click at [284, 82] on span "Play" at bounding box center [283, 83] width 16 height 10
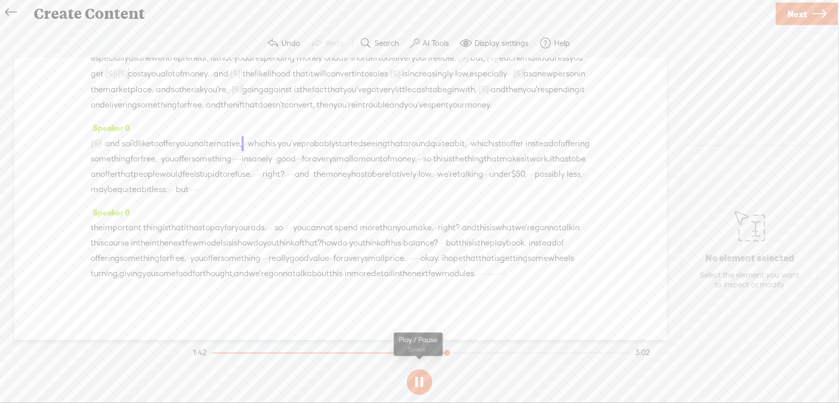
click at [420, 381] on button at bounding box center [419, 382] width 25 height 25
drag, startPoint x: 124, startPoint y: 142, endPoint x: 136, endPoint y: 144, distance: 11.8
click at [120, 144] on span "and" at bounding box center [112, 143] width 15 height 15
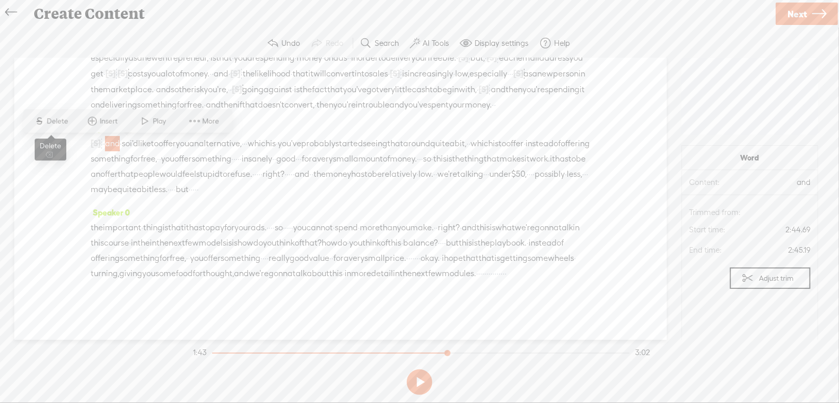
click at [62, 117] on span "Delete" at bounding box center [59, 121] width 24 height 10
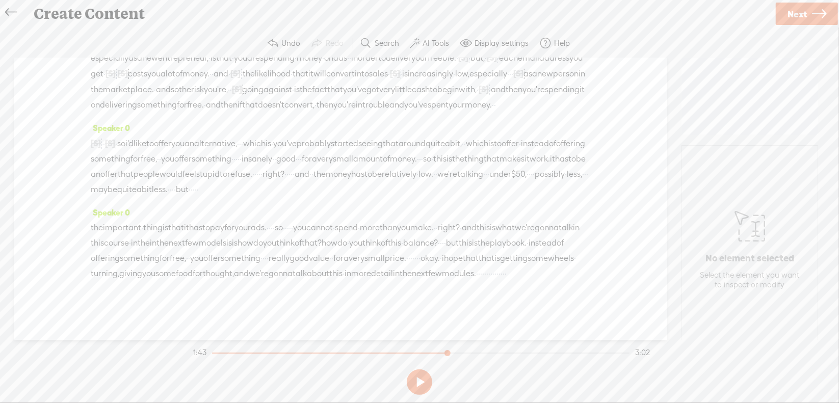
click at [103, 146] on span "·" at bounding box center [102, 143] width 2 height 15
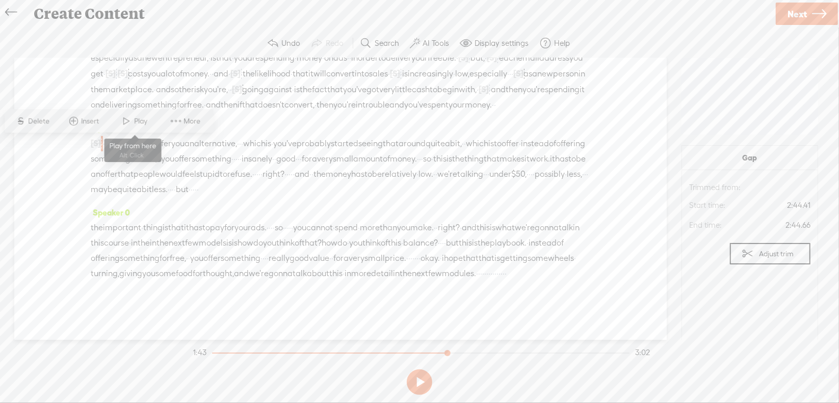
click at [126, 122] on span at bounding box center [126, 121] width 15 height 18
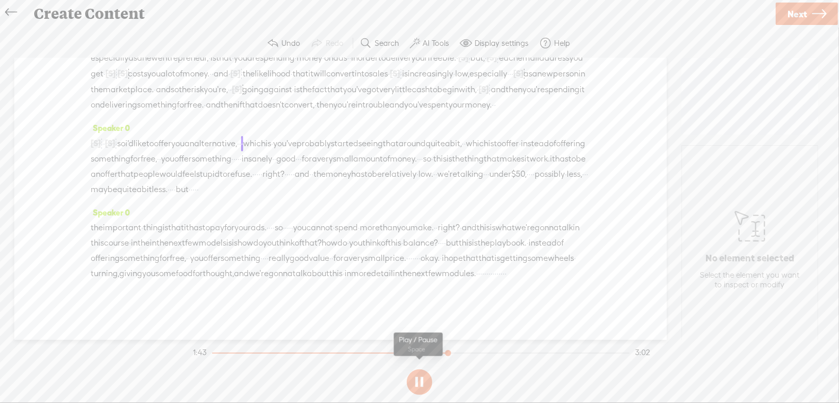
click at [421, 382] on section at bounding box center [419, 383] width 457 height 34
click at [416, 382] on button at bounding box center [419, 382] width 25 height 25
click at [418, 376] on button at bounding box center [419, 382] width 25 height 25
click at [449, 102] on span "your" at bounding box center [457, 104] width 16 height 15
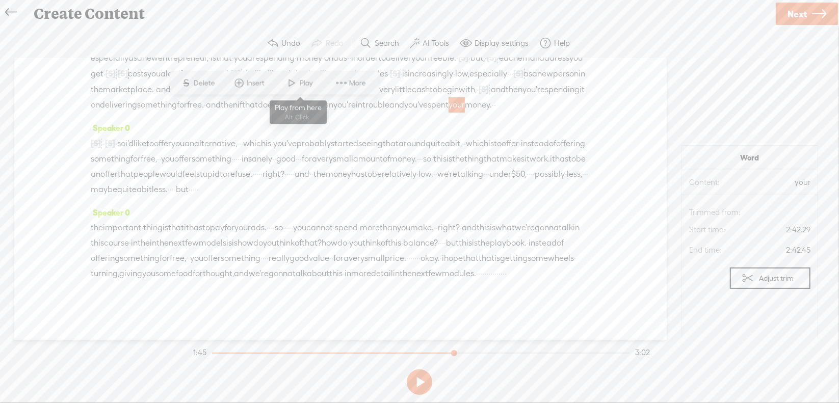
click at [297, 83] on span at bounding box center [292, 83] width 15 height 18
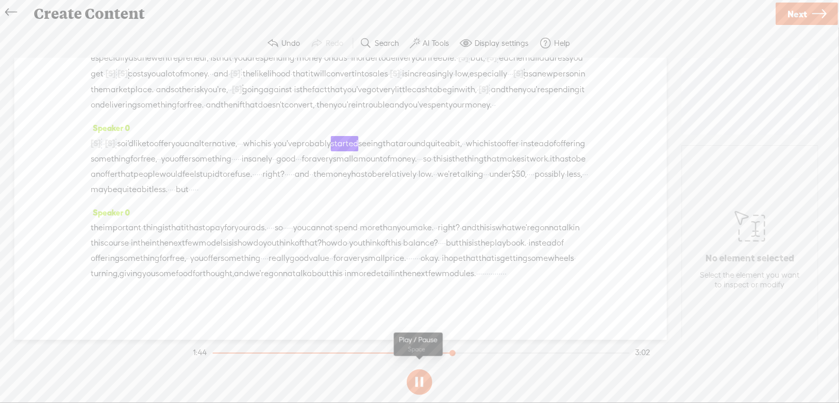
click at [417, 377] on button at bounding box center [419, 382] width 25 height 25
click at [241, 145] on span "·" at bounding box center [240, 143] width 2 height 15
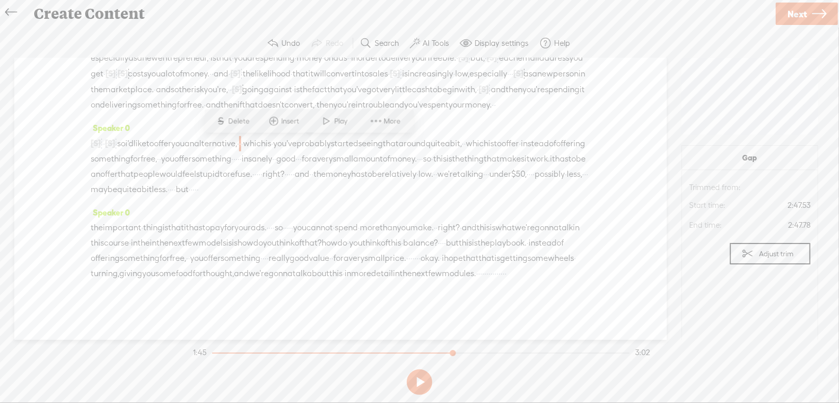
click at [245, 119] on span "Delete" at bounding box center [240, 121] width 24 height 10
drag, startPoint x: 332, startPoint y: 145, endPoint x: 147, endPoint y: 160, distance: 185.1
click at [147, 160] on div "[S] right? · · · · [S] and · so i'd like to offer you an alternative, · [S] · ·…" at bounding box center [341, 167] width 500 height 62
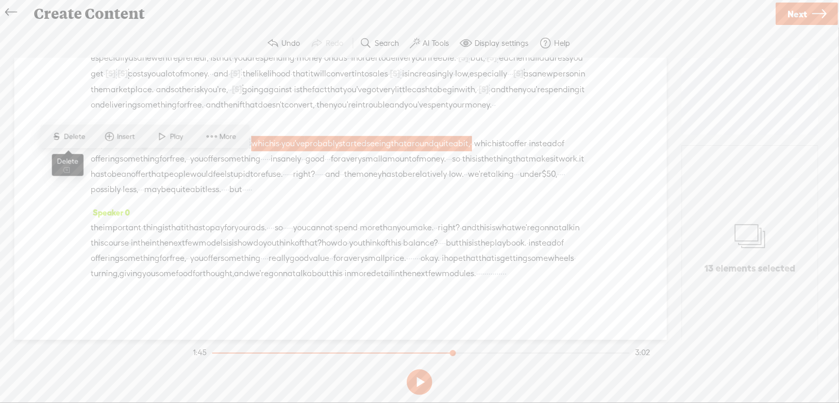
click at [77, 140] on span "Delete" at bounding box center [76, 137] width 24 height 10
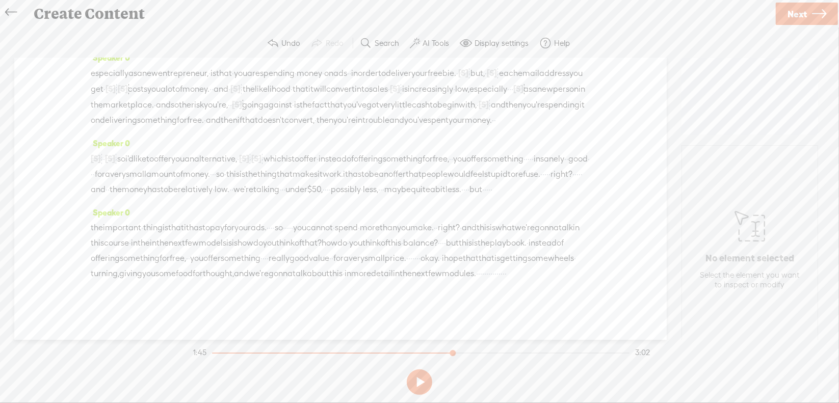
click at [237, 151] on span "alternative," at bounding box center [215, 158] width 43 height 15
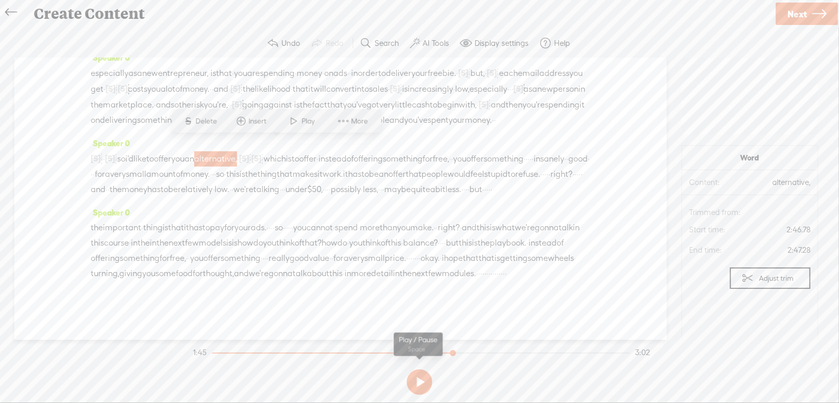
click at [421, 382] on button at bounding box center [419, 382] width 25 height 25
click at [185, 151] on span "you" at bounding box center [177, 158] width 13 height 15
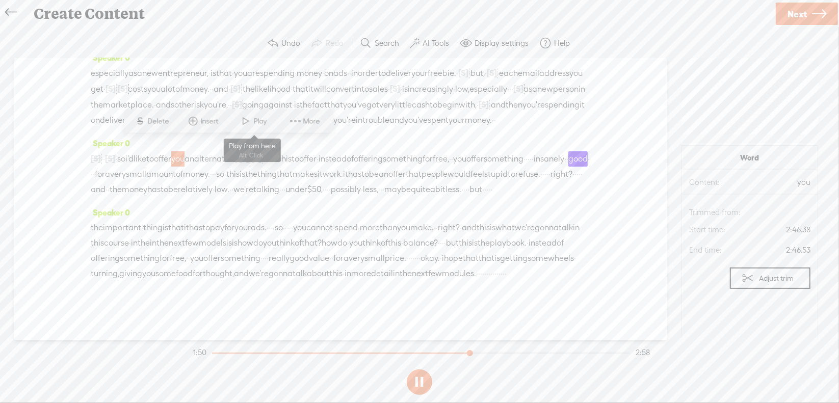
click at [253, 124] on span at bounding box center [246, 121] width 15 height 18
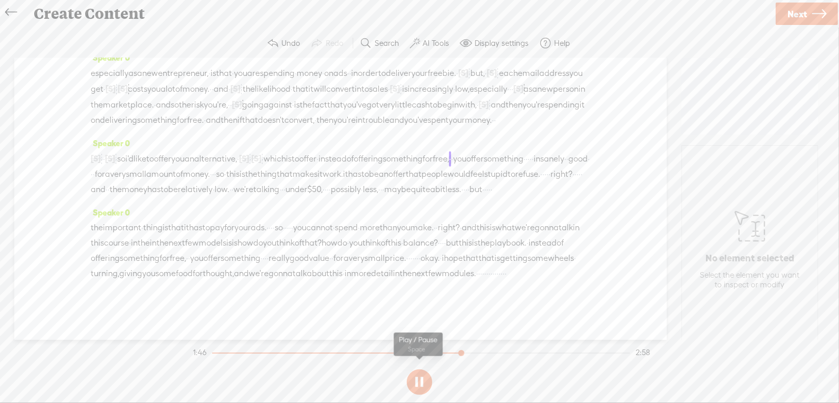
click at [422, 377] on button at bounding box center [419, 382] width 25 height 25
drag, startPoint x: 394, startPoint y: 144, endPoint x: 419, endPoint y: 154, distance: 27.2
click at [422, 151] on div "[S] right? · · · · [S] and · so i'd like to offer you an alternative, · [S] · ·…" at bounding box center [341, 174] width 500 height 46
click at [347, 120] on span "Delete" at bounding box center [343, 121] width 24 height 10
click at [185, 151] on span "you" at bounding box center [177, 158] width 13 height 15
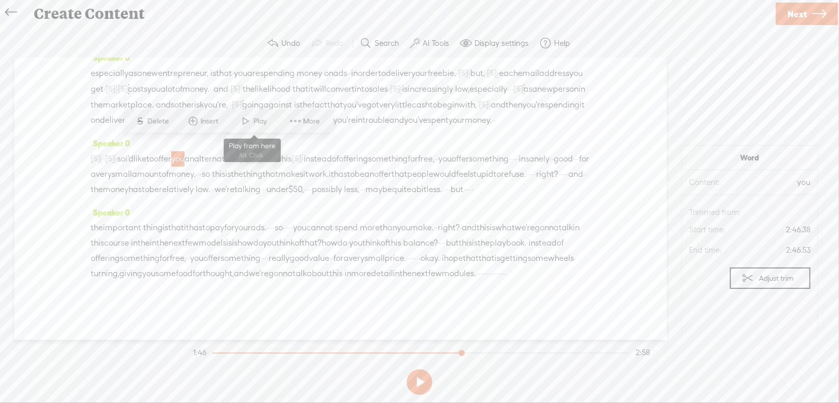
click at [255, 123] on span "Play" at bounding box center [262, 121] width 16 height 10
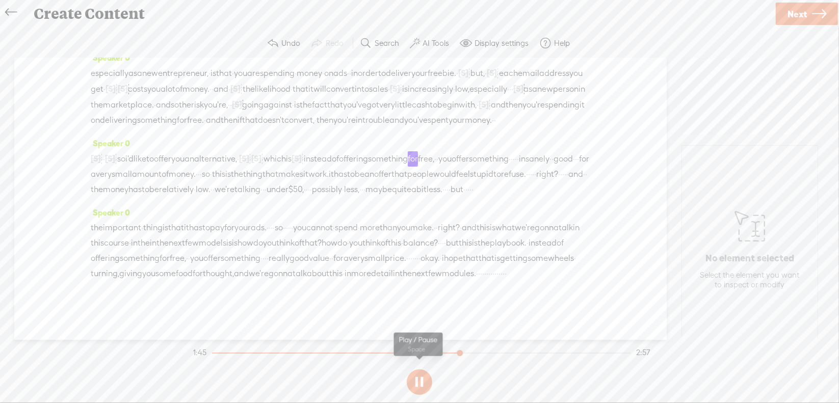
click at [419, 382] on button at bounding box center [419, 382] width 25 height 25
drag, startPoint x: 352, startPoint y: 144, endPoint x: 382, endPoint y: 149, distance: 30.1
click at [385, 151] on div "[S] right? · · · · [S] and · so i'd like to offer you an alternative, · [S] · ·…" at bounding box center [341, 174] width 500 height 46
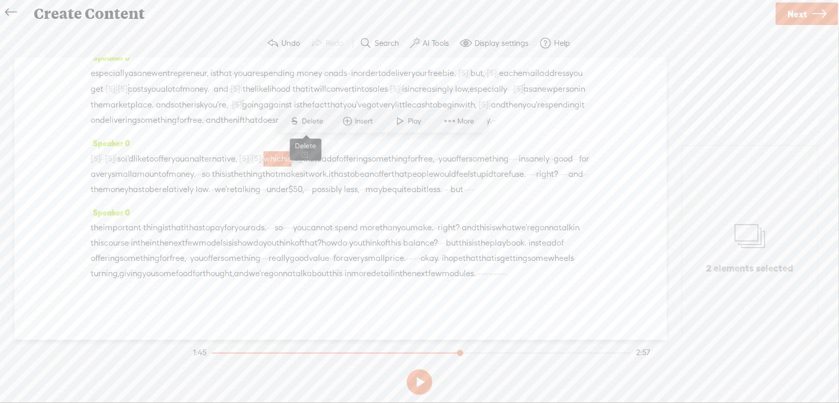
click at [310, 119] on span "Delete" at bounding box center [314, 121] width 24 height 10
click at [185, 151] on span "you" at bounding box center [177, 158] width 13 height 15
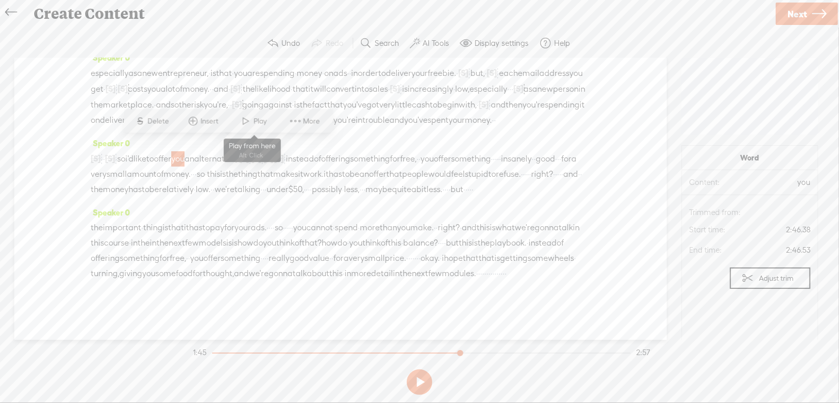
click at [254, 123] on span "Play" at bounding box center [262, 121] width 16 height 10
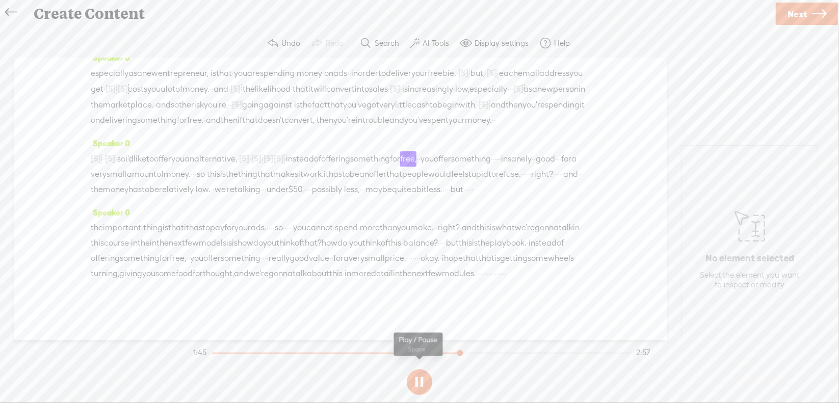
click at [419, 380] on button at bounding box center [419, 382] width 25 height 25
drag, startPoint x: 303, startPoint y: 144, endPoint x: 385, endPoint y: 149, distance: 82.3
click at [385, 151] on div "[S] right? · · · · [S] and · so i'd like to offer you an alternative, · [S] · ·…" at bounding box center [341, 174] width 500 height 46
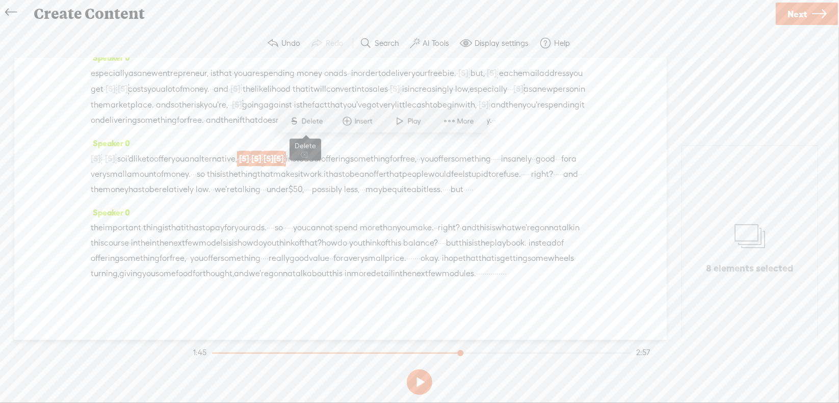
drag, startPoint x: 310, startPoint y: 118, endPoint x: 302, endPoint y: 123, distance: 9.9
click at [311, 119] on span "Delete" at bounding box center [314, 121] width 24 height 10
click at [185, 151] on span "you" at bounding box center [177, 158] width 13 height 15
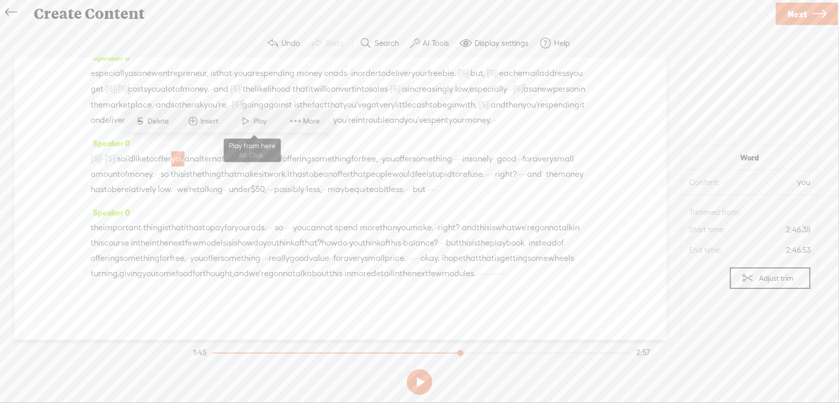
click at [252, 119] on span at bounding box center [246, 121] width 15 height 18
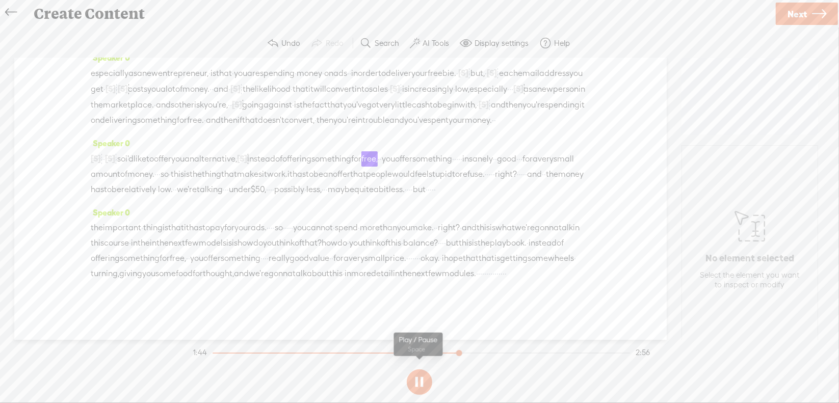
click at [421, 378] on button at bounding box center [419, 382] width 25 height 25
click at [247, 154] on span "[S]" at bounding box center [242, 158] width 10 height 9
click at [302, 123] on span at bounding box center [295, 121] width 23 height 21
drag, startPoint x: 313, startPoint y: 143, endPoint x: 384, endPoint y: 148, distance: 72.1
click at [384, 151] on div "[S] right? · · · · [S] and · so i'd like to offer you an alternative, · [S] · ·…" at bounding box center [341, 174] width 500 height 46
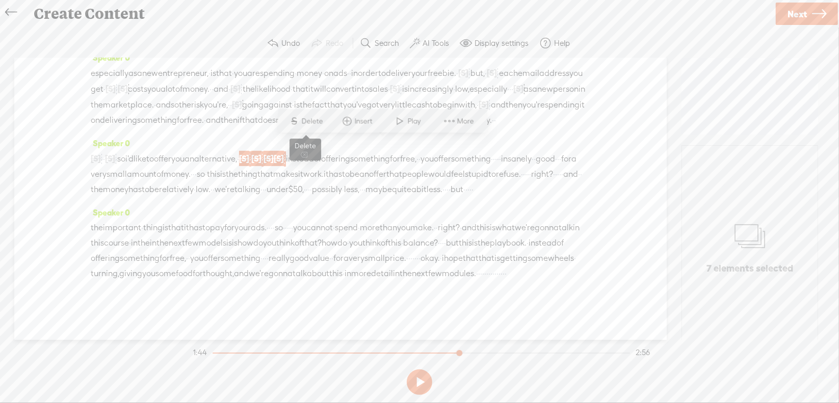
click at [307, 119] on span "Delete" at bounding box center [314, 121] width 24 height 10
click at [194, 151] on span "an" at bounding box center [190, 158] width 10 height 15
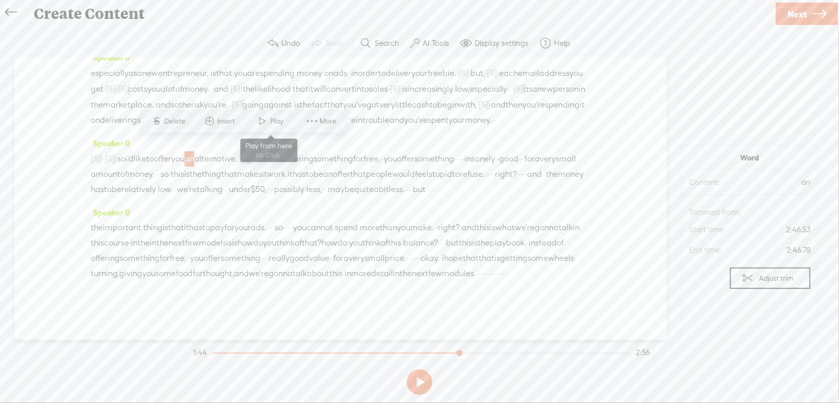
click at [266, 120] on span at bounding box center [262, 121] width 15 height 18
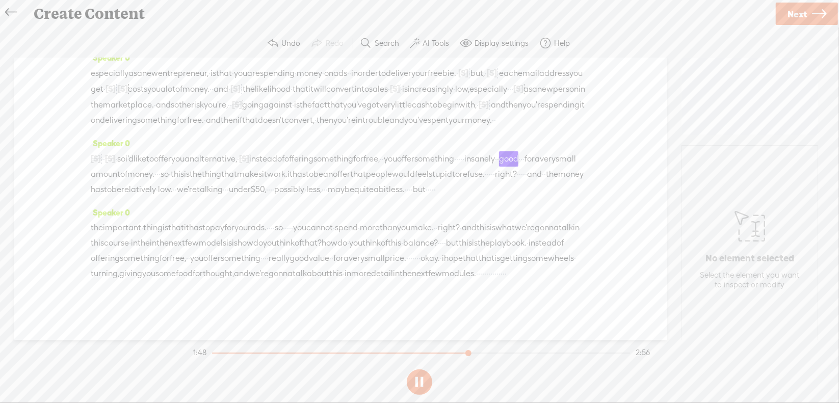
click at [419, 380] on button at bounding box center [419, 382] width 25 height 25
drag, startPoint x: 149, startPoint y: 160, endPoint x: 158, endPoint y: 163, distance: 9.7
click at [158, 162] on div "[S] right? · · · · [S] and · so i'd like to offer you an alternative, · [S] · ·…" at bounding box center [341, 174] width 500 height 46
click at [91, 136] on span "Delete" at bounding box center [90, 137] width 24 height 10
click at [415, 161] on span "something" at bounding box center [435, 158] width 40 height 15
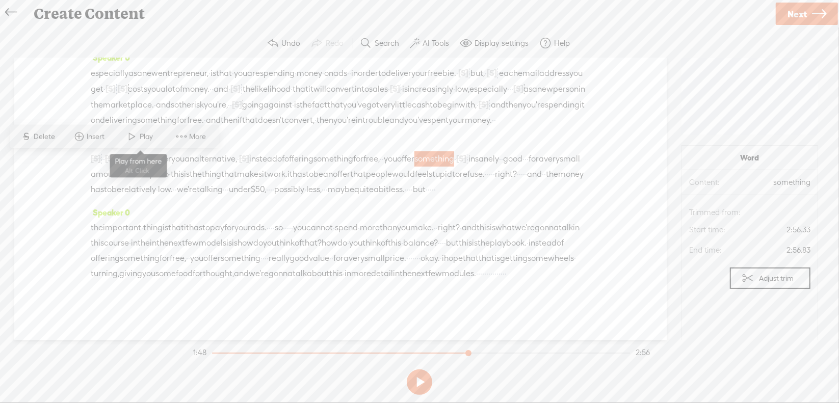
click at [143, 136] on span "Play" at bounding box center [148, 137] width 16 height 10
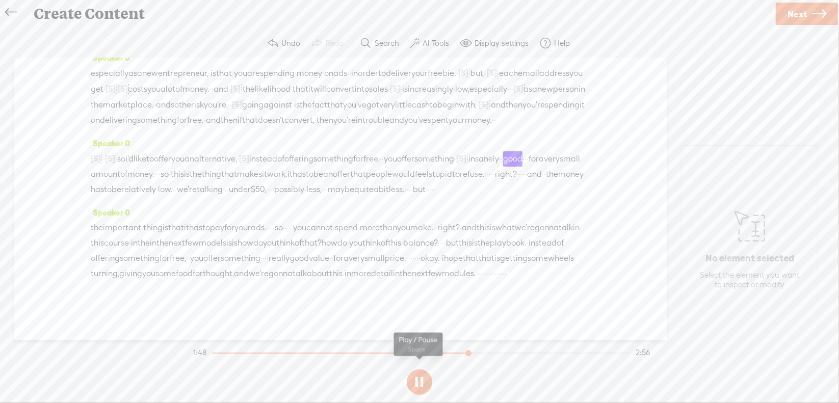
click at [416, 382] on button at bounding box center [419, 382] width 25 height 25
click at [456, 161] on span "[S]" at bounding box center [461, 158] width 10 height 9
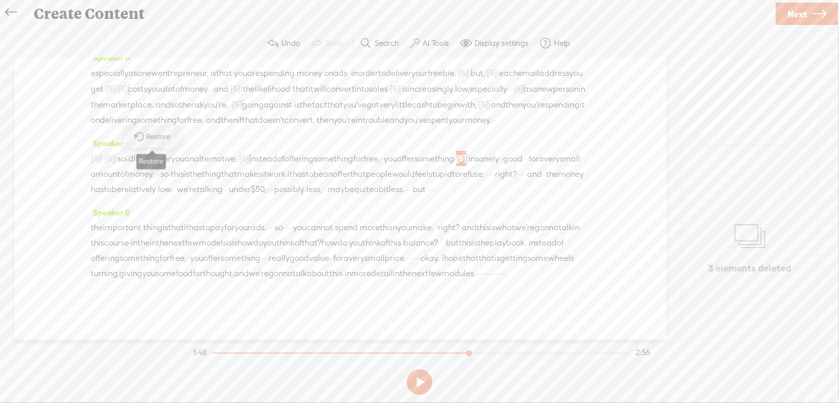
click at [164, 140] on span "Restore" at bounding box center [159, 137] width 27 height 10
drag, startPoint x: 147, startPoint y: 161, endPoint x: 155, endPoint y: 162, distance: 7.7
click at [155, 161] on div "[S] right? · · · · [S] and · so i'd like to offer you an alternative, · [S] · ·…" at bounding box center [341, 174] width 500 height 46
click at [88, 140] on span "Delete" at bounding box center [84, 137] width 24 height 10
click at [415, 158] on span "something" at bounding box center [435, 158] width 40 height 15
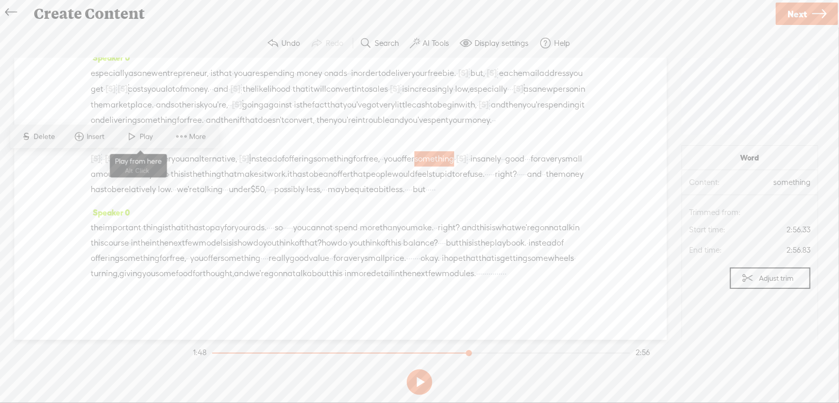
click at [153, 136] on span "Play" at bounding box center [148, 137] width 16 height 10
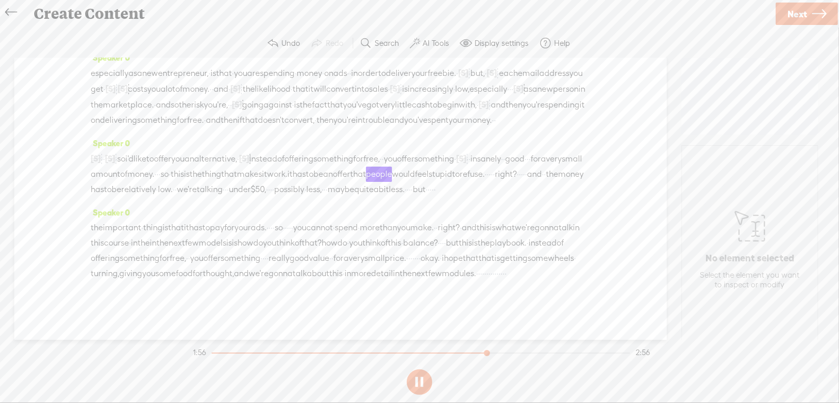
scroll to position [354, 0]
click at [418, 380] on section at bounding box center [419, 383] width 457 height 34
click at [419, 379] on button at bounding box center [419, 382] width 25 height 25
drag, startPoint x: 402, startPoint y: 127, endPoint x: 465, endPoint y: 131, distance: 63.4
click at [465, 151] on div "[S] right? · · · · [S] and · so i'd like to offer you an alternative, · [S] · ·…" at bounding box center [341, 174] width 500 height 46
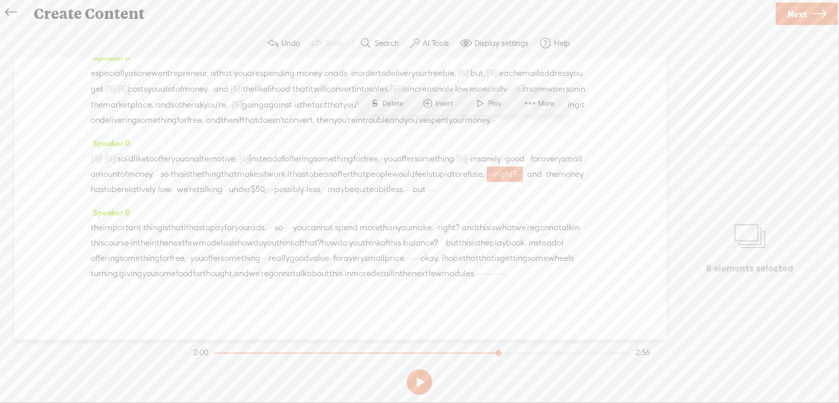
click at [401, 104] on span "Delete" at bounding box center [395, 103] width 24 height 10
click at [429, 167] on span "stupid" at bounding box center [440, 174] width 23 height 15
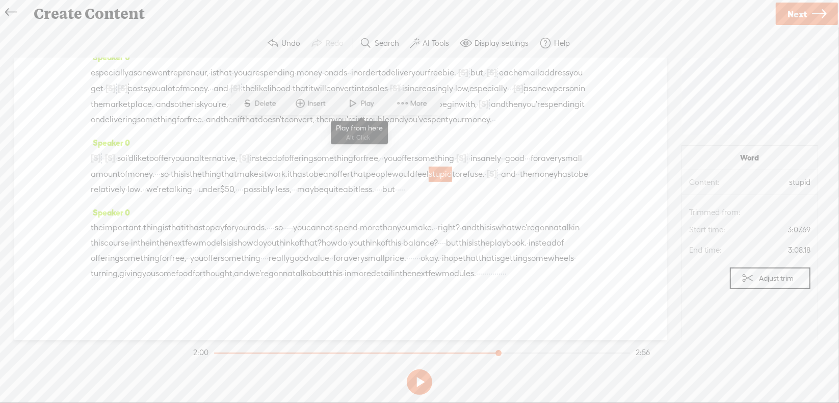
click at [359, 97] on span at bounding box center [353, 103] width 15 height 18
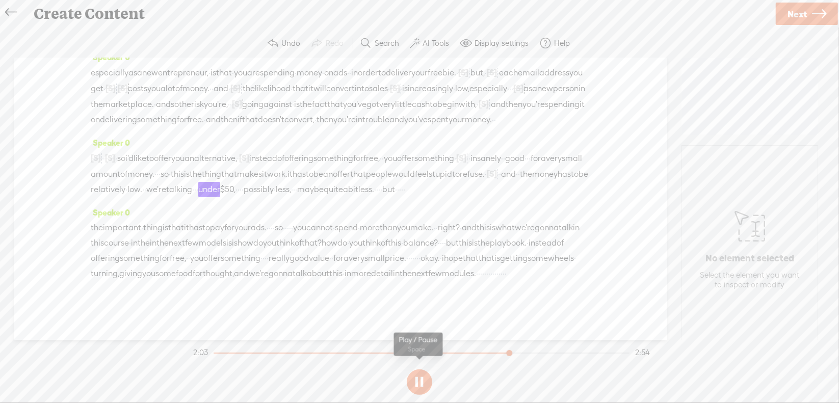
click at [0, 0] on button at bounding box center [0, 0] width 0 height 0
click at [420, 378] on button at bounding box center [419, 382] width 25 height 25
click at [196, 182] on span "·" at bounding box center [195, 189] width 2 height 15
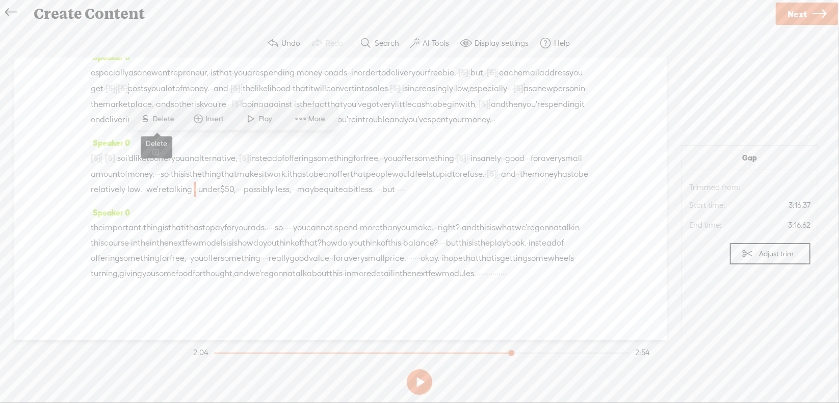
click at [160, 115] on span "Delete" at bounding box center [165, 119] width 24 height 10
click at [109, 182] on span "relatively" at bounding box center [108, 189] width 35 height 15
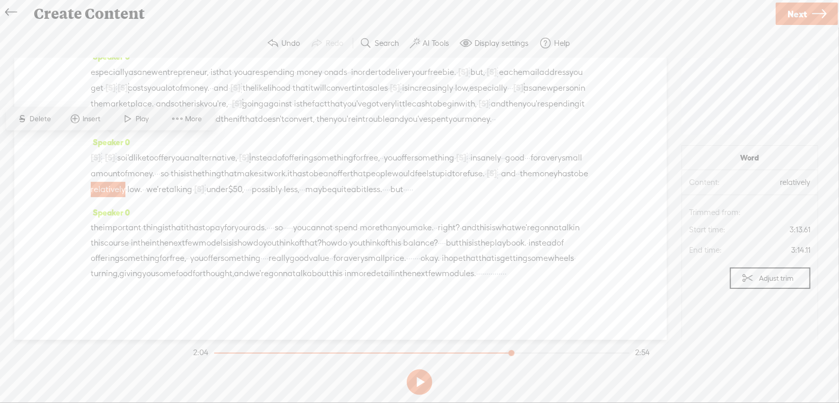
drag, startPoint x: 133, startPoint y: 114, endPoint x: 141, endPoint y: 119, distance: 9.6
click at [133, 114] on span at bounding box center [128, 119] width 15 height 18
click at [418, 378] on button at bounding box center [419, 382] width 25 height 25
drag, startPoint x: 521, startPoint y: 143, endPoint x: 592, endPoint y: 143, distance: 71.9
click at [592, 142] on div "Speaker 0 [S] · · · · · · · · · · · · · · · · · · · · · · · · · · · · · · · · ·…" at bounding box center [340, 199] width 653 height 282
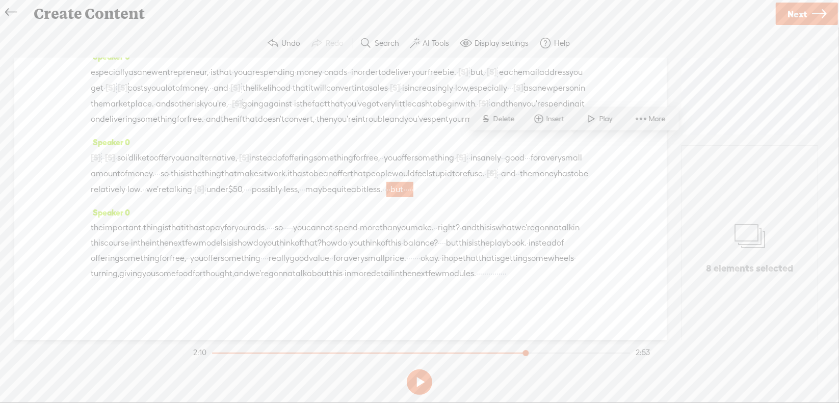
click at [509, 119] on span "Delete" at bounding box center [506, 119] width 24 height 10
drag, startPoint x: 455, startPoint y: 159, endPoint x: 459, endPoint y: 148, distance: 11.8
click at [351, 182] on span "quite" at bounding box center [341, 189] width 19 height 15
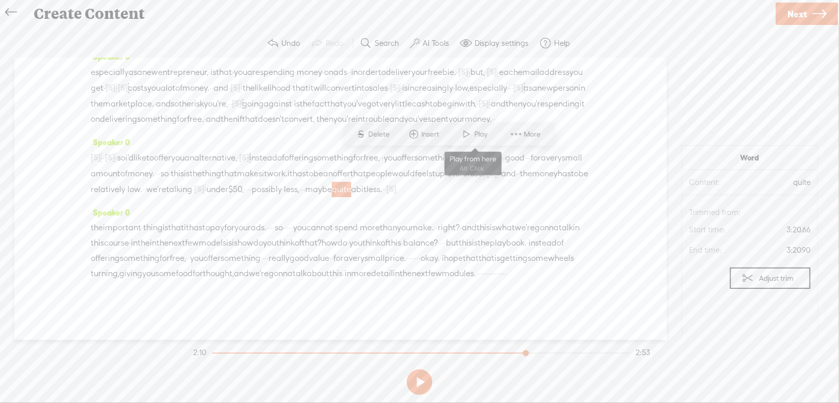
click at [464, 132] on span at bounding box center [466, 134] width 15 height 18
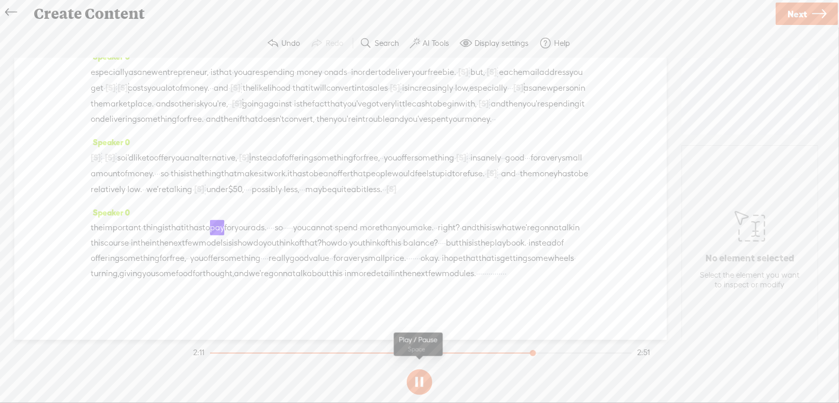
click at [419, 380] on button at bounding box center [419, 382] width 25 height 25
drag, startPoint x: 95, startPoint y: 193, endPoint x: 101, endPoint y: 189, distance: 7.8
click at [95, 220] on span "the" at bounding box center [97, 227] width 12 height 15
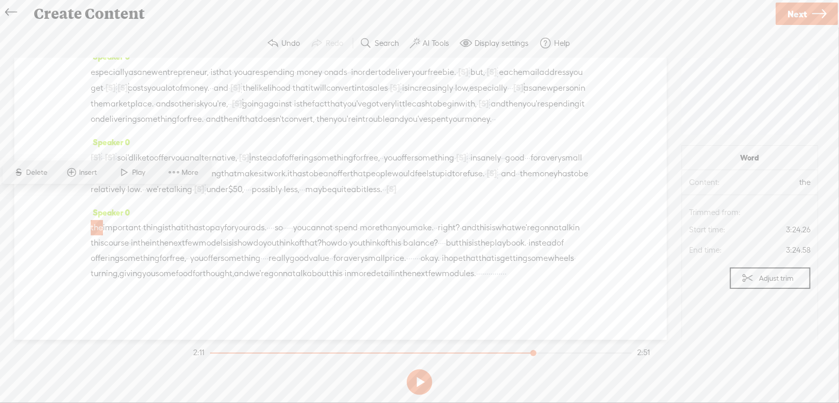
click at [351, 182] on span "quite" at bounding box center [341, 189] width 19 height 15
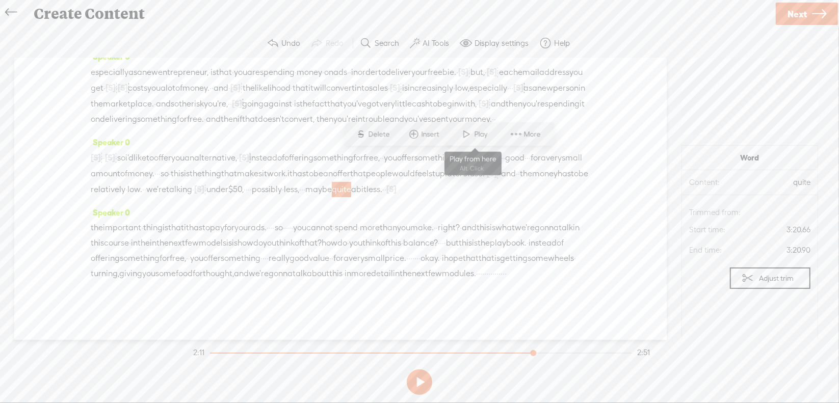
click at [459, 137] on span at bounding box center [466, 134] width 15 height 18
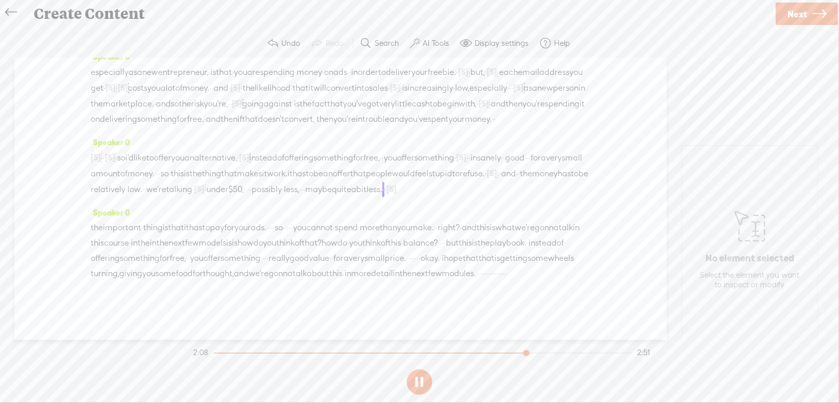
click at [420, 382] on button at bounding box center [419, 382] width 25 height 25
drag, startPoint x: 407, startPoint y: 157, endPoint x: 517, endPoint y: 163, distance: 110.3
click at [517, 163] on div "[S] right? · · · · [S] and · so i'd like to offer you an alternative, · [S] · ·…" at bounding box center [341, 173] width 500 height 47
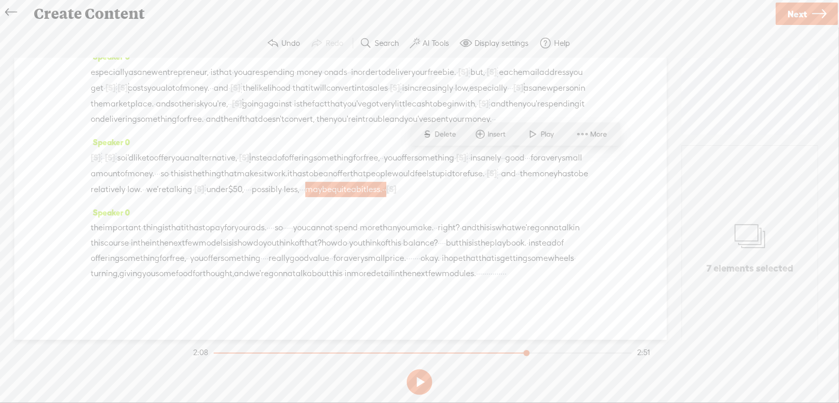
click at [451, 136] on span "Delete" at bounding box center [447, 135] width 24 height 10
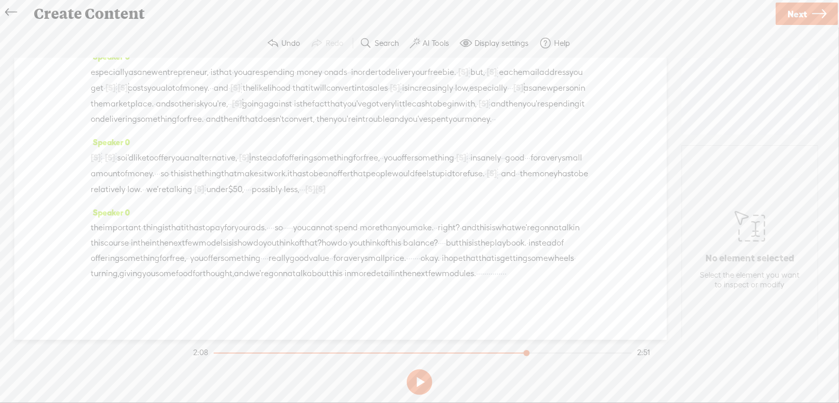
click at [282, 182] on span "possibly" at bounding box center [267, 189] width 30 height 15
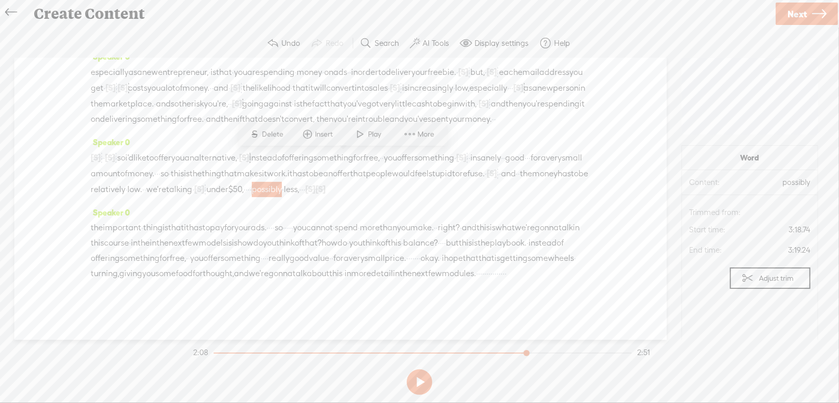
click at [370, 131] on span "Play" at bounding box center [377, 135] width 16 height 10
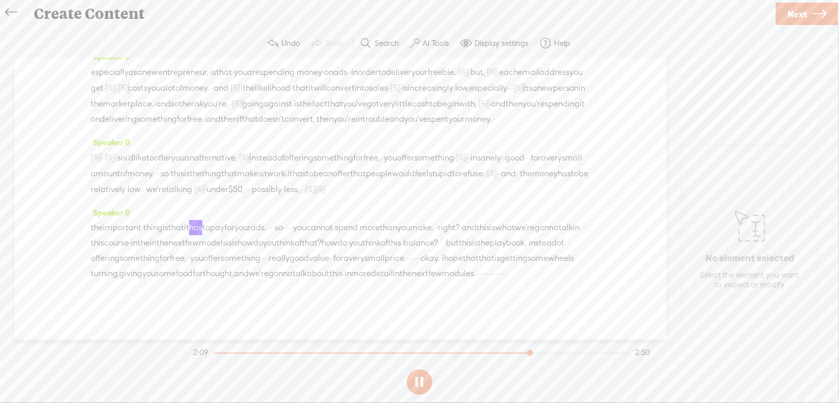
click at [421, 380] on button at bounding box center [419, 382] width 25 height 25
click at [326, 185] on span "[S]" at bounding box center [321, 189] width 10 height 9
click at [449, 134] on span "Restore" at bounding box center [435, 135] width 27 height 10
drag, startPoint x: 423, startPoint y: 158, endPoint x: 465, endPoint y: 155, distance: 42.4
click at [465, 155] on div "[S] right? · · · · [S] and · so i'd like to offer you an alternative, · [S] · ·…" at bounding box center [341, 173] width 500 height 47
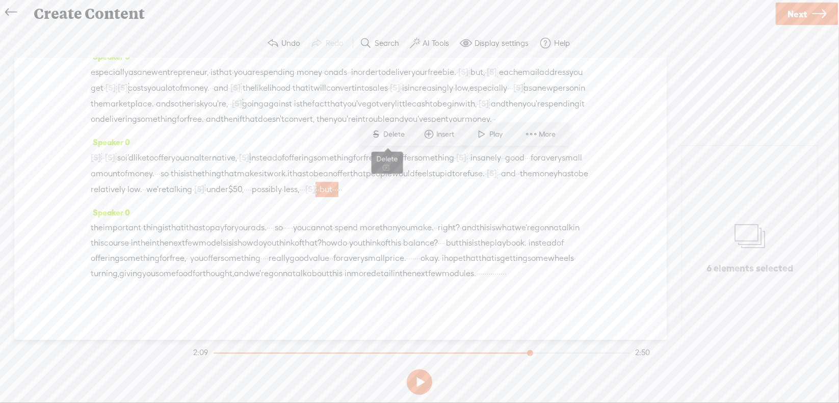
click at [391, 132] on span "Delete" at bounding box center [396, 135] width 24 height 10
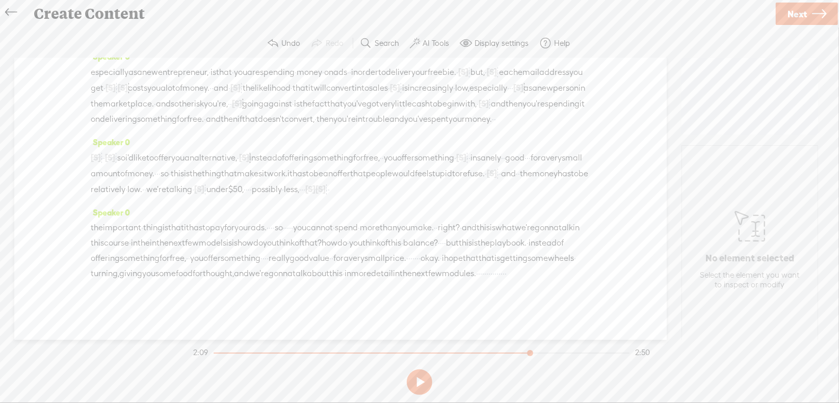
click at [282, 182] on span "possibly" at bounding box center [267, 189] width 30 height 15
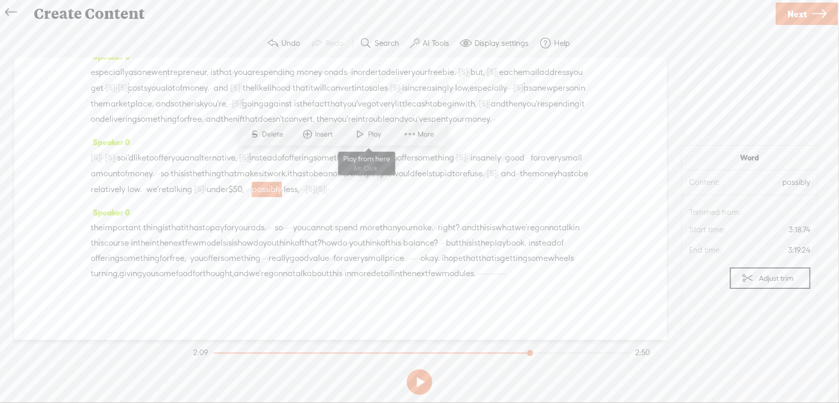
click at [370, 133] on span "Play" at bounding box center [377, 135] width 16 height 10
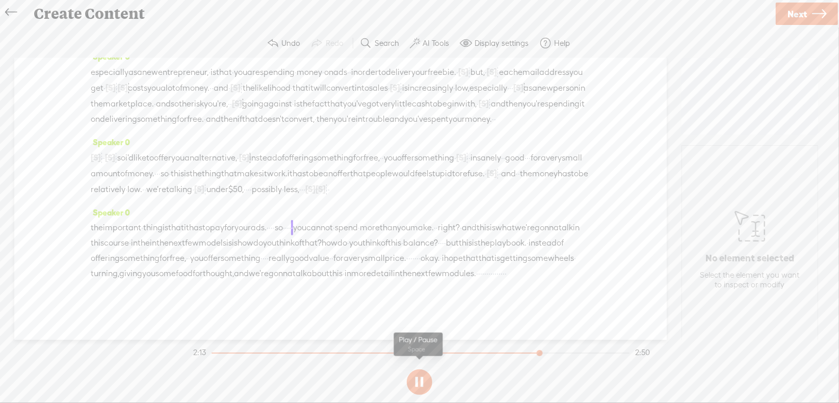
click at [419, 381] on section at bounding box center [419, 383] width 457 height 34
click at [419, 376] on button at bounding box center [419, 382] width 25 height 25
drag, startPoint x: 375, startPoint y: 197, endPoint x: 388, endPoint y: 197, distance: 12.8
click at [384, 220] on div "the important · thing is that it has to pay for your ads. · · · · so · · · · · …" at bounding box center [341, 250] width 500 height 61
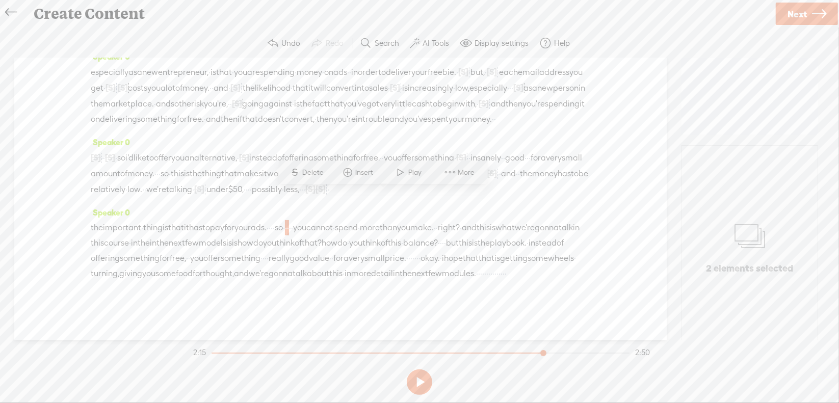
click at [314, 170] on span "Delete" at bounding box center [314, 173] width 24 height 10
click at [235, 220] on span "for" at bounding box center [229, 227] width 10 height 15
click at [271, 220] on span "·" at bounding box center [270, 227] width 2 height 15
click at [278, 172] on span "Delete" at bounding box center [273, 173] width 24 height 10
drag, startPoint x: 270, startPoint y: 195, endPoint x: 284, endPoint y: 187, distance: 16.0
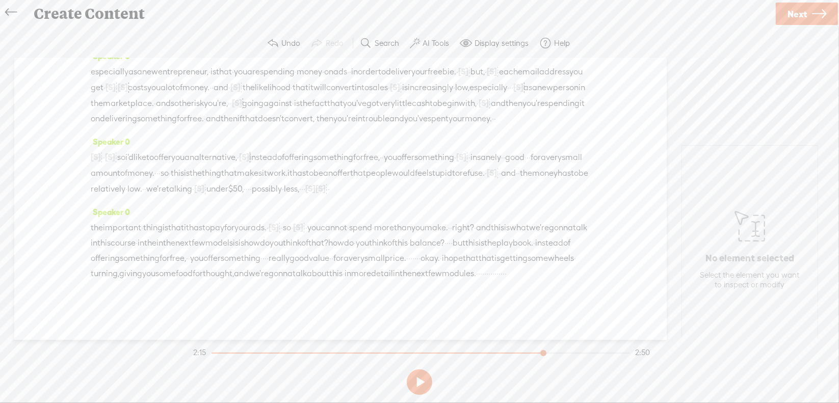
click at [224, 220] on span "pay" at bounding box center [217, 227] width 14 height 15
click at [301, 175] on span "Play" at bounding box center [300, 173] width 16 height 10
click at [419, 379] on button at bounding box center [419, 382] width 25 height 25
drag, startPoint x: 131, startPoint y: 212, endPoint x: 157, endPoint y: 214, distance: 25.6
click at [452, 220] on span "right?" at bounding box center [463, 227] width 22 height 15
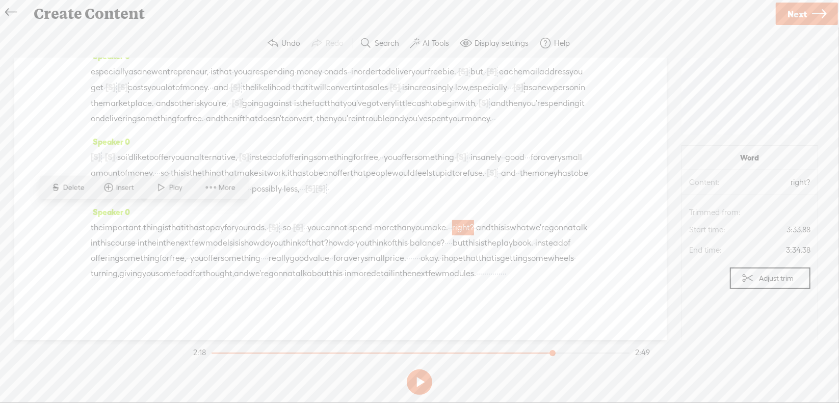
click at [83, 186] on span "Delete" at bounding box center [75, 188] width 24 height 10
click at [425, 220] on span "make." at bounding box center [436, 227] width 23 height 15
click at [137, 187] on span "Play" at bounding box center [141, 188] width 16 height 10
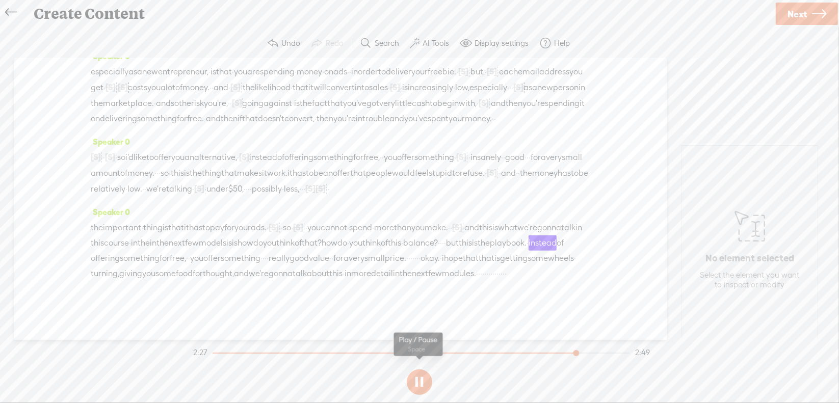
click at [420, 380] on section at bounding box center [419, 383] width 457 height 34
click at [0, 0] on button at bounding box center [0, 0] width 0 height 0
click at [420, 376] on button at bounding box center [419, 382] width 25 height 25
click at [446, 236] on span "but" at bounding box center [452, 243] width 13 height 15
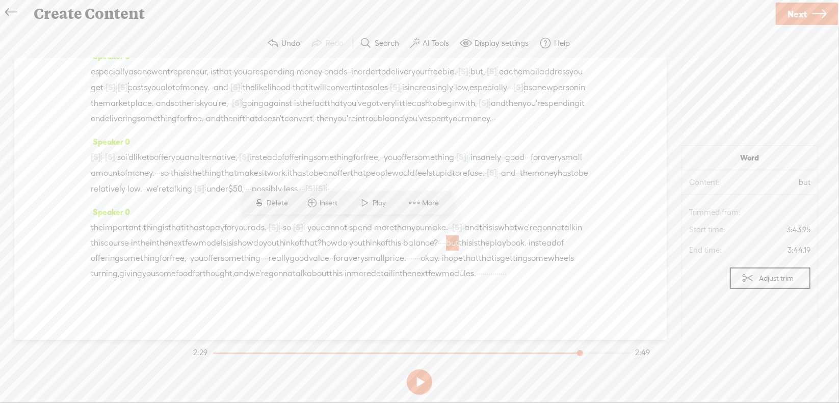
click at [278, 201] on span "Delete" at bounding box center [279, 203] width 24 height 10
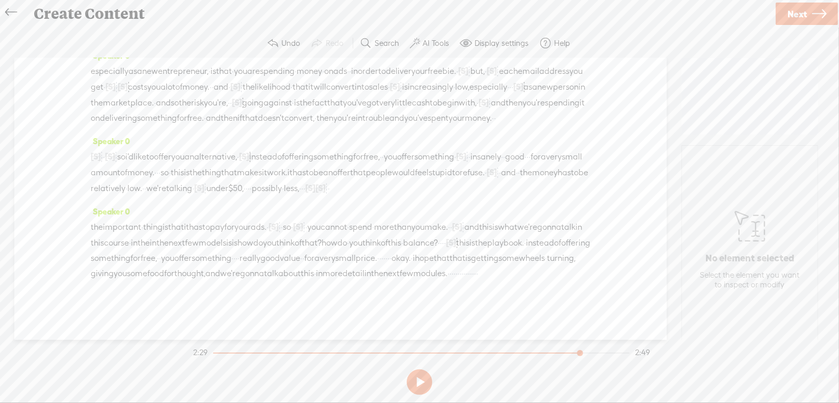
drag, startPoint x: 330, startPoint y: 229, endPoint x: 338, endPoint y: 229, distance: 7.1
click at [338, 229] on div "the important · thing is that it has to pay for your ads. · [S] · · · so · [S] …" at bounding box center [341, 250] width 500 height 62
click at [446, 238] on span "[S]" at bounding box center [451, 242] width 10 height 9
click at [350, 207] on span "Restore" at bounding box center [354, 203] width 27 height 10
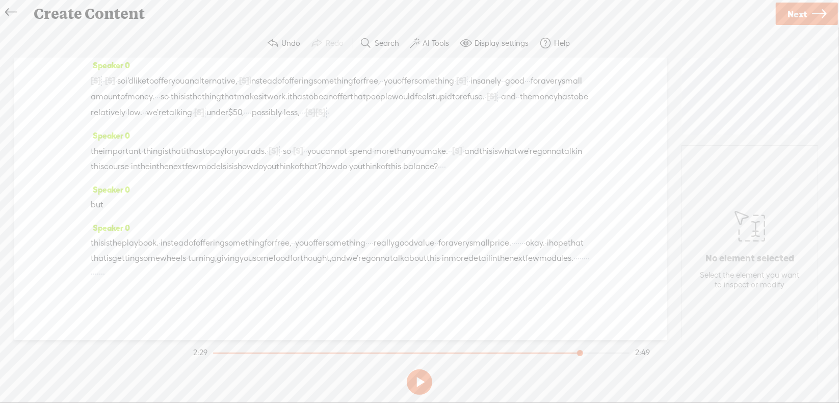
scroll to position [400, 0]
drag, startPoint x: 329, startPoint y: 170, endPoint x: 339, endPoint y: 172, distance: 9.9
click at [339, 172] on div "the important · thing is that it has to pay for your ads. · [S] · · · so · [S] …" at bounding box center [341, 158] width 500 height 31
click at [272, 141] on span "Delete" at bounding box center [267, 142] width 24 height 10
click at [381, 165] on span "of" at bounding box center [384, 166] width 7 height 15
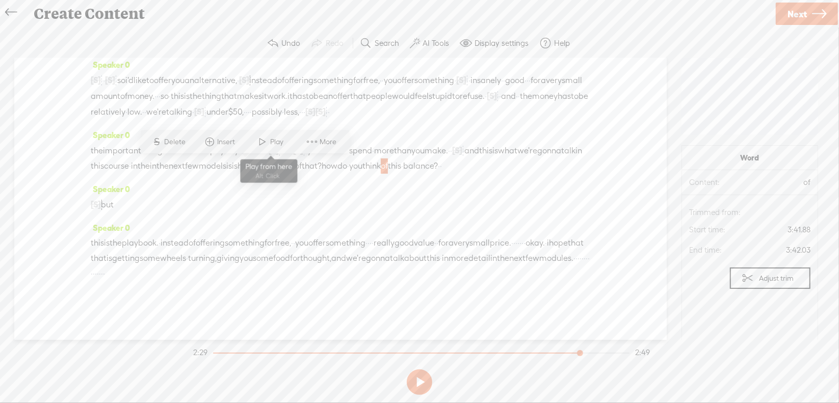
click at [266, 144] on span at bounding box center [262, 142] width 15 height 18
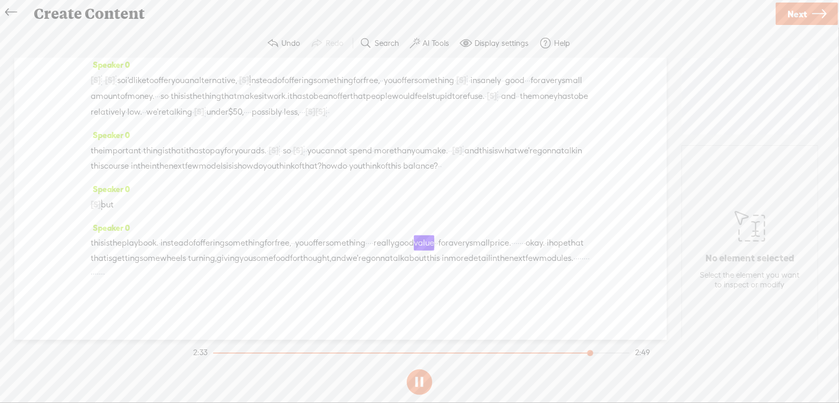
click at [418, 380] on button at bounding box center [419, 382] width 25 height 25
drag, startPoint x: 413, startPoint y: 244, endPoint x: 462, endPoint y: 249, distance: 49.2
click at [462, 249] on div "this is the playbook. · instead of offering something for free, · · you offer s…" at bounding box center [341, 259] width 500 height 46
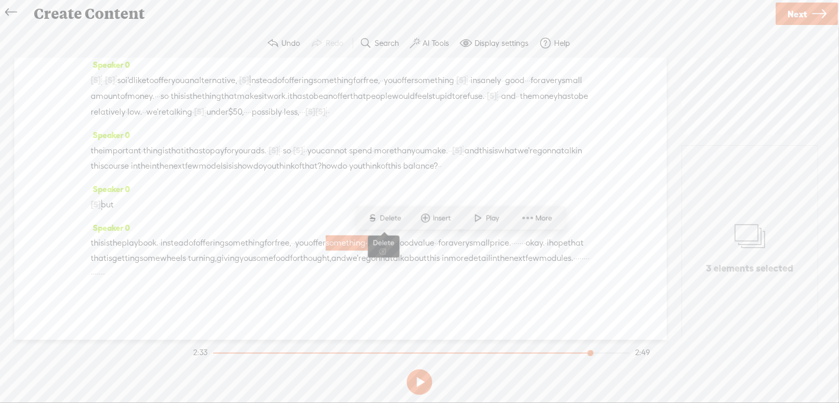
click at [395, 212] on span "S Delete" at bounding box center [384, 218] width 51 height 18
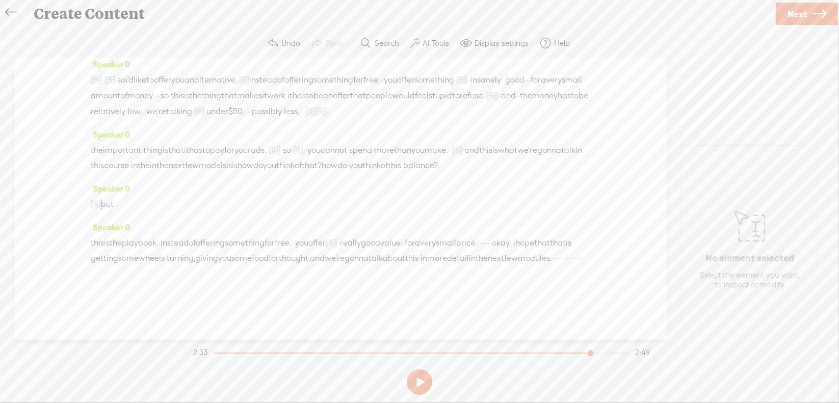
click at [308, 244] on span "you" at bounding box center [301, 243] width 13 height 15
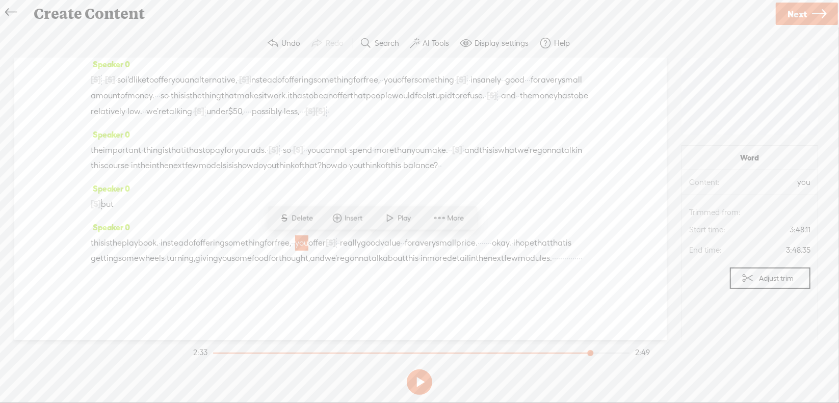
click at [400, 217] on span "Play" at bounding box center [406, 218] width 16 height 10
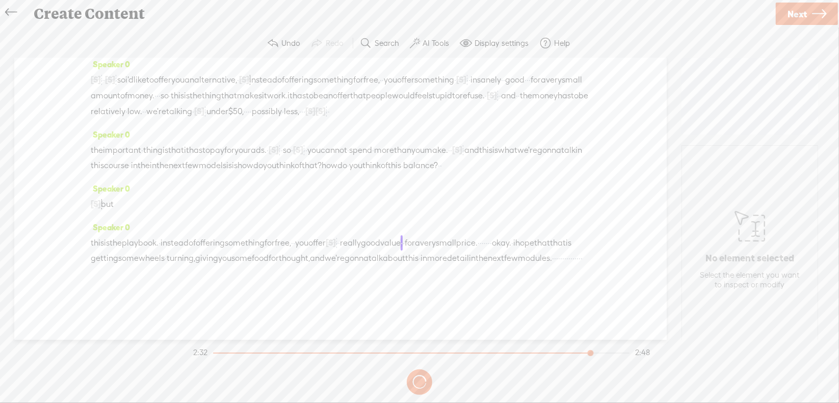
click at [0, 0] on button at bounding box center [0, 0] width 0 height 0
click at [338, 244] on span "·" at bounding box center [337, 243] width 2 height 15
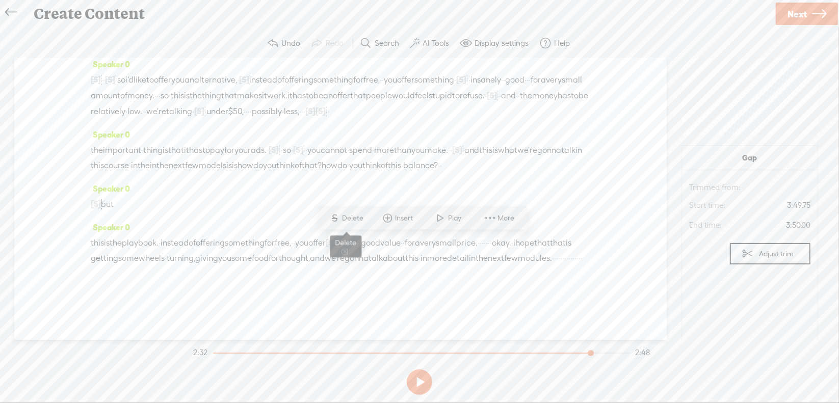
click at [366, 219] on span "Delete" at bounding box center [355, 218] width 24 height 10
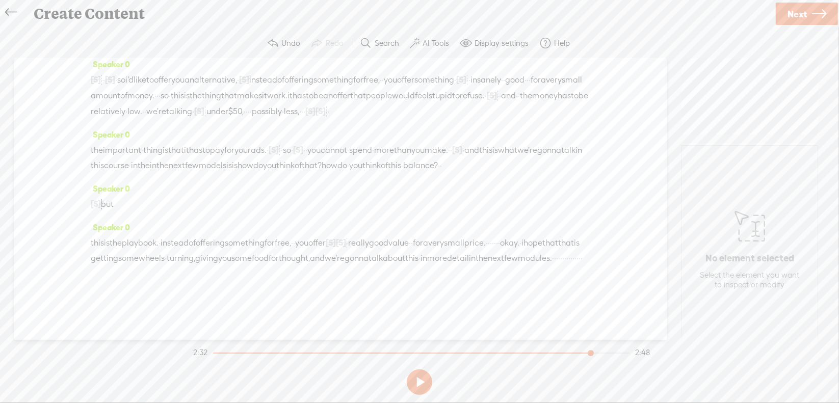
click at [308, 238] on span "you" at bounding box center [301, 243] width 13 height 15
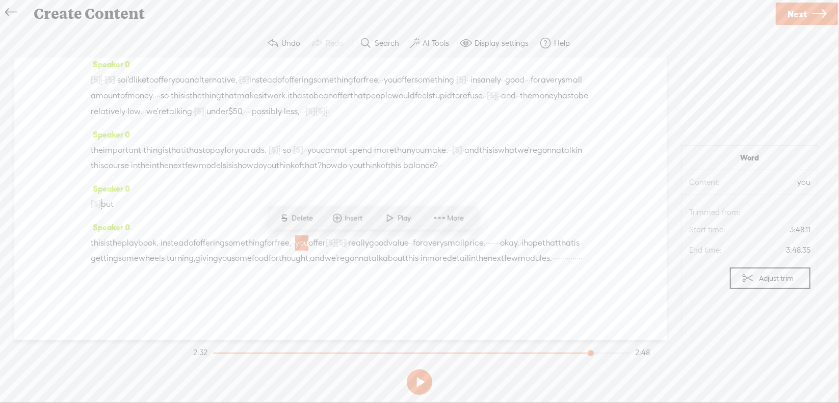
click at [381, 217] on span "Play" at bounding box center [398, 218] width 51 height 18
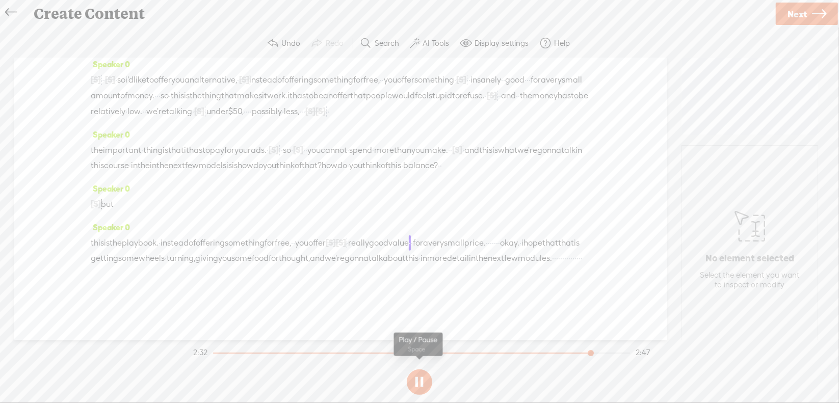
click at [419, 380] on button at bounding box center [419, 382] width 25 height 25
click at [336, 244] on span "[S]" at bounding box center [331, 242] width 10 height 9
click at [417, 217] on span "Restore" at bounding box center [420, 218] width 27 height 10
click at [308, 241] on span "you" at bounding box center [301, 243] width 13 height 15
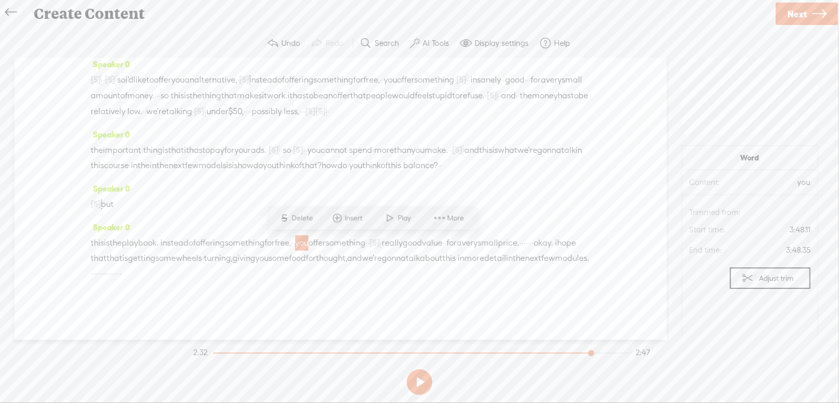
click at [392, 215] on span at bounding box center [390, 218] width 15 height 18
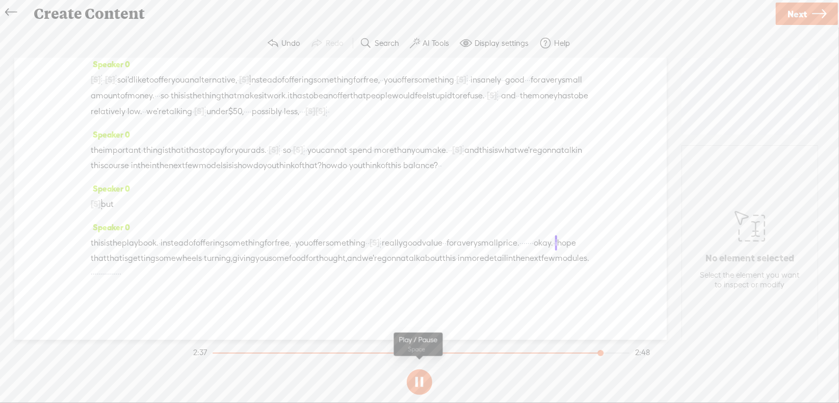
click at [423, 382] on button at bounding box center [419, 382] width 25 height 25
drag, startPoint x: 200, startPoint y: 260, endPoint x: 214, endPoint y: 260, distance: 14.3
click at [214, 260] on div "this is the playbook. · instead of offering something for free, · · you offer s…" at bounding box center [341, 258] width 500 height 46
drag, startPoint x: 145, startPoint y: 229, endPoint x: 137, endPoint y: 243, distance: 16.4
click at [145, 229] on span "S Delete" at bounding box center [136, 233] width 51 height 18
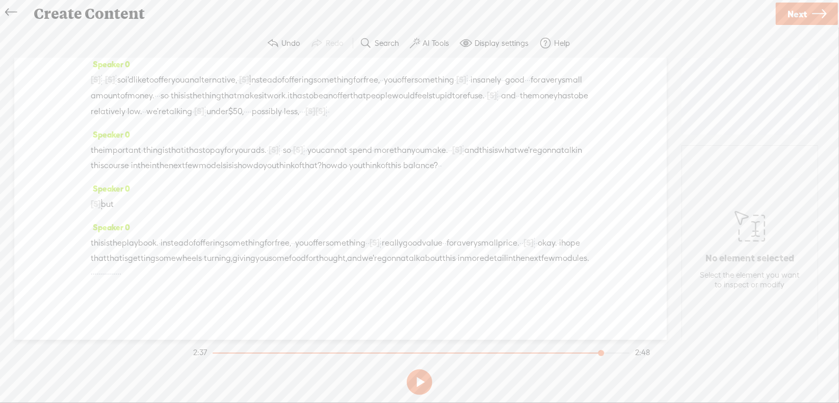
click at [462, 251] on span "very" at bounding box center [470, 243] width 16 height 15
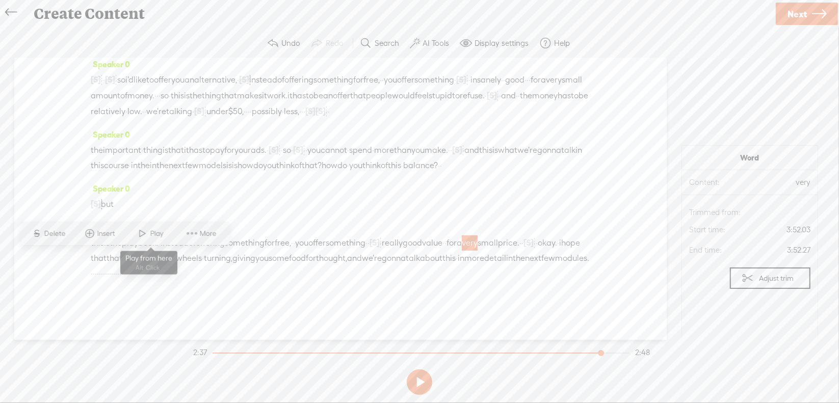
click at [145, 234] on span at bounding box center [142, 233] width 15 height 18
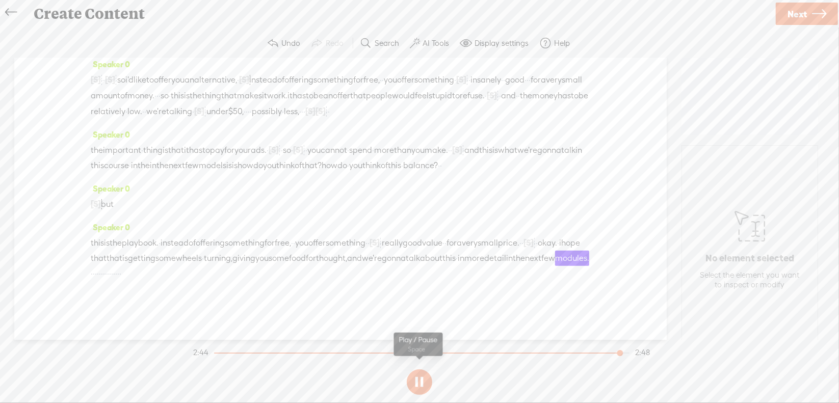
click at [418, 379] on button at bounding box center [419, 382] width 25 height 25
drag, startPoint x: 345, startPoint y: 256, endPoint x: 472, endPoint y: 257, distance: 127.0
click at [472, 257] on div "this is the playbook. · instead of offering something for free, · · you offer s…" at bounding box center [341, 258] width 500 height 46
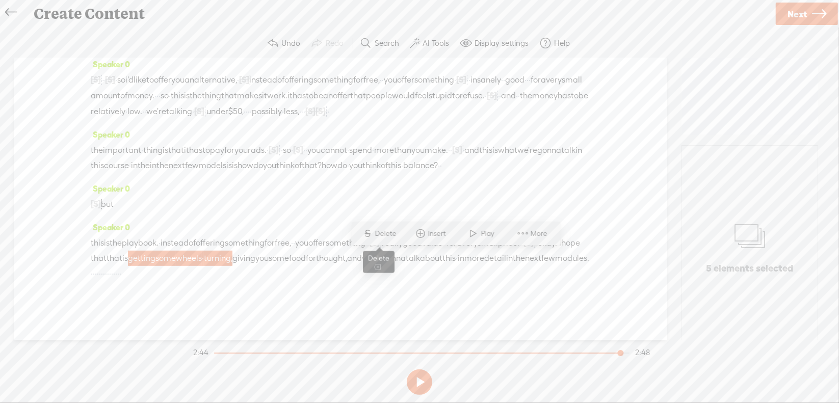
click at [392, 231] on span "Delete" at bounding box center [387, 234] width 24 height 10
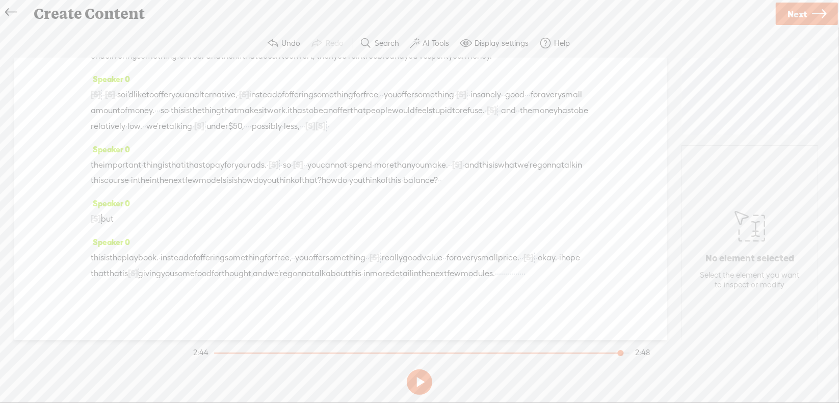
click at [561, 260] on span "hope" at bounding box center [570, 257] width 19 height 15
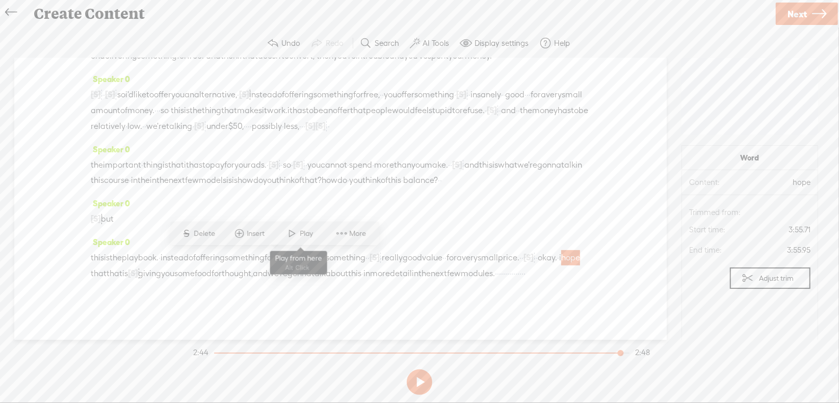
click at [292, 236] on span at bounding box center [292, 233] width 15 height 18
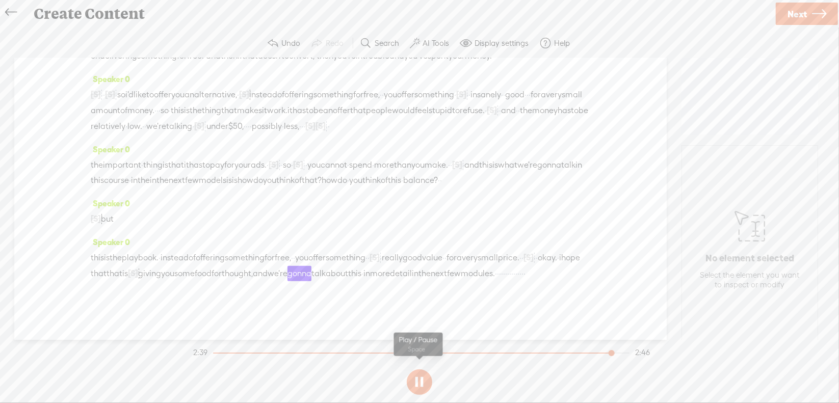
click at [424, 379] on button at bounding box center [419, 382] width 25 height 25
click at [138, 269] on span "[S]" at bounding box center [133, 273] width 10 height 9
click at [352, 235] on span "Restore" at bounding box center [355, 234] width 27 height 10
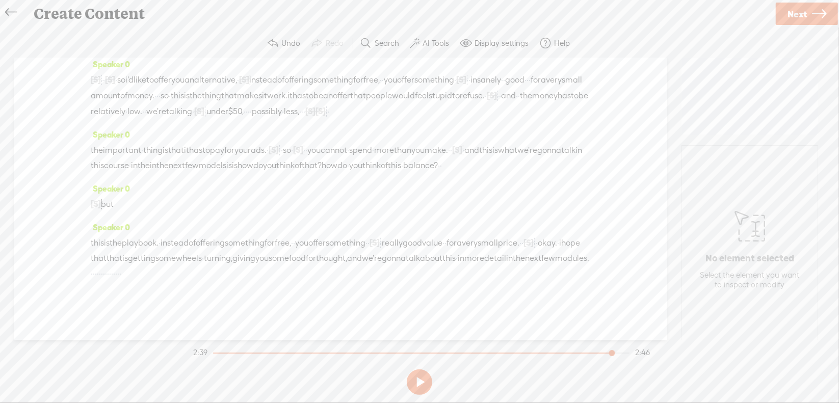
drag, startPoint x: 481, startPoint y: 274, endPoint x: 553, endPoint y: 278, distance: 72.0
click at [553, 278] on div "this is the playbook. · instead of offering something for free, · · you offer s…" at bounding box center [341, 258] width 500 height 46
click at [479, 248] on span "Delete" at bounding box center [484, 249] width 24 height 10
click at [513, 266] on span "the" at bounding box center [519, 257] width 12 height 15
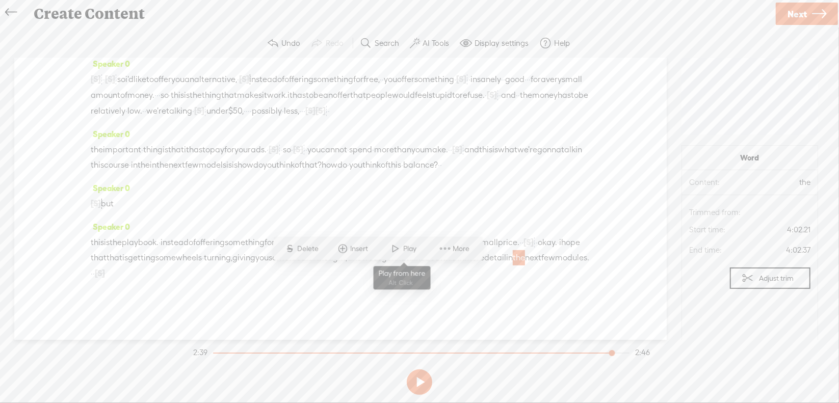
click at [396, 248] on span at bounding box center [396, 249] width 15 height 18
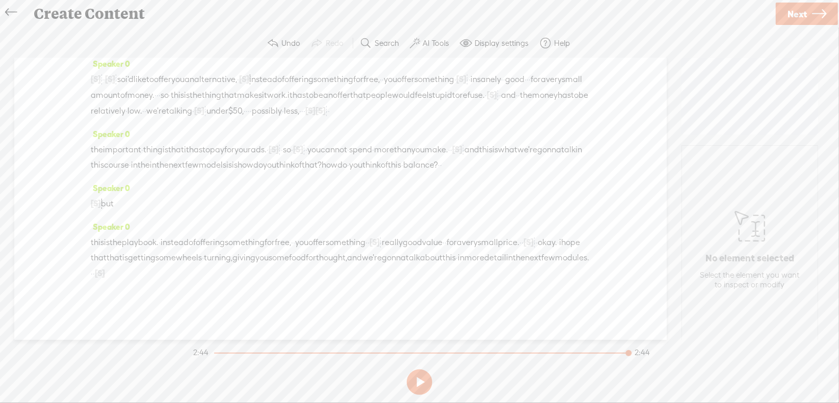
click at [796, 10] on span "Next" at bounding box center [797, 14] width 19 height 26
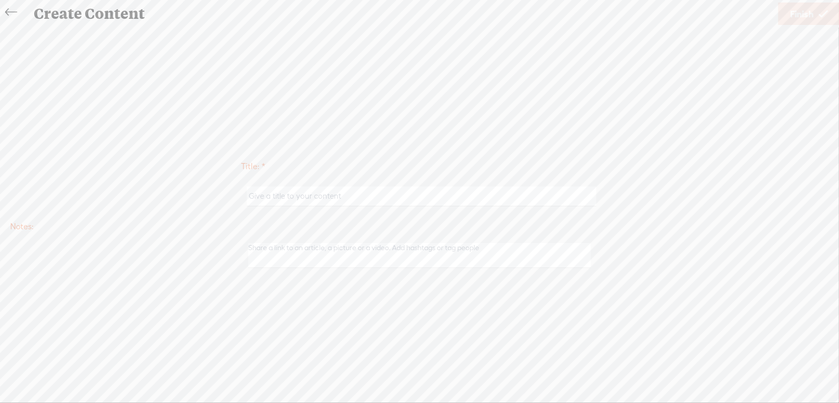
click at [378, 192] on input "text" at bounding box center [421, 197] width 349 height 20
type input "Offer1Mod1"
click at [801, 14] on span "Finish" at bounding box center [801, 14] width 23 height 26
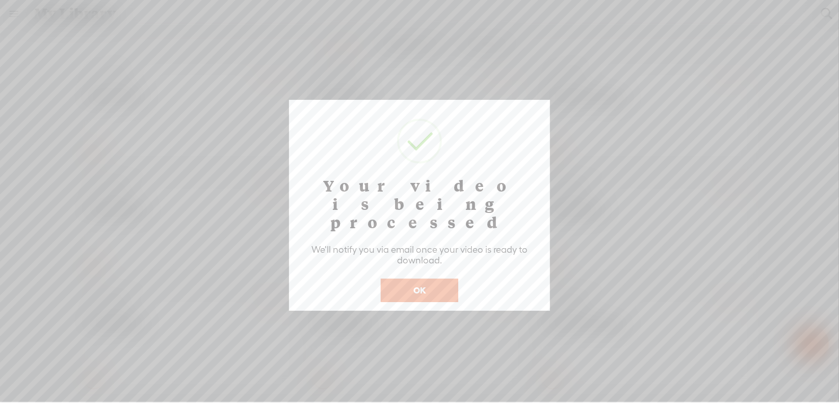
click at [433, 279] on button "OK" at bounding box center [420, 290] width 78 height 23
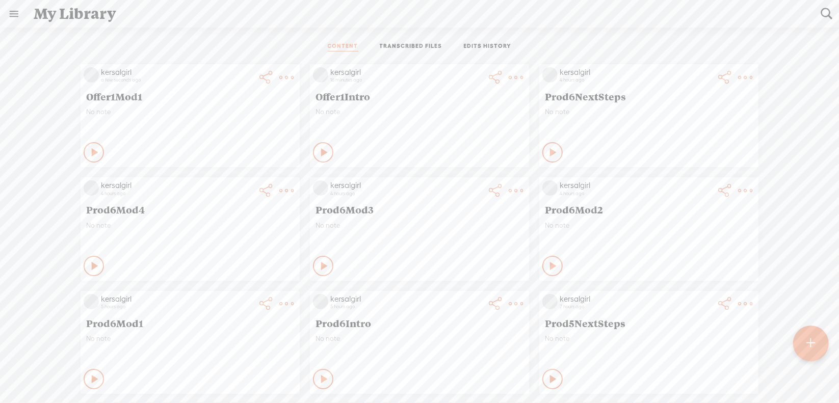
click at [806, 344] on div at bounding box center [811, 344] width 36 height 36
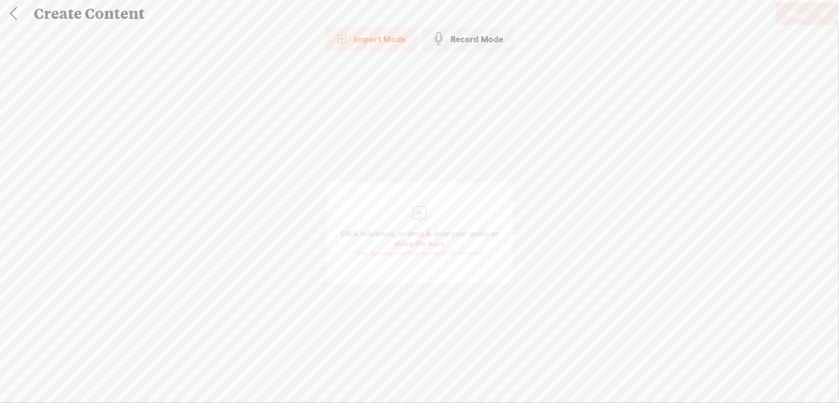
click at [380, 232] on span "browse" at bounding box center [381, 233] width 27 height 9
